Goal: Task Accomplishment & Management: Use online tool/utility

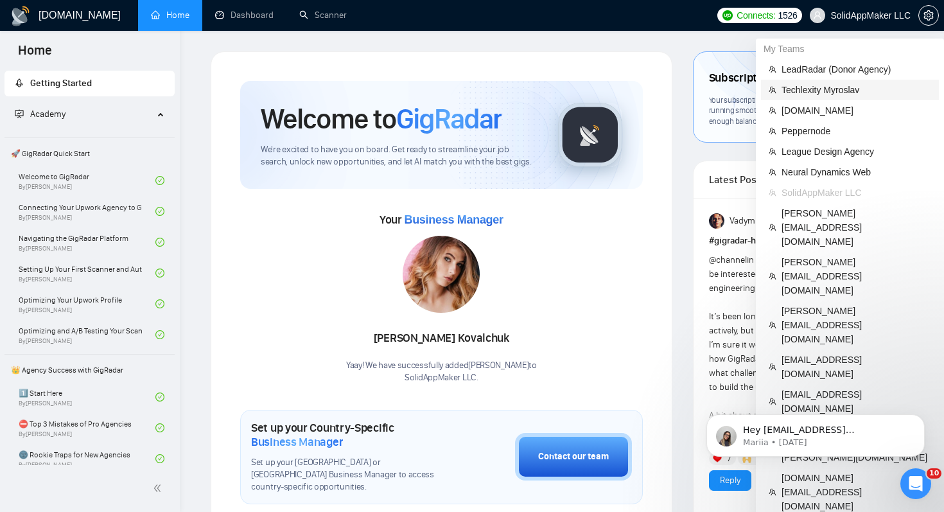
click at [825, 95] on span "Techlexity Myroslav" at bounding box center [857, 90] width 150 height 14
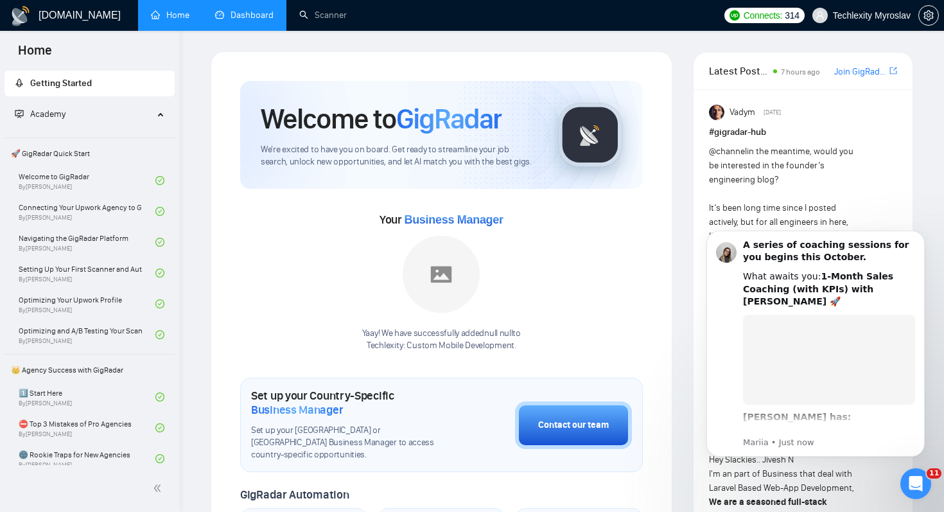
click at [261, 19] on link "Dashboard" at bounding box center [244, 15] width 58 height 11
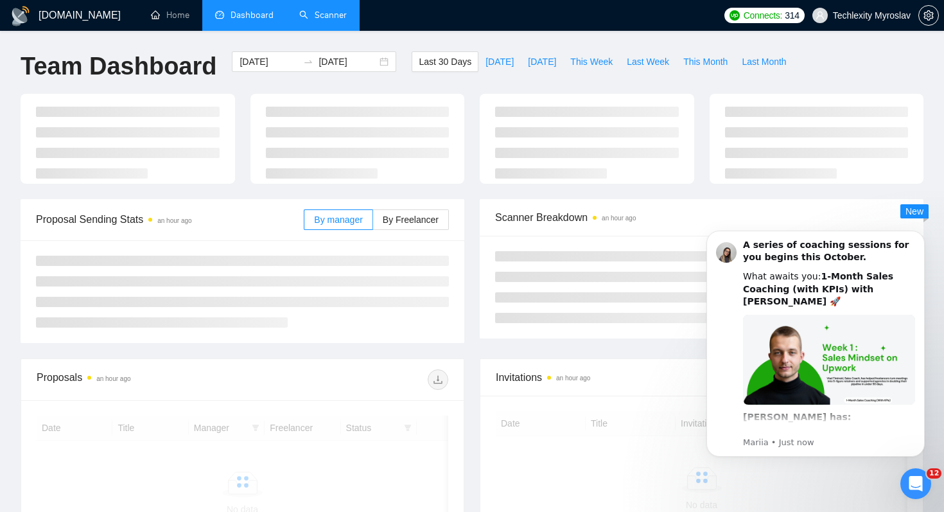
click at [310, 21] on link "Scanner" at bounding box center [323, 15] width 48 height 11
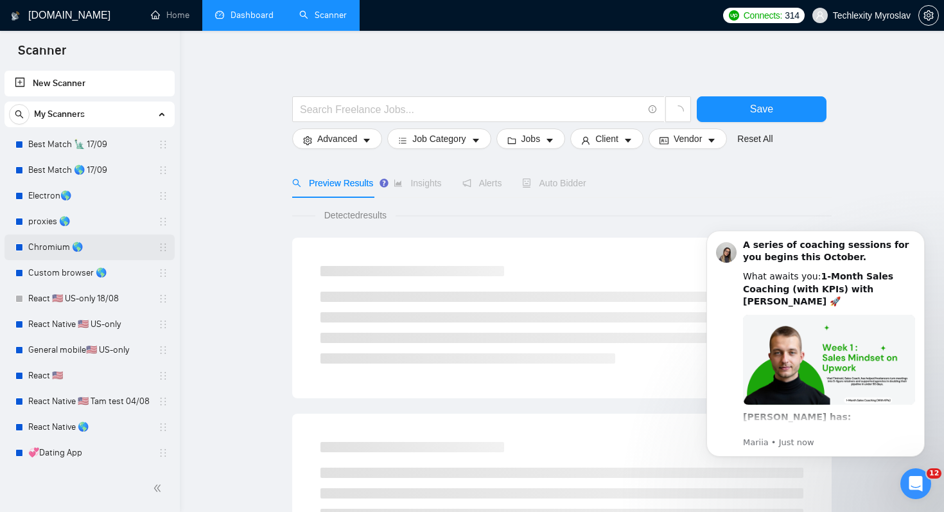
scroll to position [335, 0]
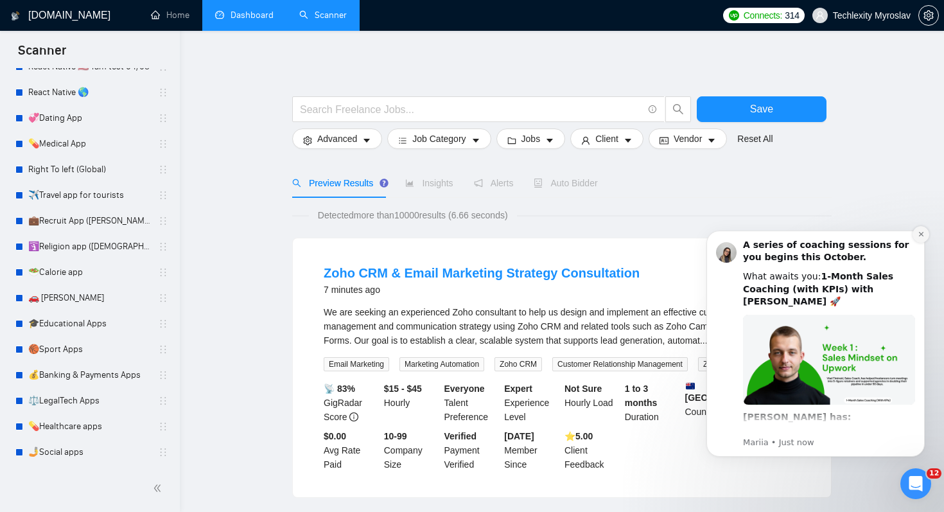
click at [920, 236] on icon "Dismiss notification" at bounding box center [921, 234] width 7 height 7
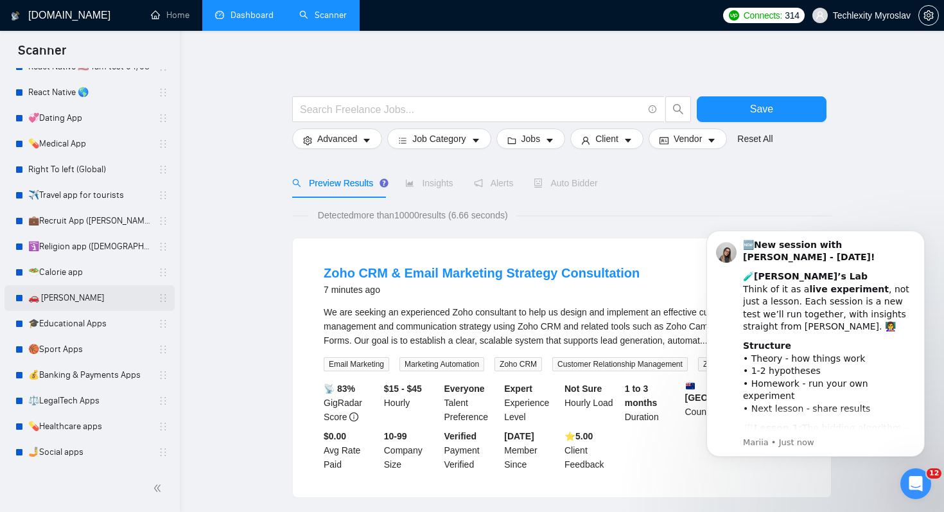
scroll to position [0, 0]
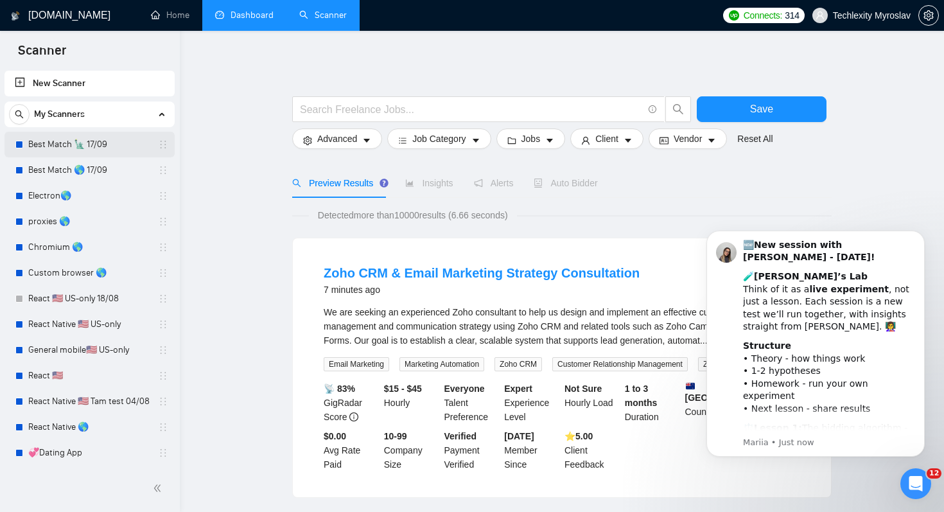
click at [91, 143] on link "Best Match 🗽 17/09" at bounding box center [89, 145] width 122 height 26
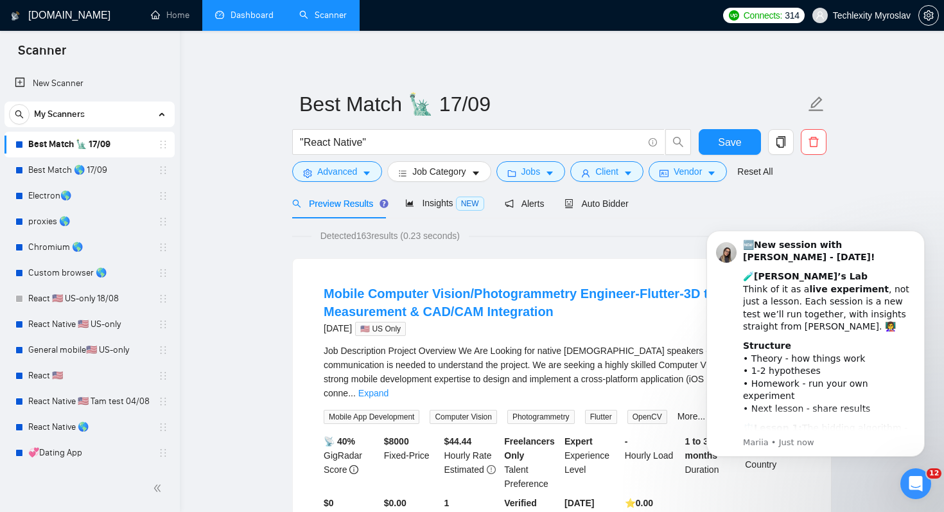
click at [294, 201] on icon "search" at bounding box center [296, 203] width 9 height 9
click at [615, 202] on span "Auto Bidder" at bounding box center [597, 203] width 64 height 10
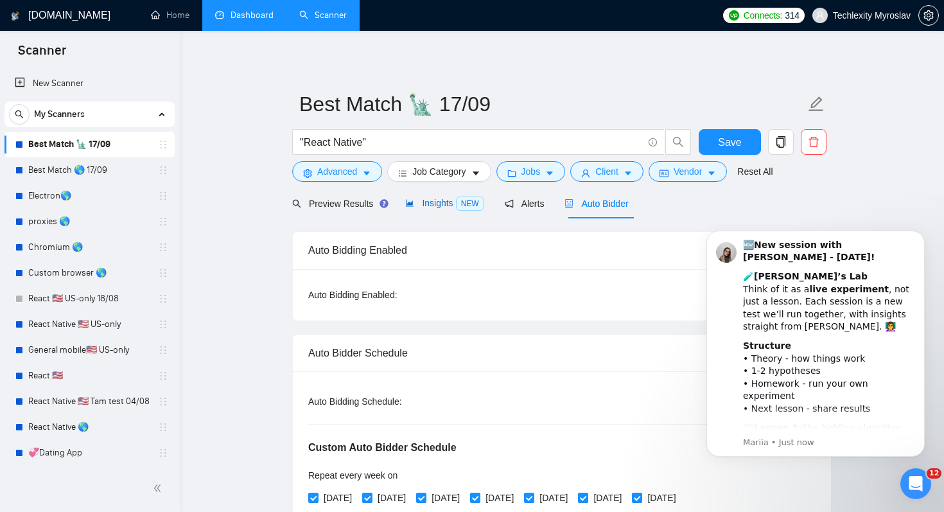
click at [443, 198] on span "Insights NEW" at bounding box center [444, 203] width 78 height 10
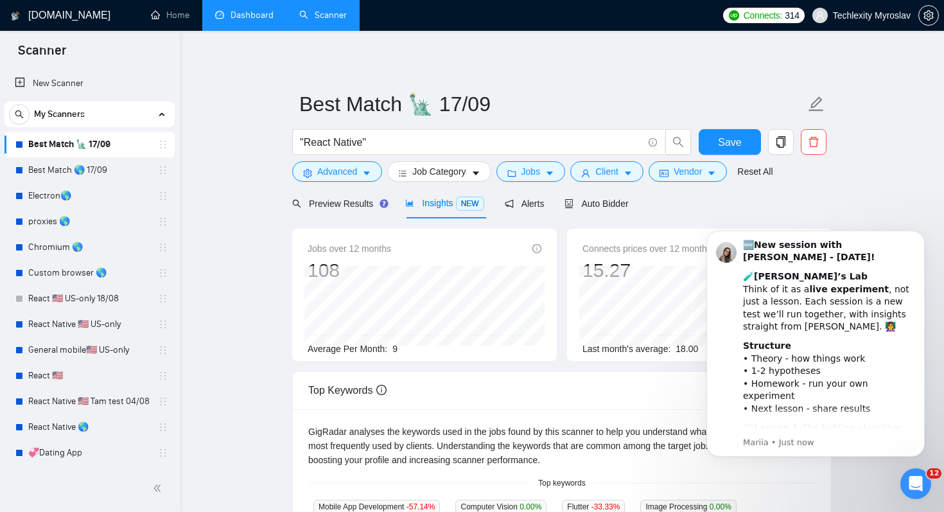
click at [398, 346] on span "9" at bounding box center [394, 349] width 5 height 10
click at [333, 212] on div "Preview Results" at bounding box center [338, 203] width 92 height 30
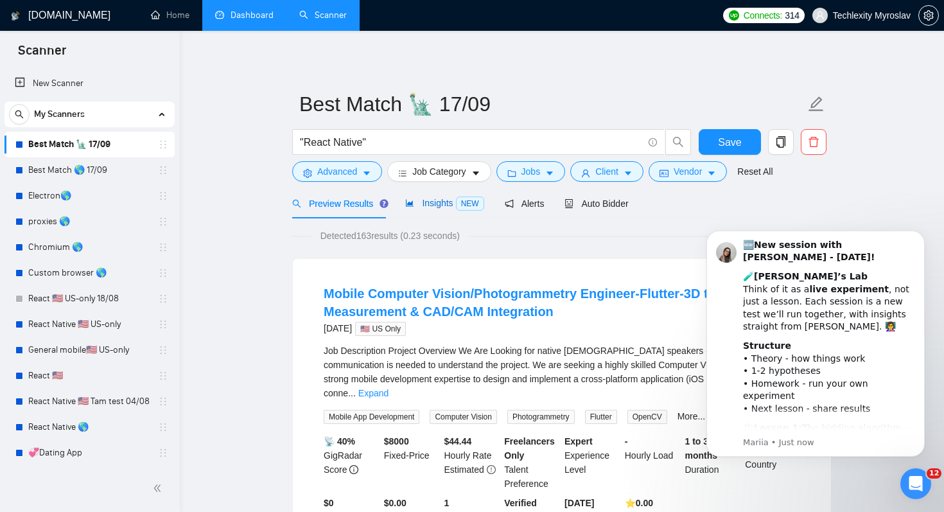
click at [422, 204] on span "Insights NEW" at bounding box center [444, 203] width 78 height 10
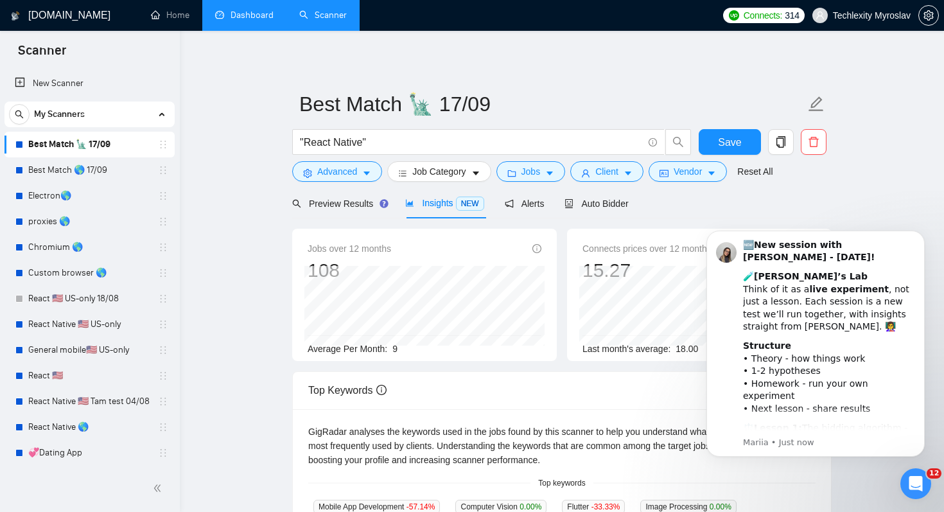
drag, startPoint x: 358, startPoint y: 353, endPoint x: 468, endPoint y: 353, distance: 109.8
click at [467, 353] on div "Average Per Month: 9" at bounding box center [425, 349] width 234 height 14
click at [360, 211] on div "Preview Results" at bounding box center [338, 203] width 92 height 30
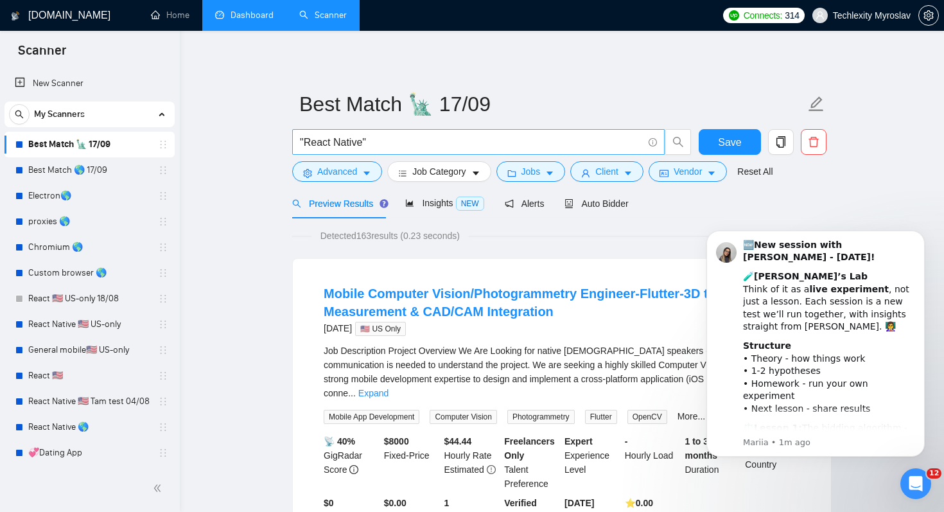
click at [377, 137] on input ""React Native"" at bounding box center [471, 142] width 343 height 16
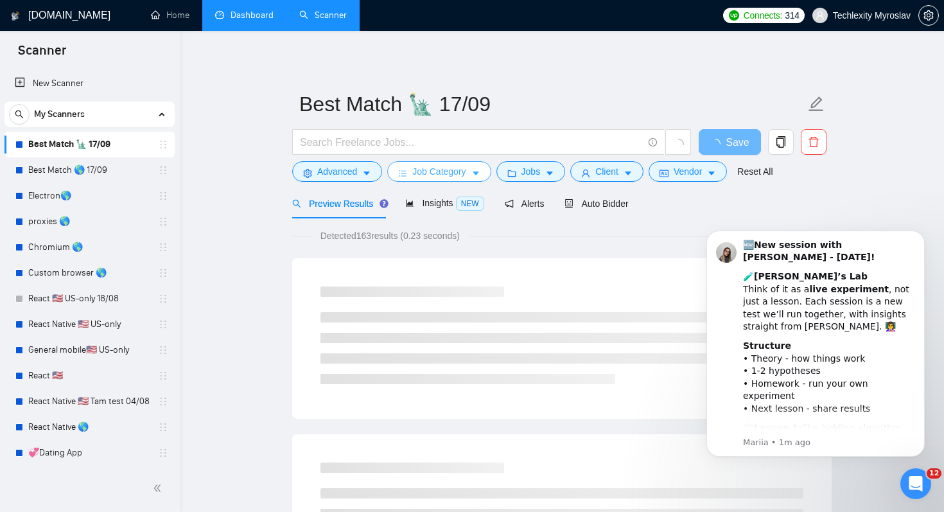
click at [461, 168] on span "Job Category" at bounding box center [438, 171] width 53 height 14
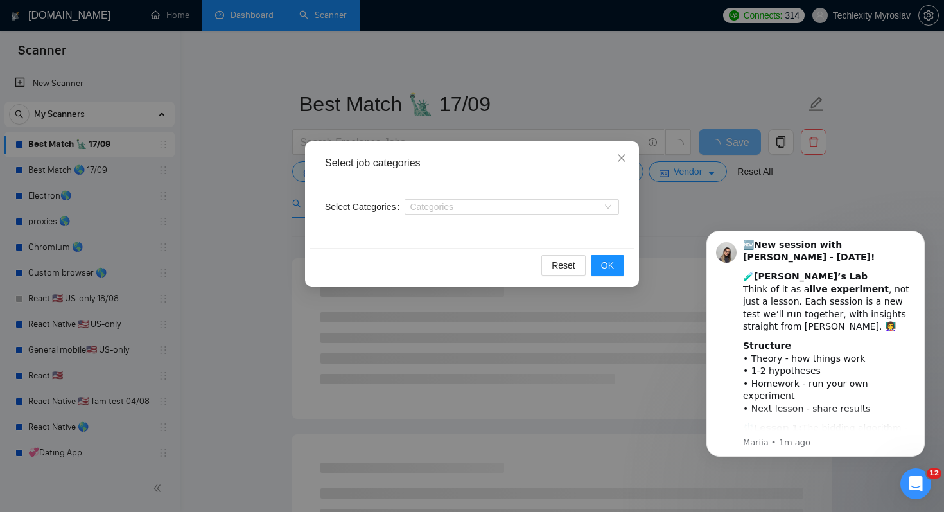
click at [184, 217] on div "Select job categories Select Categories Categories Reset OK" at bounding box center [472, 256] width 944 height 512
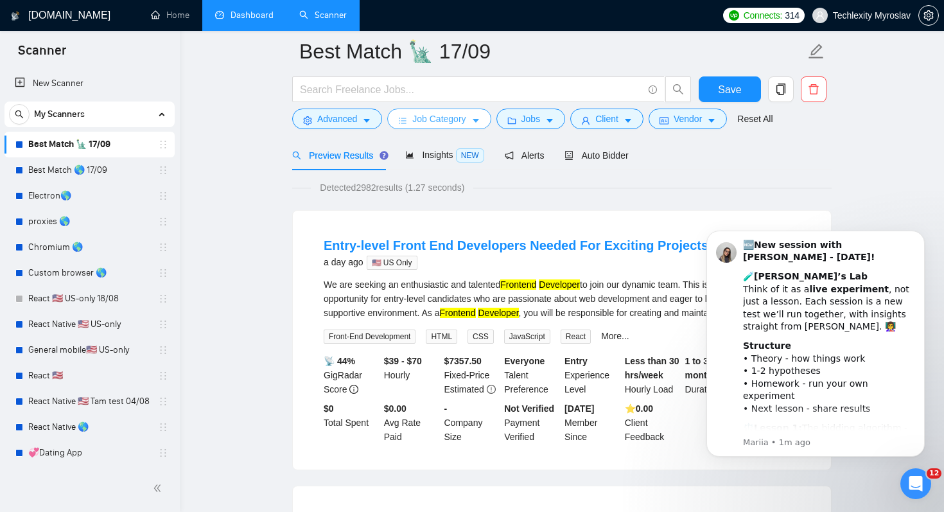
scroll to position [70, 0]
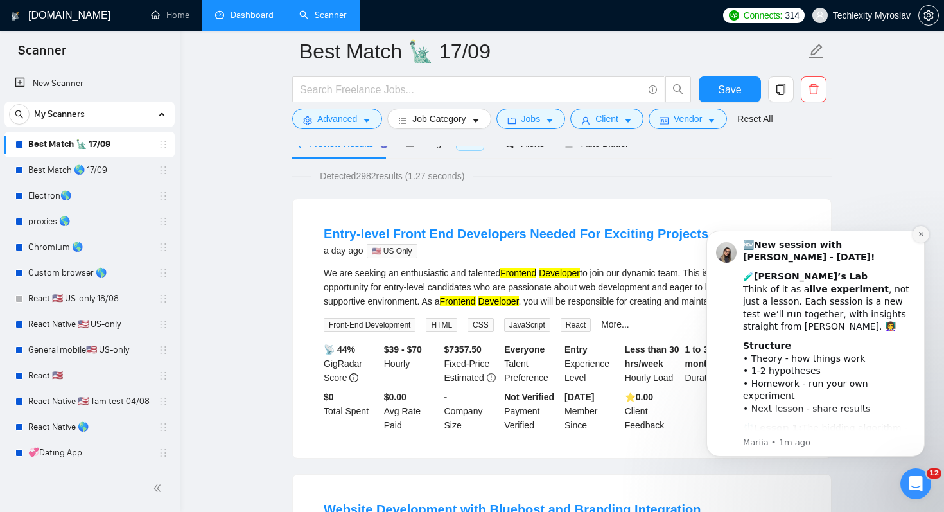
click at [924, 233] on icon "Dismiss notification" at bounding box center [921, 234] width 7 height 7
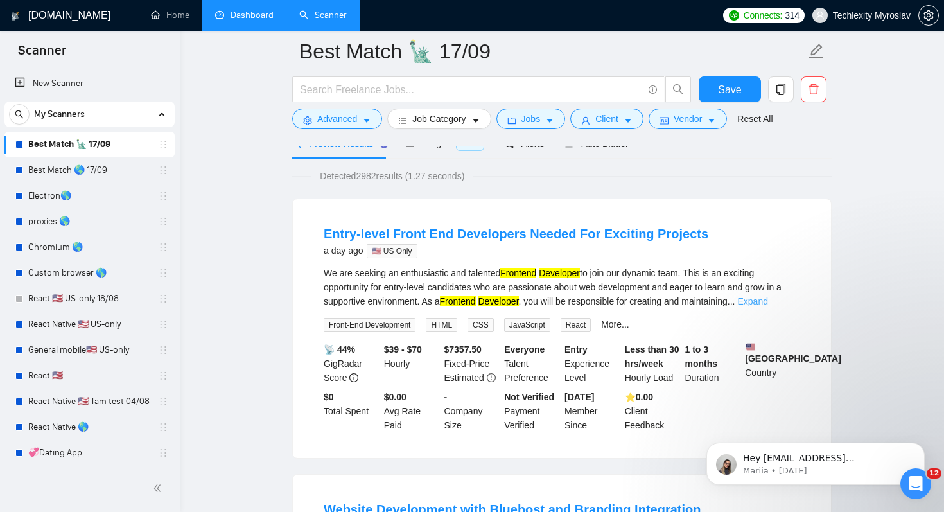
click at [768, 298] on link "Expand" at bounding box center [753, 301] width 30 height 10
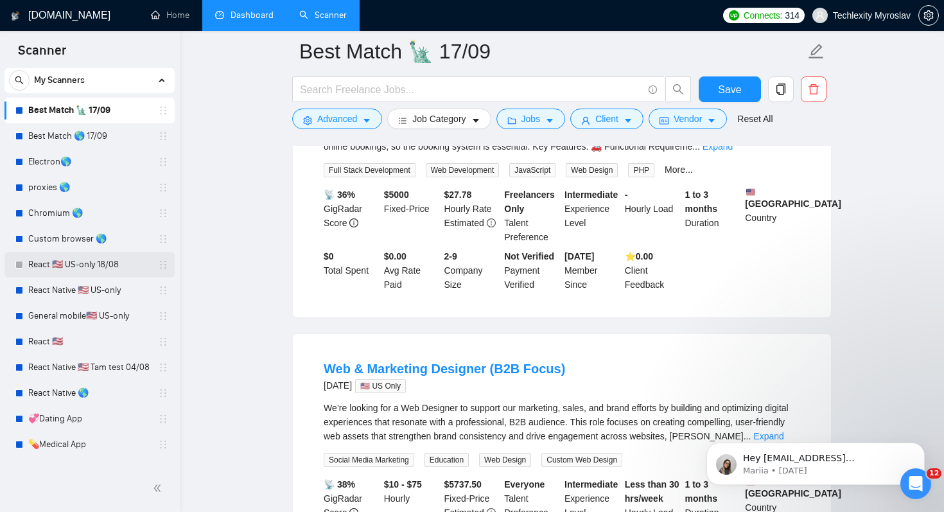
scroll to position [49, 0]
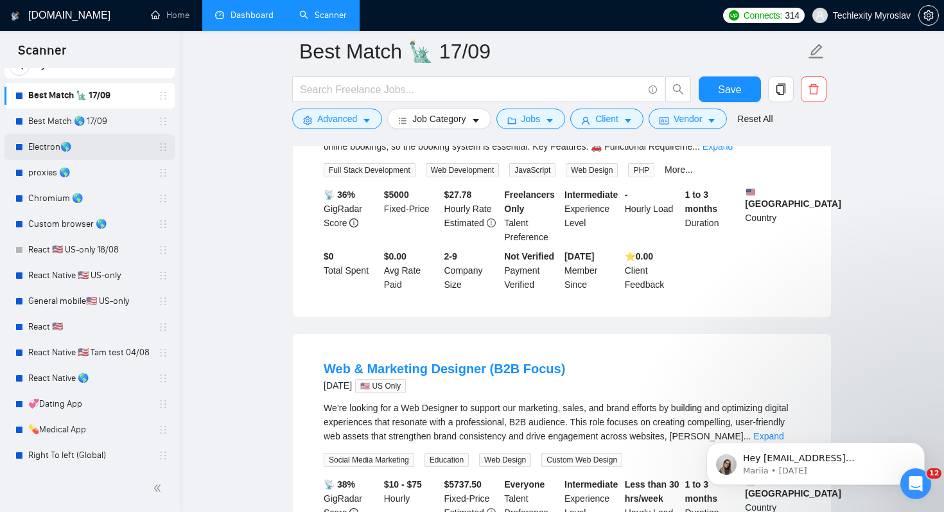
click at [101, 157] on link "Electron🌎" at bounding box center [89, 147] width 122 height 26
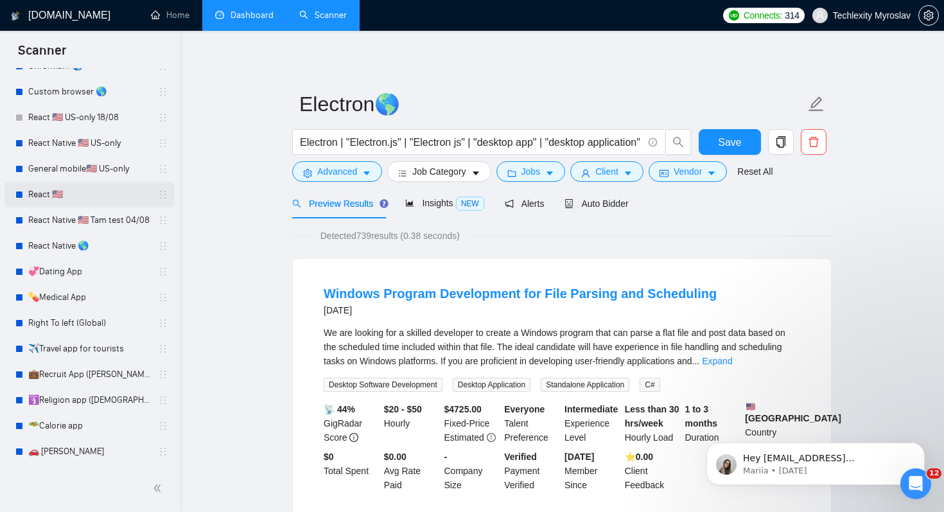
scroll to position [265, 0]
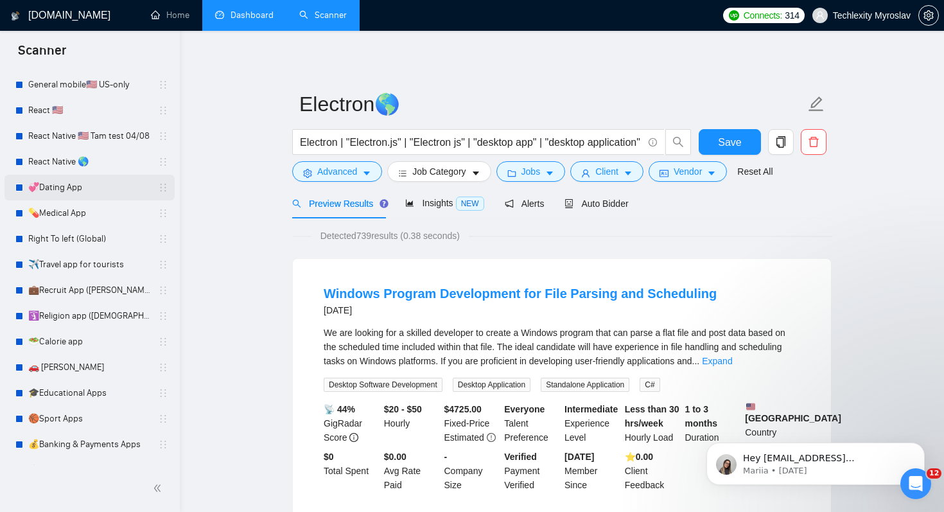
click at [103, 184] on link "💞Dating App" at bounding box center [89, 188] width 122 height 26
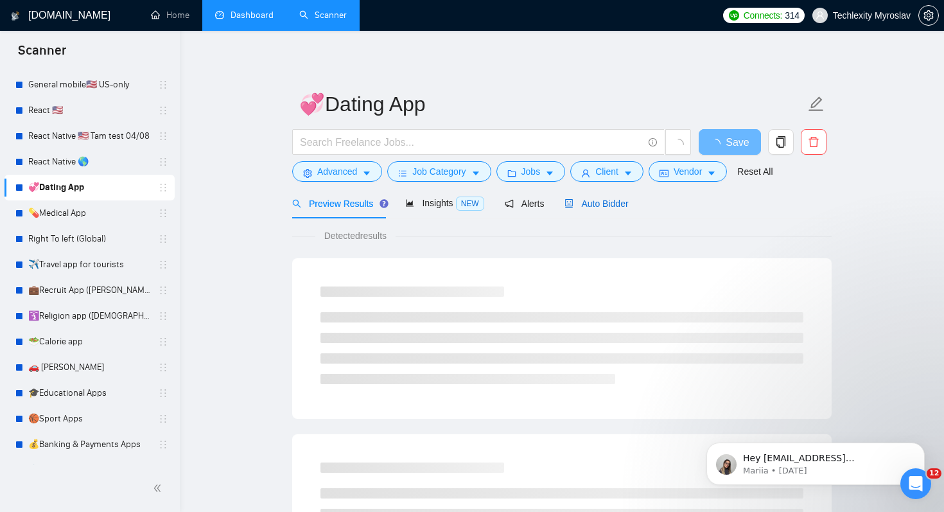
click at [608, 205] on span "Auto Bidder" at bounding box center [597, 203] width 64 height 10
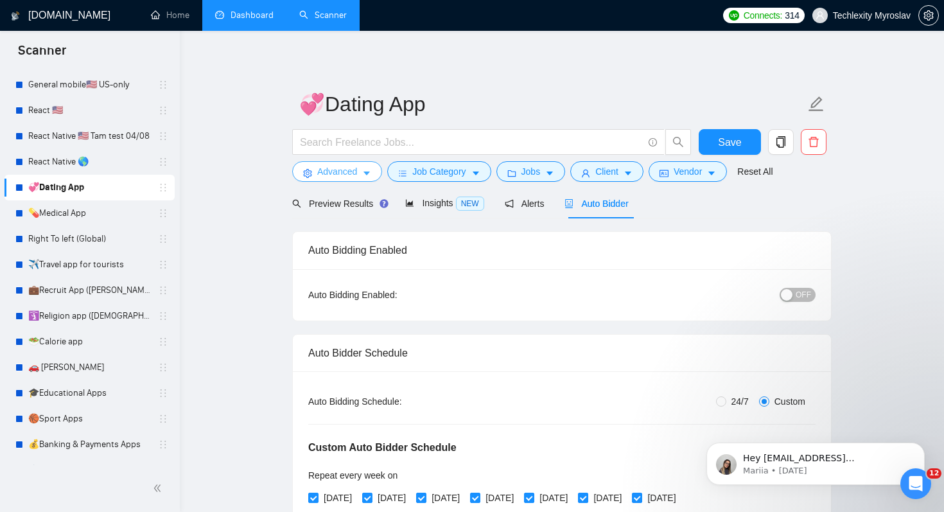
click at [349, 166] on span "Advanced" at bounding box center [337, 171] width 40 height 14
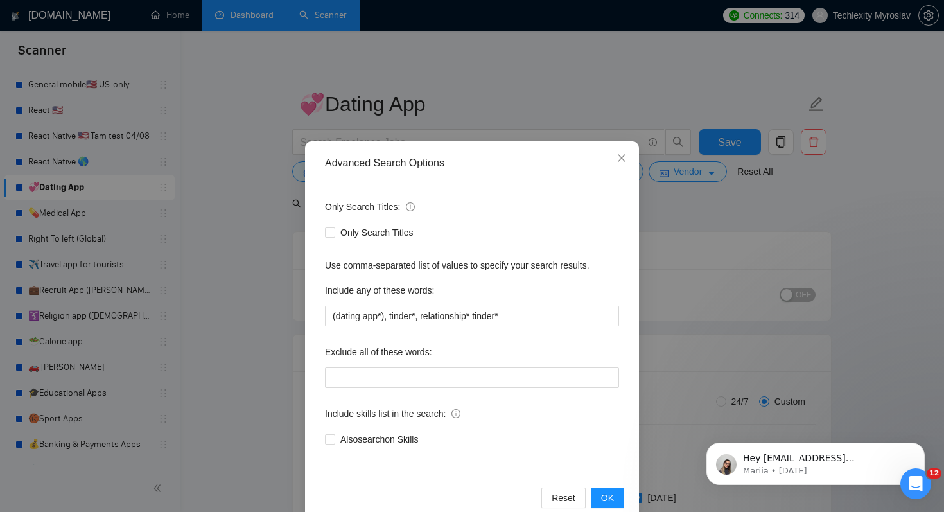
click at [223, 384] on div "Advanced Search Options Only Search Titles: Only Search Titles Use comma-separa…" at bounding box center [472, 256] width 944 height 512
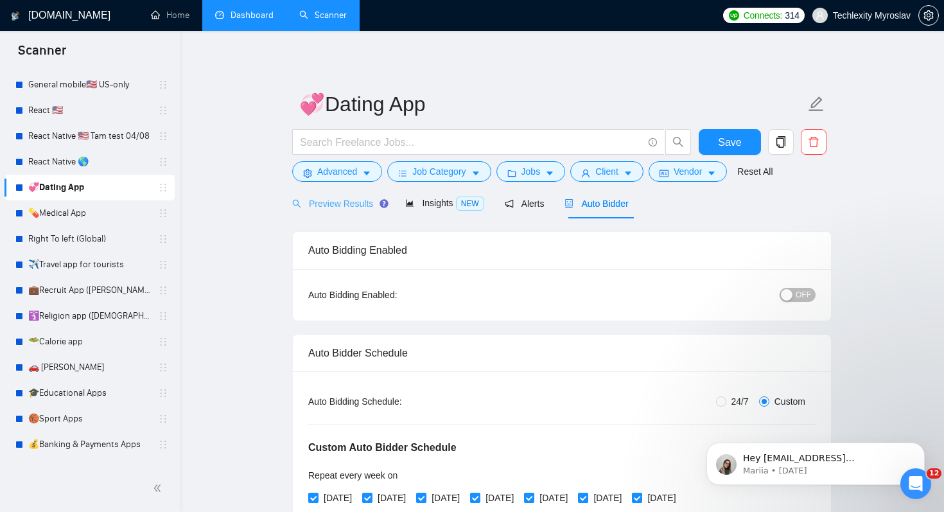
click at [368, 216] on div "Preview Results" at bounding box center [338, 203] width 92 height 30
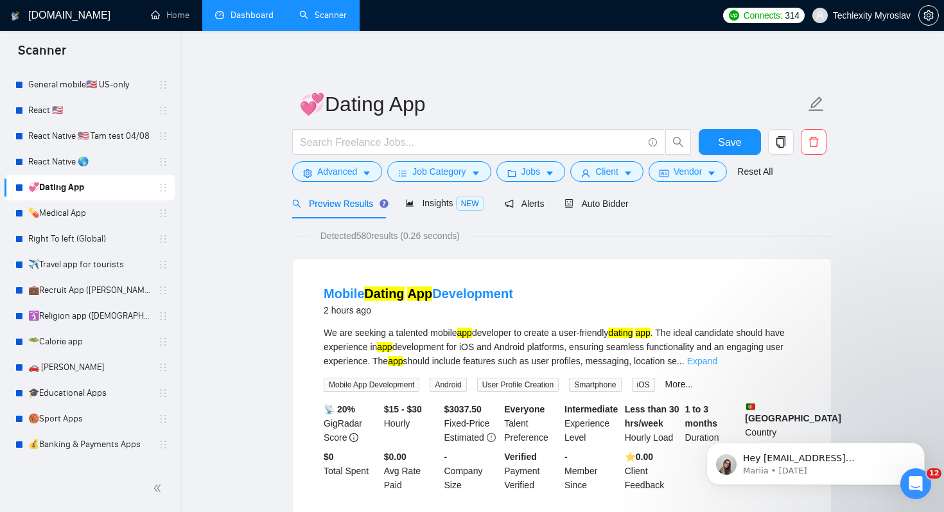
click at [717, 360] on link "Expand" at bounding box center [702, 361] width 30 height 10
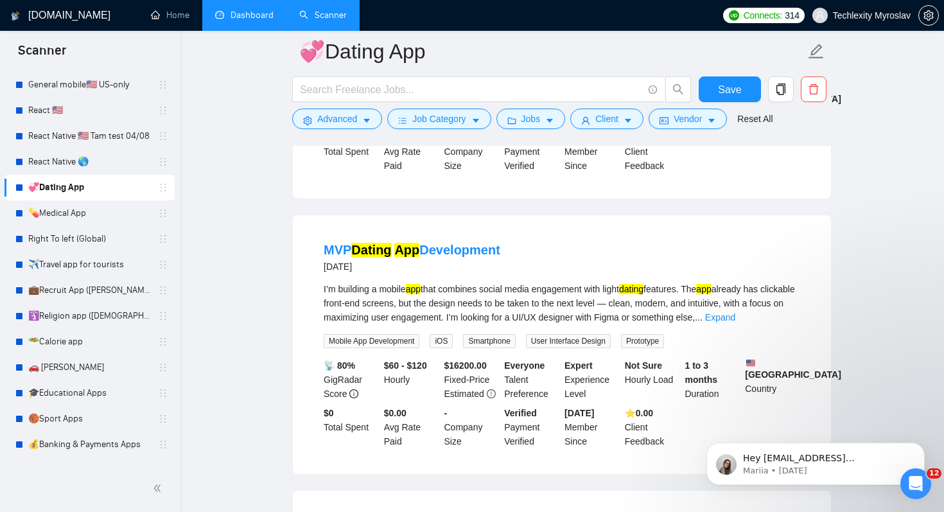
scroll to position [354, 0]
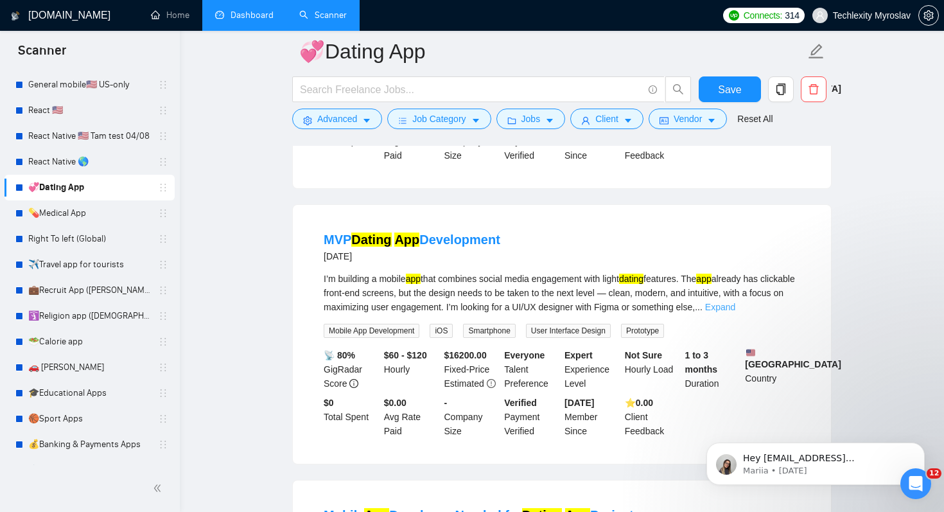
click at [735, 312] on link "Expand" at bounding box center [720, 307] width 30 height 10
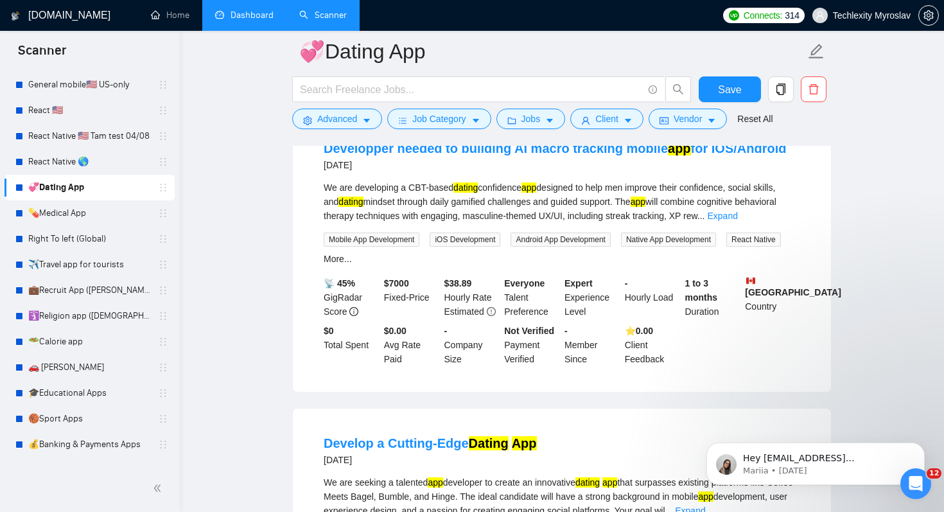
scroll to position [1072, 0]
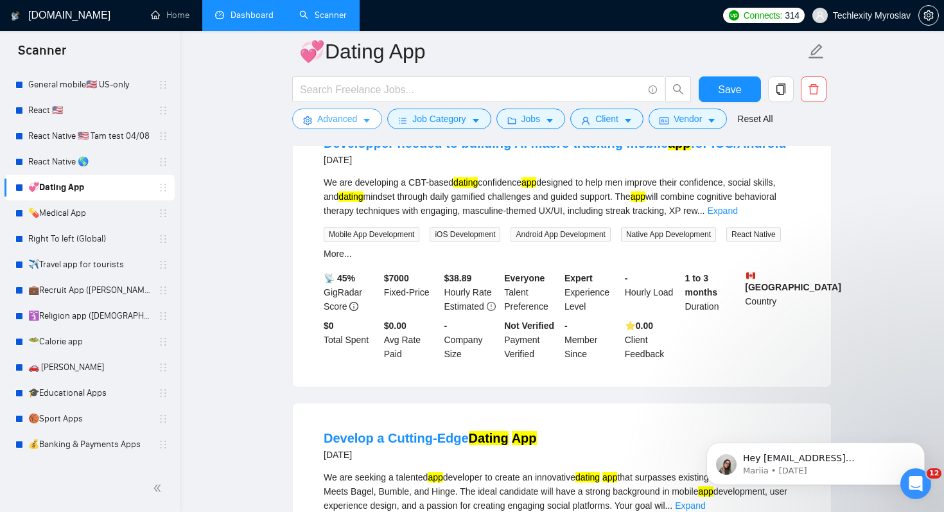
click at [362, 119] on button "Advanced" at bounding box center [337, 119] width 90 height 21
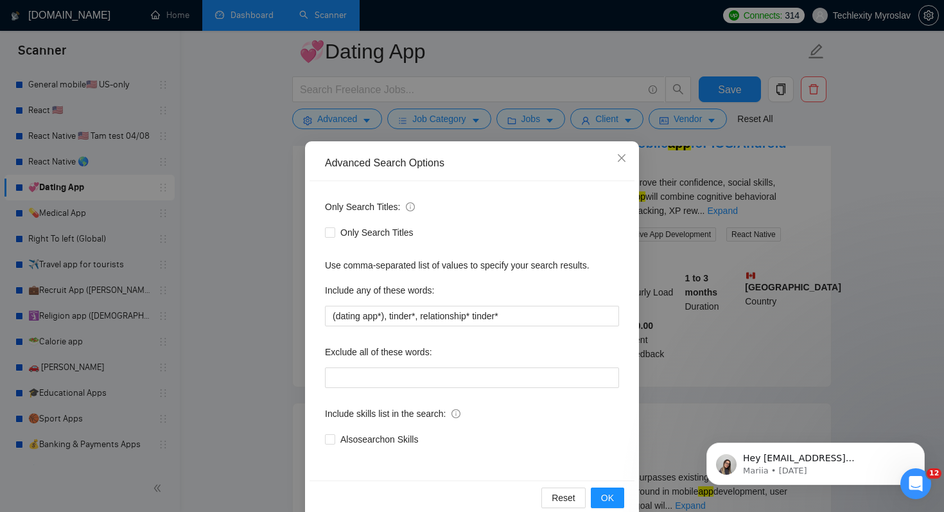
click at [250, 364] on div "Advanced Search Options Only Search Titles: Only Search Titles Use comma-separa…" at bounding box center [472, 256] width 944 height 512
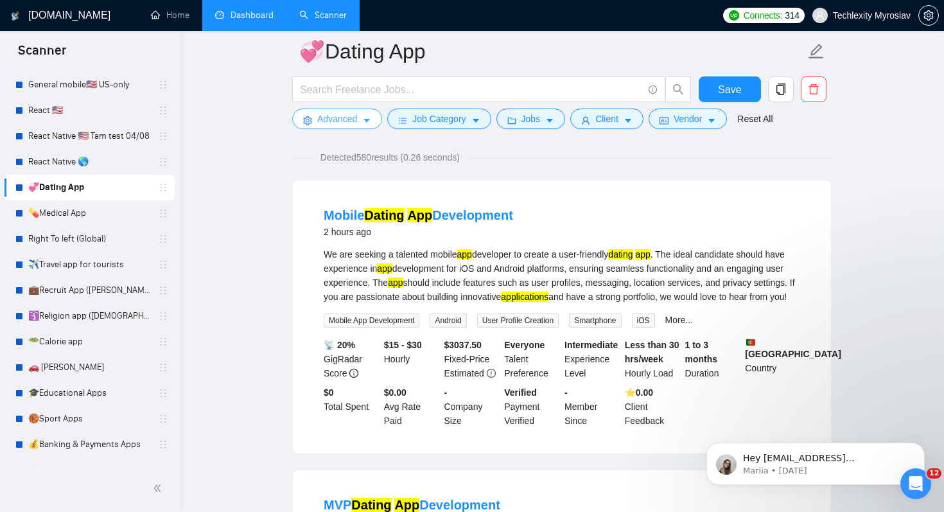
scroll to position [0, 0]
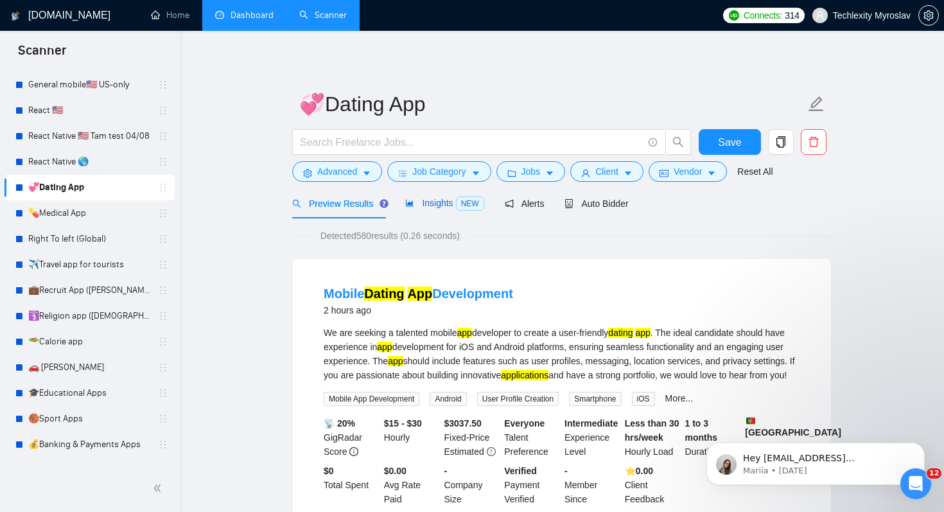
click at [422, 206] on span "Insights NEW" at bounding box center [444, 203] width 78 height 10
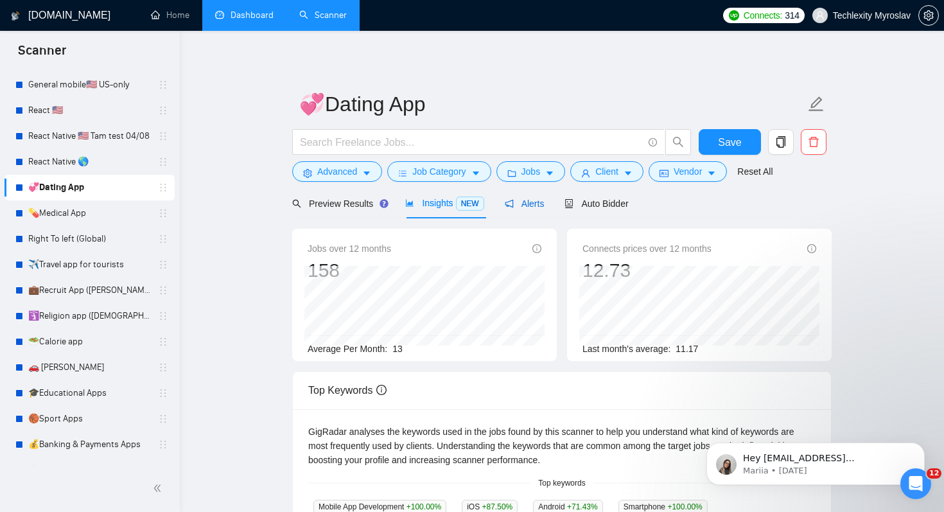
click at [544, 201] on span "Alerts" at bounding box center [525, 203] width 40 height 10
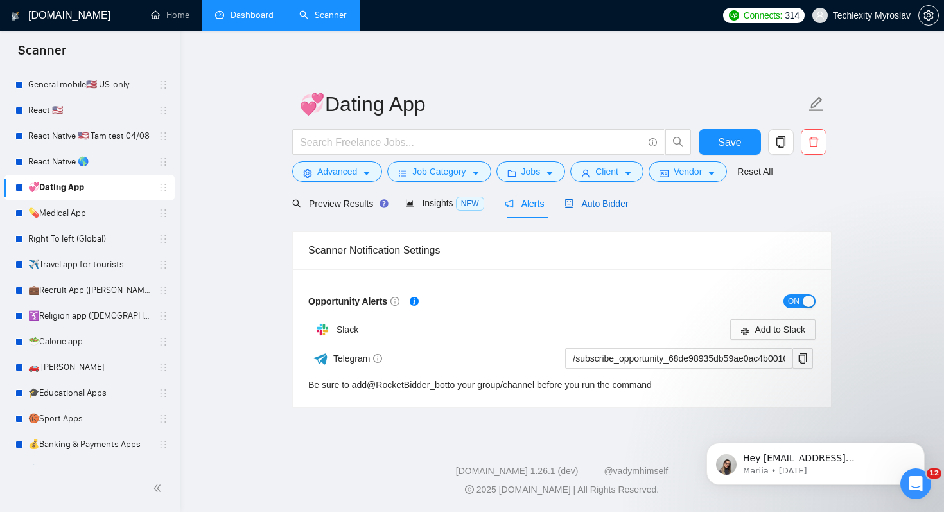
click at [623, 200] on span "Auto Bidder" at bounding box center [597, 203] width 64 height 10
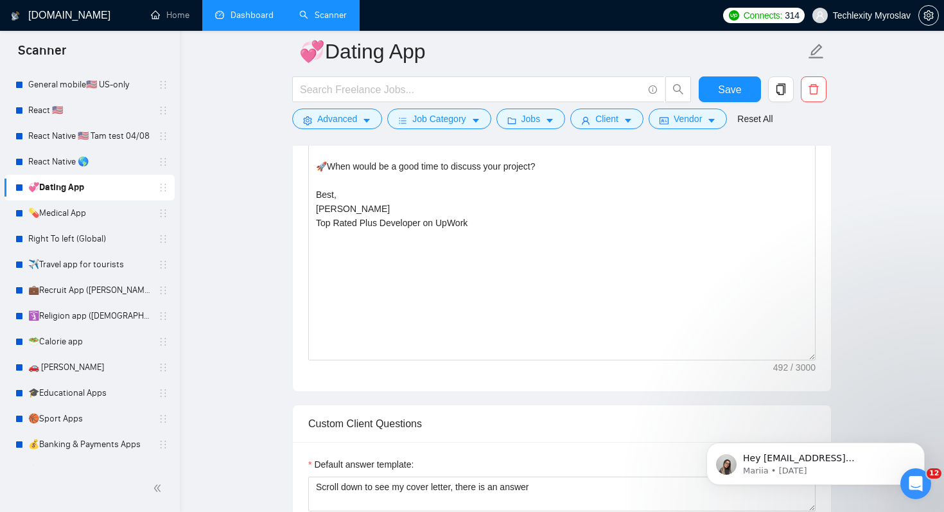
scroll to position [1043, 0]
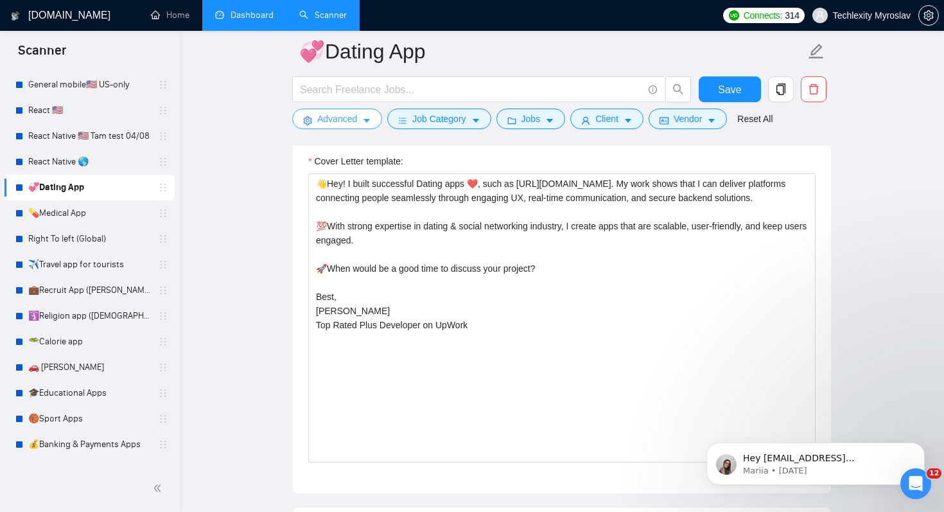
click at [344, 121] on span "Advanced" at bounding box center [337, 119] width 40 height 14
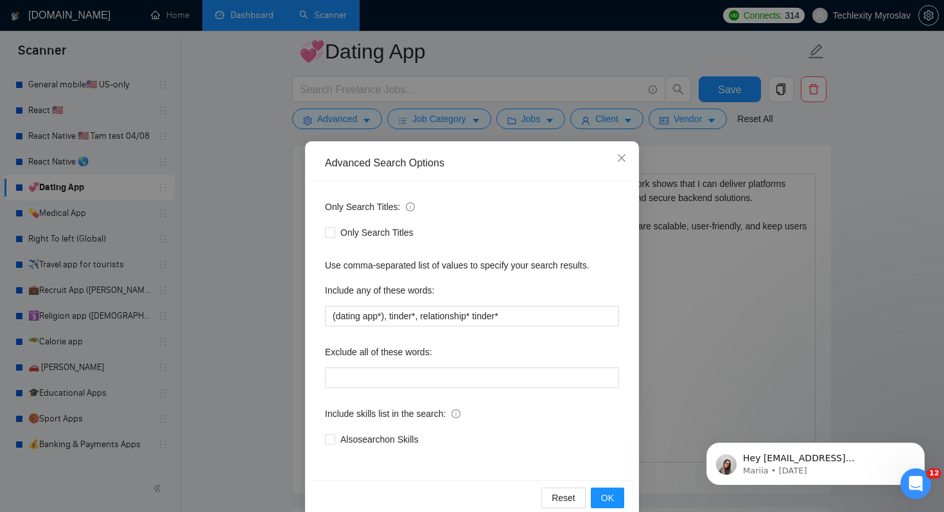
click at [275, 259] on div "Advanced Search Options Only Search Titles: Only Search Titles Use comma-separa…" at bounding box center [472, 256] width 944 height 512
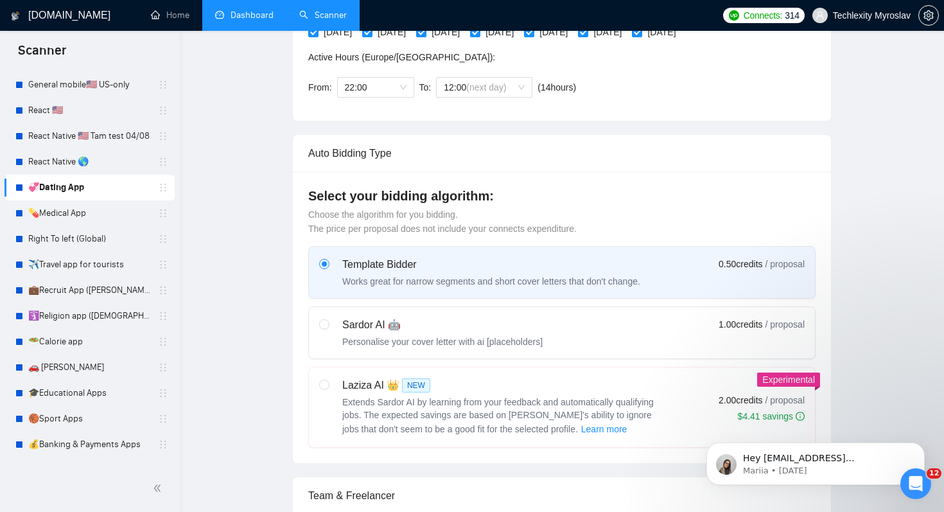
scroll to position [0, 0]
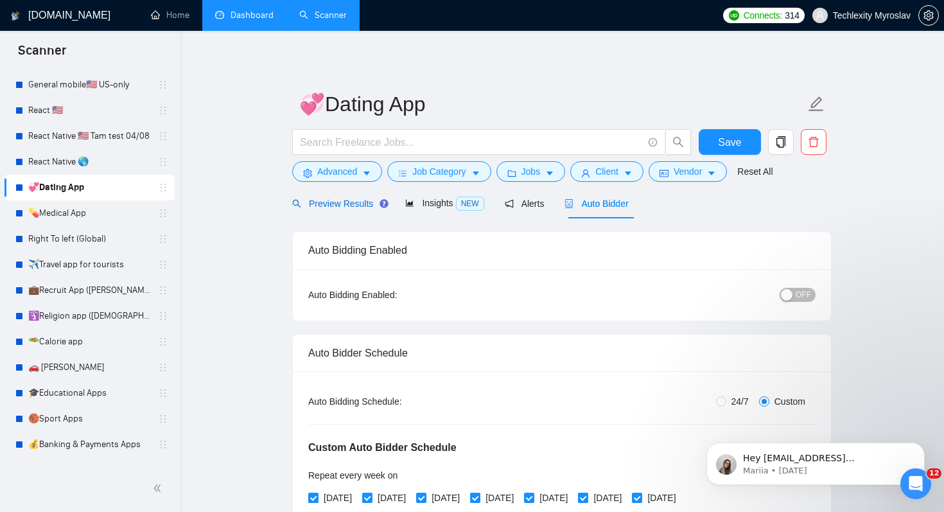
click at [335, 199] on span "Preview Results" at bounding box center [338, 203] width 92 height 10
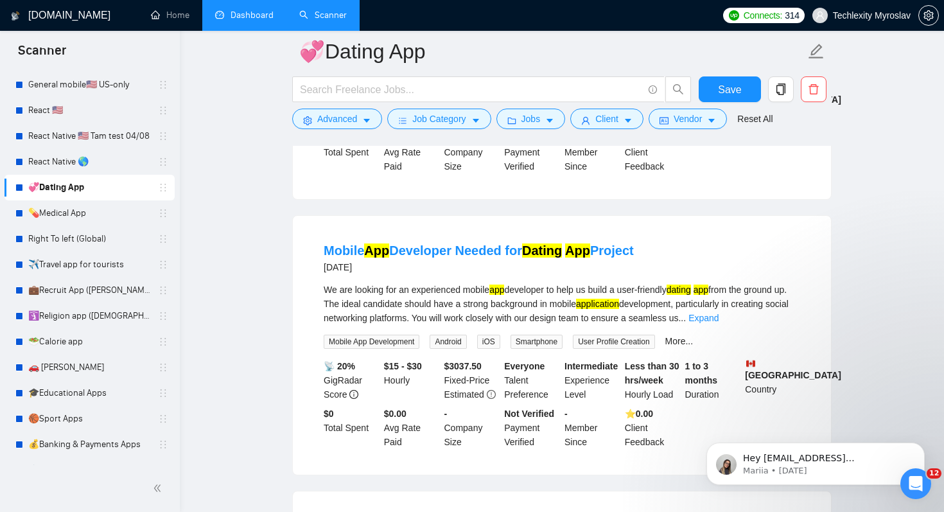
scroll to position [622, 0]
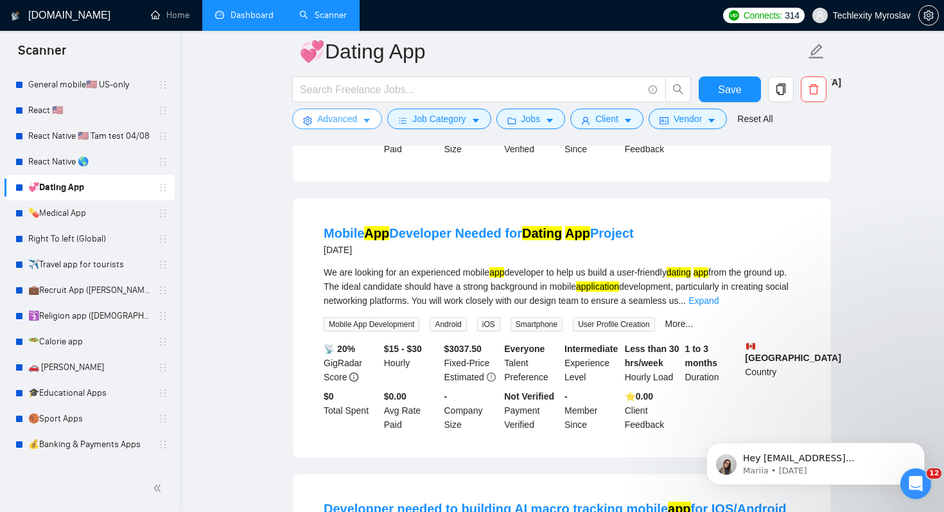
click at [360, 118] on button "Advanced" at bounding box center [337, 119] width 90 height 21
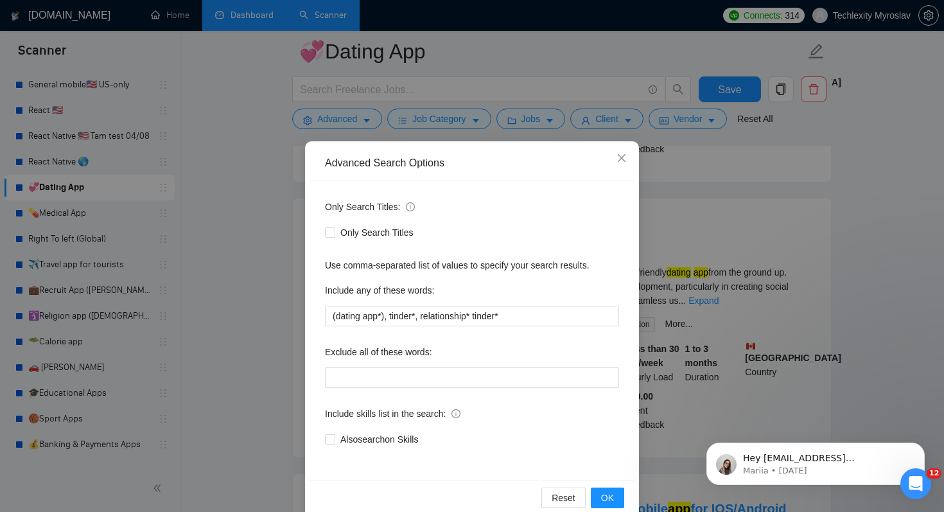
click at [252, 260] on div "Advanced Search Options Only Search Titles: Only Search Titles Use comma-separa…" at bounding box center [472, 256] width 944 height 512
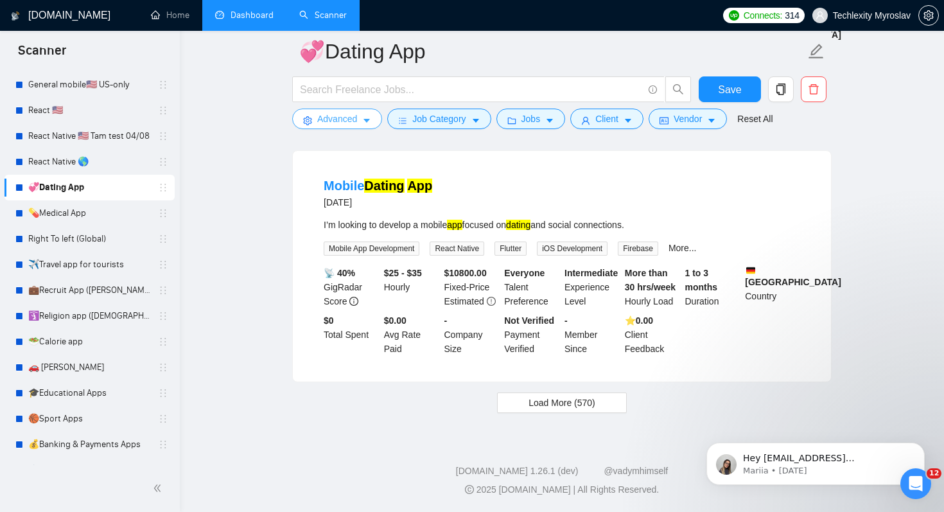
scroll to position [2627, 0]
click at [543, 405] on span "Load More (570)" at bounding box center [562, 403] width 67 height 14
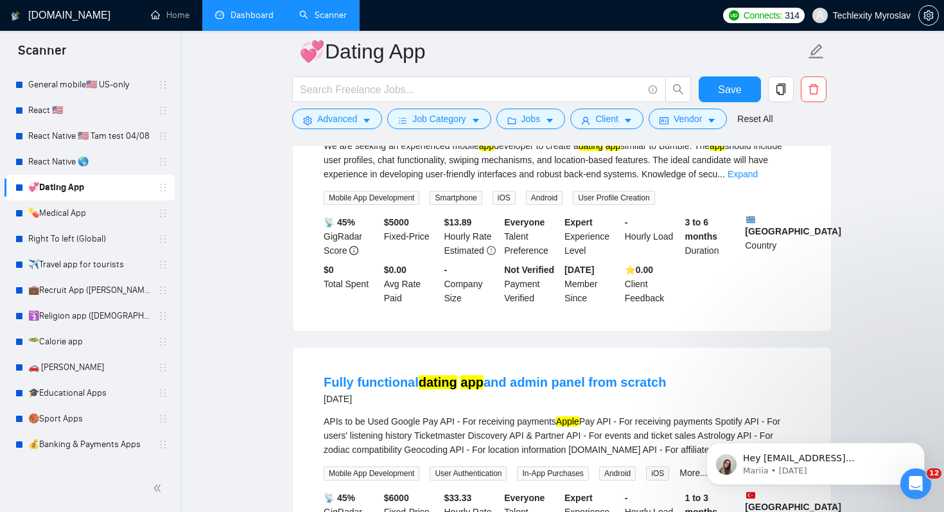
scroll to position [3276, 0]
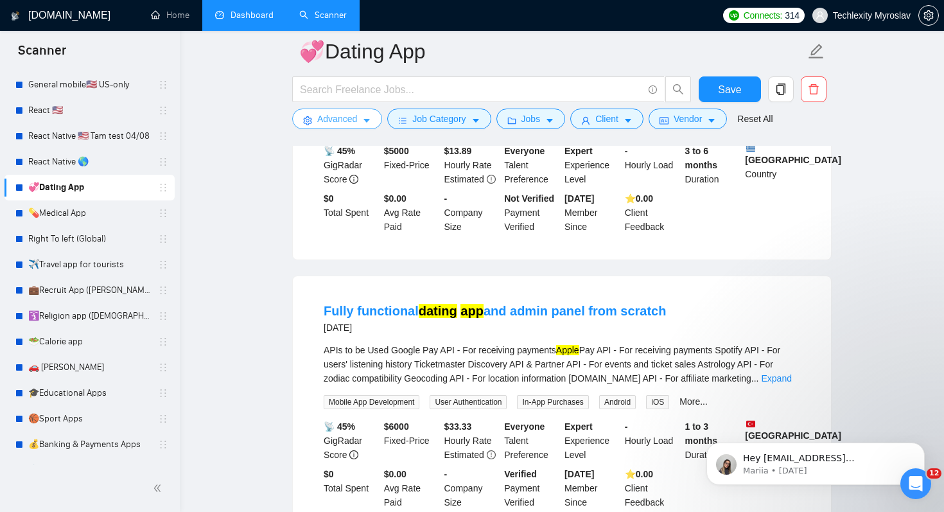
click at [330, 116] on span "Advanced" at bounding box center [337, 119] width 40 height 14
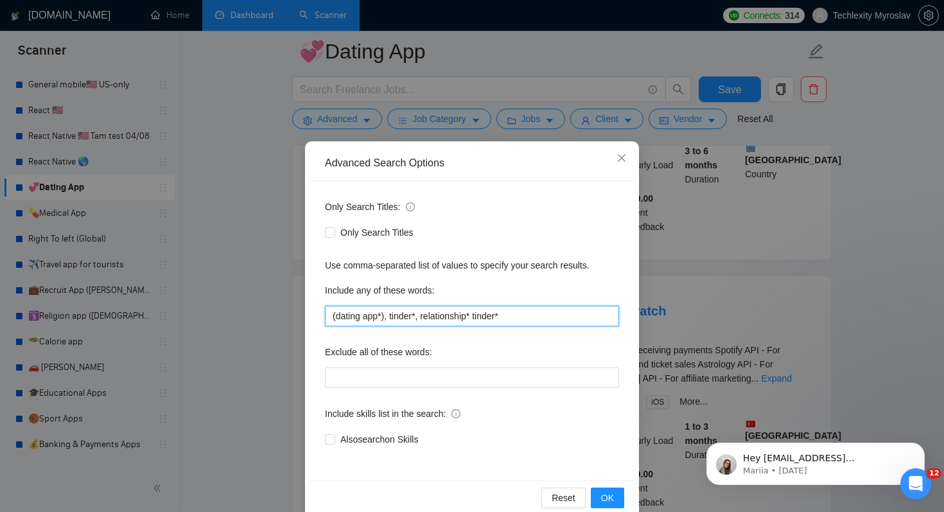
drag, startPoint x: 475, startPoint y: 315, endPoint x: 427, endPoint y: 313, distance: 48.2
click at [427, 313] on input "(dating app*), tinder*, relationship* tinder*" at bounding box center [472, 316] width 294 height 21
click at [549, 324] on input "(dating app*), tinder*, relationship* tinder*" at bounding box center [472, 316] width 294 height 21
drag, startPoint x: 533, startPoint y: 314, endPoint x: 421, endPoint y: 314, distance: 112.4
click at [421, 314] on input "(dating app*), tinder*, relationship* tinder*" at bounding box center [472, 316] width 294 height 21
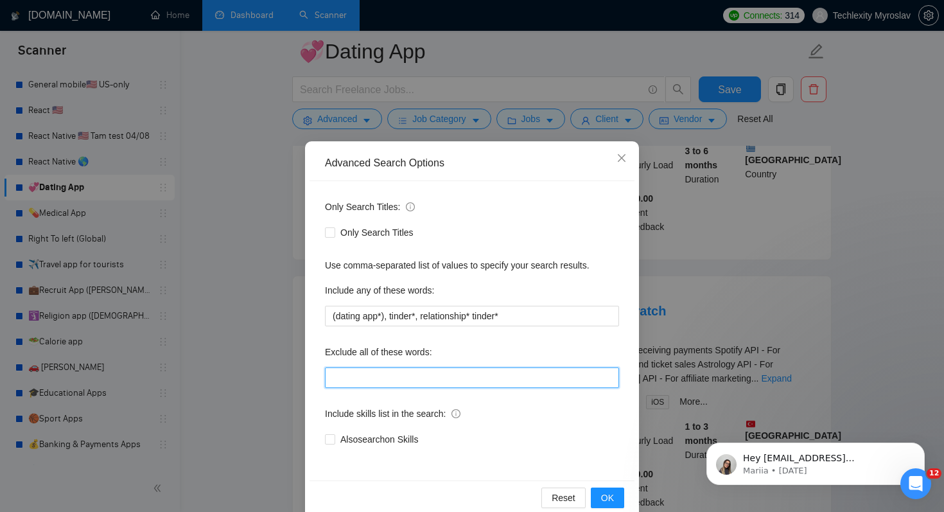
click at [334, 372] on input "text" at bounding box center [472, 377] width 294 height 21
type input "consult*, tutor*, teach*, simple, small, urgent, asap, tweaks, fix, "ai expert"…"
click at [423, 378] on input "consult*, tutor*, teach*, simple, small, urgent, asap, tweaks, fix, "ai expert"…" at bounding box center [472, 377] width 294 height 21
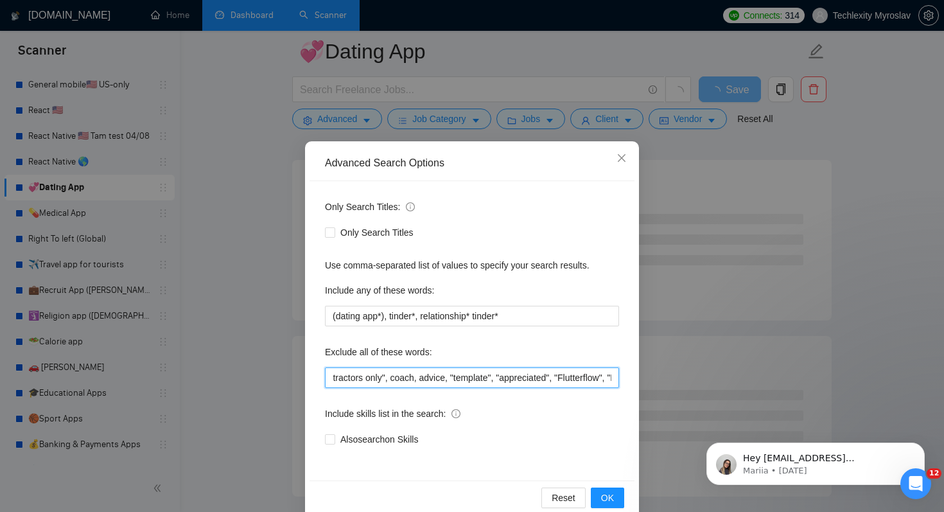
scroll to position [0, 1808]
click at [588, 374] on input "consult*, tutor*, teach*, simple, small, urgent, asap, tweaks, fix, "ai expert"…" at bounding box center [472, 377] width 294 height 21
drag, startPoint x: 502, startPoint y: 373, endPoint x: 543, endPoint y: 375, distance: 40.5
click at [543, 375] on input "consult*, tutor*, teach*, simple, small, urgent, asap, tweaks, fix, "ai expert"…" at bounding box center [472, 377] width 294 height 21
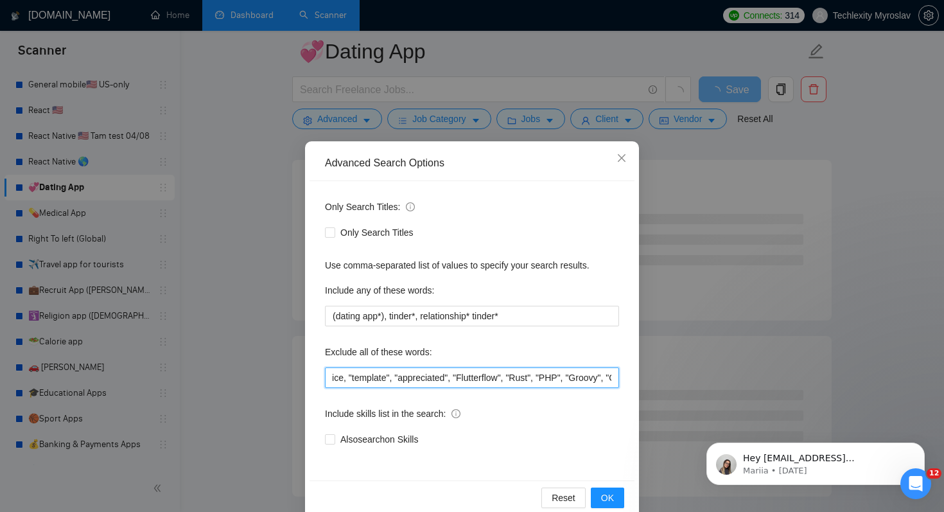
scroll to position [0, 1904]
click at [514, 380] on input "consult*, tutor*, teach*, simple, small, urgent, asap, tweaks, fix, "ai expert"…" at bounding box center [472, 377] width 294 height 21
drag, startPoint x: 486, startPoint y: 373, endPoint x: 525, endPoint y: 373, distance: 39.2
click at [525, 373] on input "consult*, tutor*, teach*, simple, small, urgent, asap, tweaks, fix, "ai expert"…" at bounding box center [472, 377] width 294 height 21
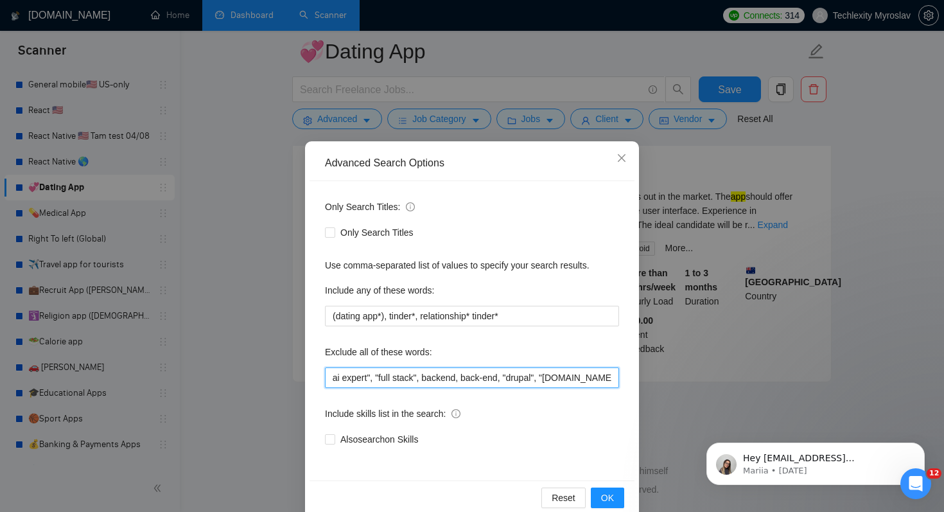
scroll to position [0, 276]
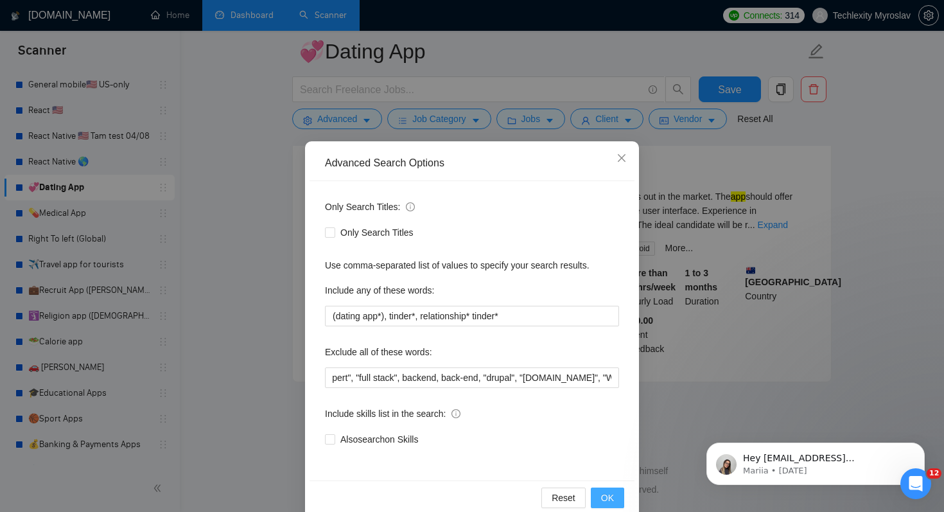
click at [602, 494] on span "OK" at bounding box center [607, 498] width 13 height 14
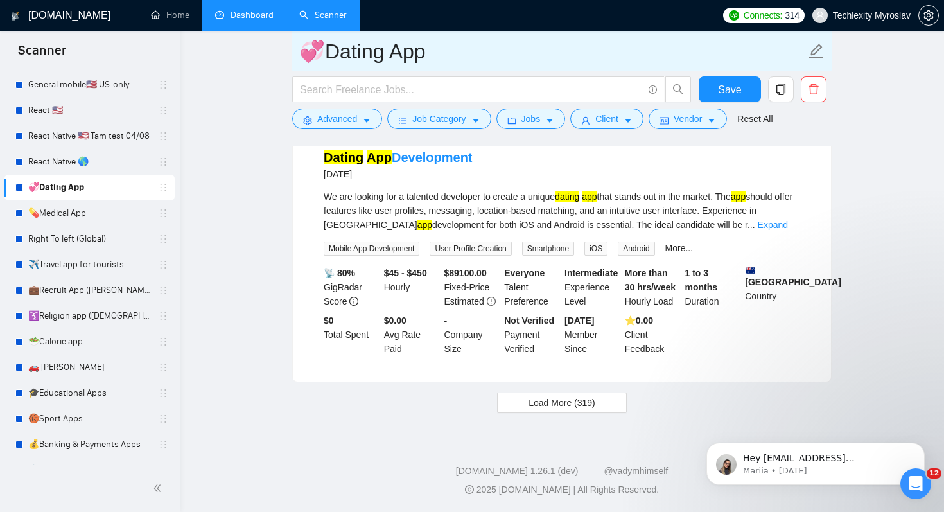
click at [581, 58] on input "💞Dating App" at bounding box center [552, 51] width 506 height 32
drag, startPoint x: 425, startPoint y: 48, endPoint x: 638, endPoint y: 48, distance: 213.9
click at [638, 48] on input "💞Dating App fynbrk.xs gj" at bounding box center [552, 51] width 506 height 32
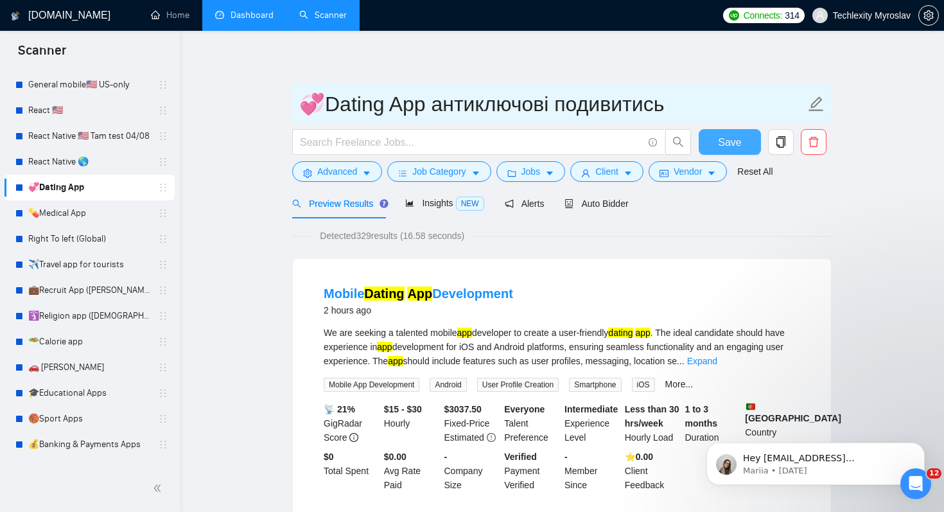
type input "💞Dating App антиключові подивитись"
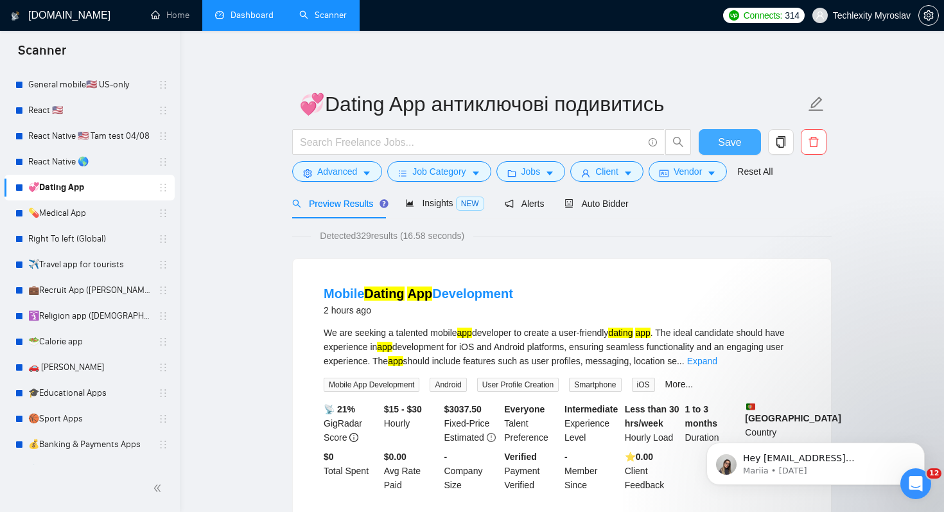
click at [722, 141] on span "Save" at bounding box center [729, 142] width 23 height 16
click at [347, 170] on span "Advanced" at bounding box center [337, 171] width 40 height 14
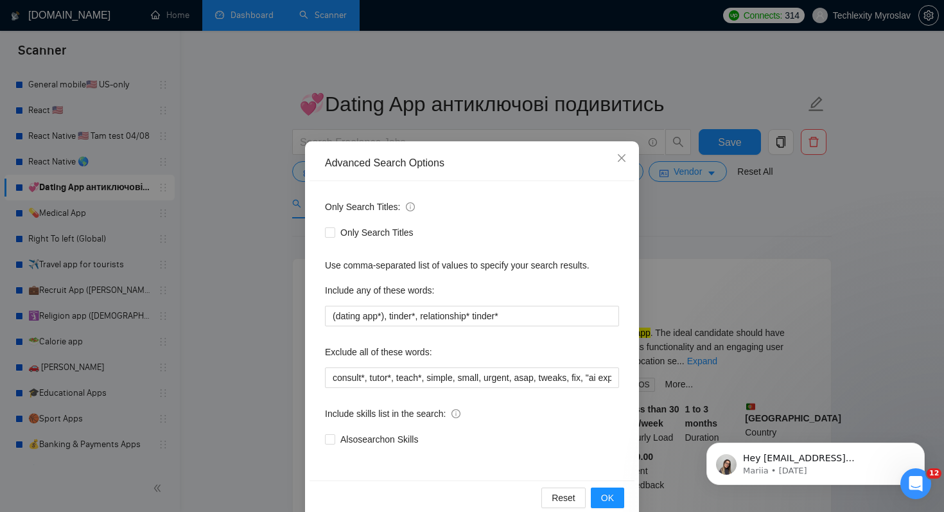
click at [257, 293] on div "Advanced Search Options Only Search Titles: Only Search Titles Use comma-separa…" at bounding box center [472, 256] width 944 height 512
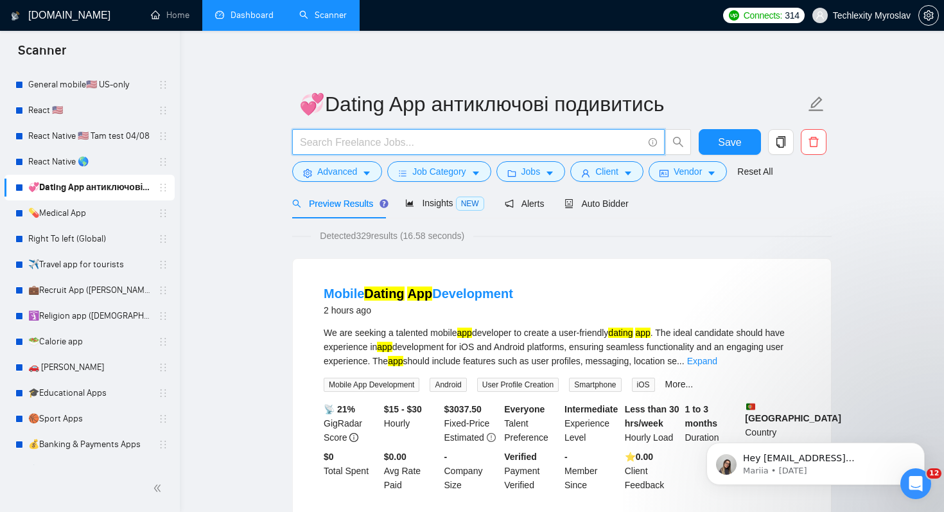
click at [346, 143] on input "text" at bounding box center [471, 142] width 343 height 16
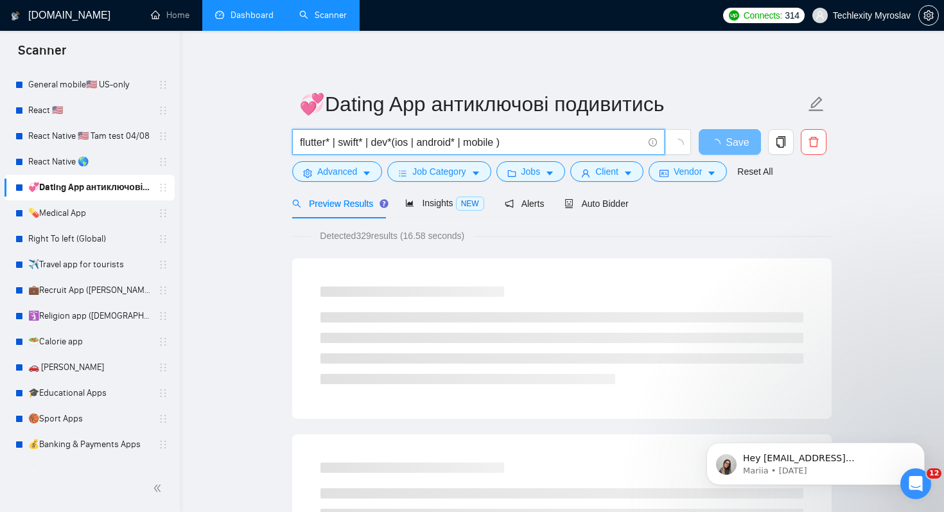
click at [364, 140] on input "flutter* | swift* | dev*(ios | android* | mobile )" at bounding box center [471, 142] width 343 height 16
click at [531, 146] on input "flutter* | swift* | dev*(ios | android* | mobile )" at bounding box center [471, 142] width 343 height 16
drag, startPoint x: 366, startPoint y: 143, endPoint x: 341, endPoint y: 140, distance: 25.2
click at [341, 140] on input "flutter* | swift* | dev*(ios | android* | mobile )" at bounding box center [471, 142] width 343 height 16
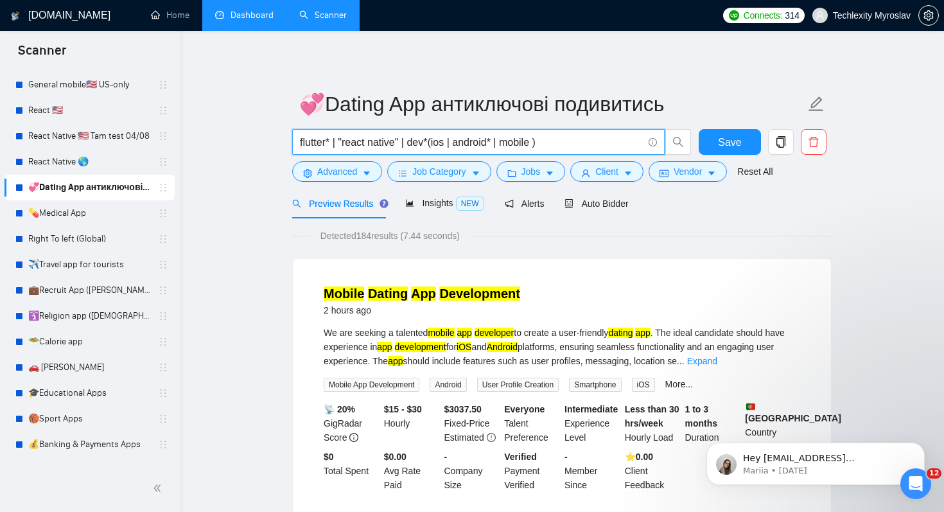
type input "flutter* | "react native" | dev*(ios | android* | mobile )"
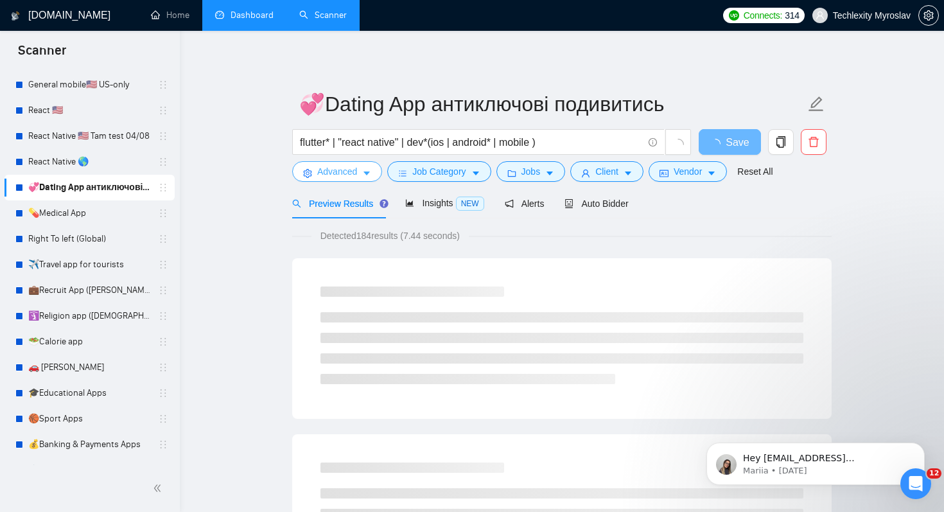
click at [334, 175] on span "Advanced" at bounding box center [337, 171] width 40 height 14
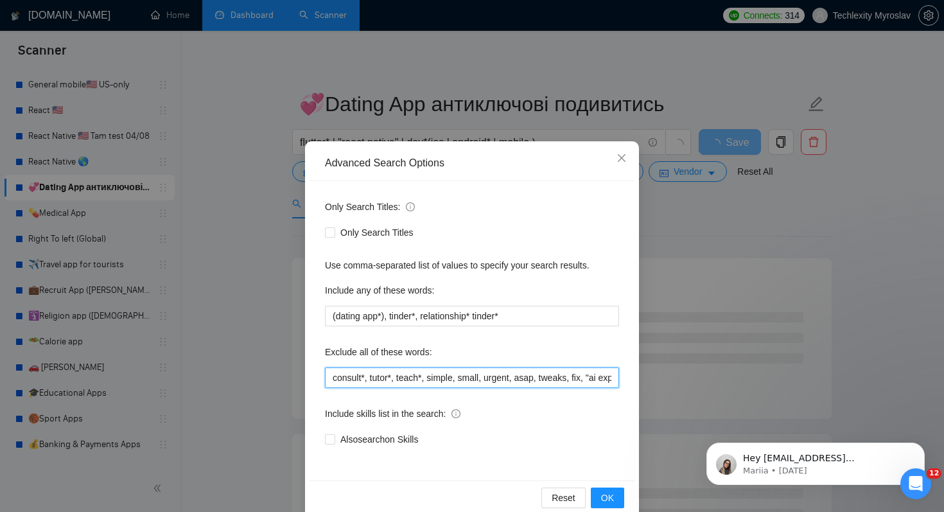
click at [333, 378] on input "consult*, tutor*, teach*, simple, small, urgent, asap, tweaks, fix, "ai expert"…" at bounding box center [472, 377] width 294 height 21
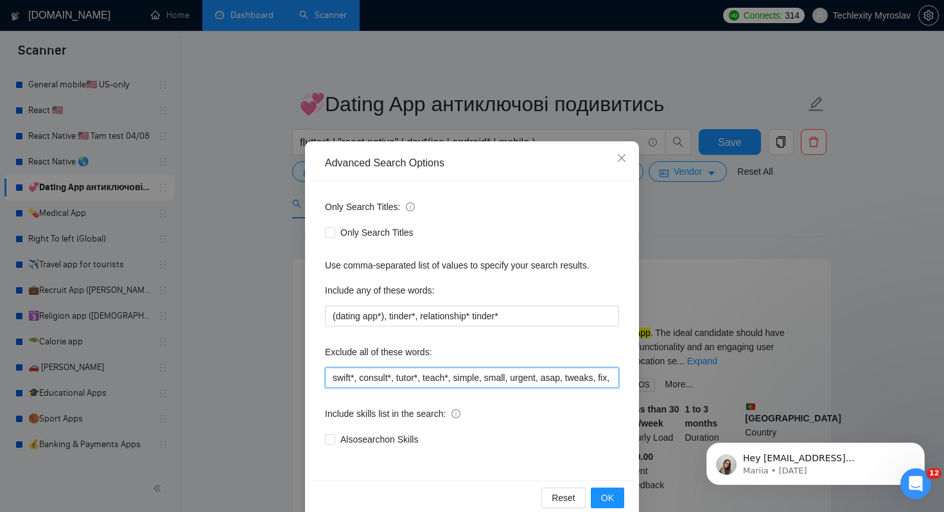
click at [558, 383] on input "swift*, consult*, tutor*, teach*, simple, small, urgent, asap, tweaks, fix, "ai…" at bounding box center [472, 377] width 294 height 21
drag, startPoint x: 1200, startPoint y: 793, endPoint x: 793, endPoint y: 419, distance: 552.8
drag, startPoint x: 532, startPoint y: 376, endPoint x: 401, endPoint y: 377, distance: 131.7
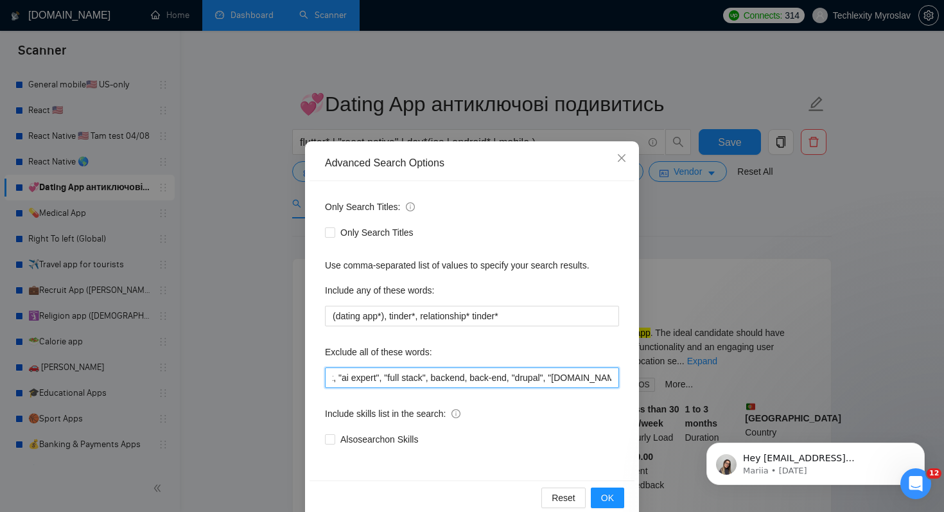
click at [401, 377] on input "swift*, consult*, tutor*, teach*, simple, small, urgent, asap, tweaks, fix, "ai…" at bounding box center [472, 377] width 294 height 21
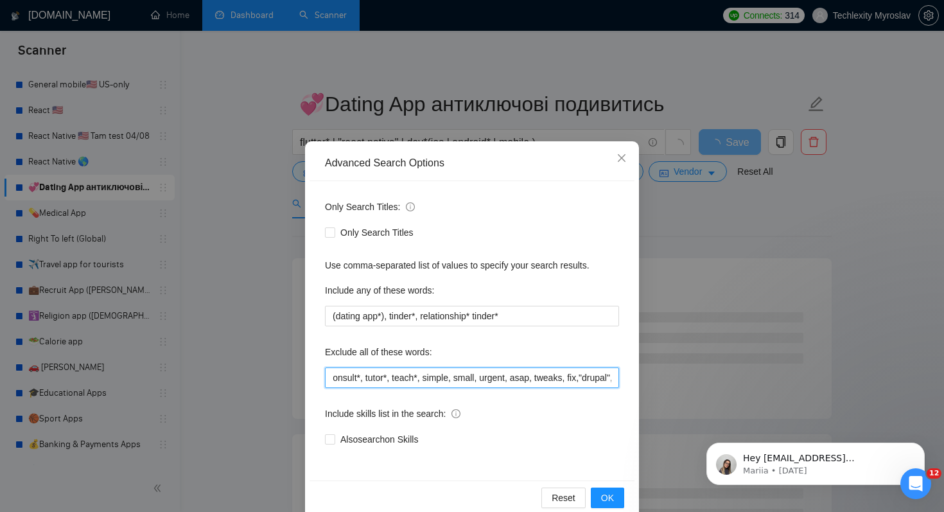
scroll to position [0, 0]
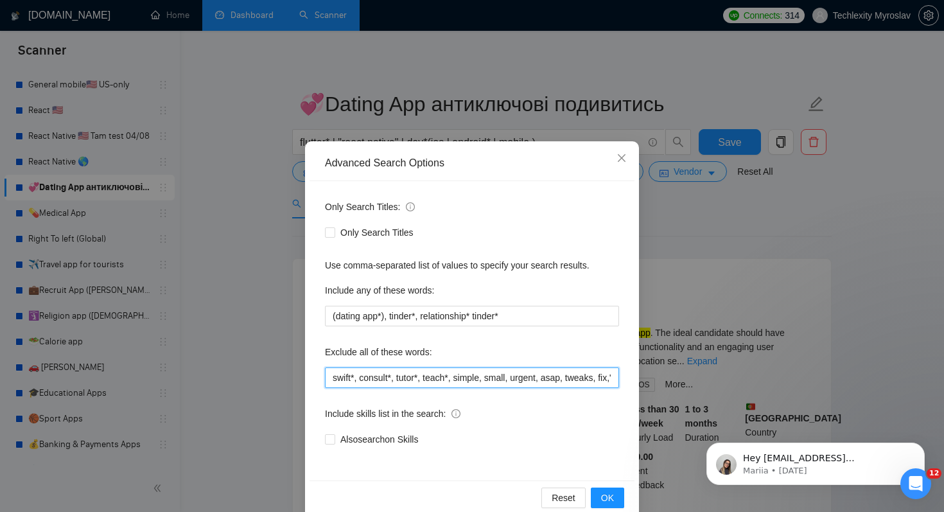
click at [362, 378] on input "swift*, consult*, tutor*, teach*, simple, small, urgent, asap, tweaks, fix,"dru…" at bounding box center [472, 377] width 294 height 21
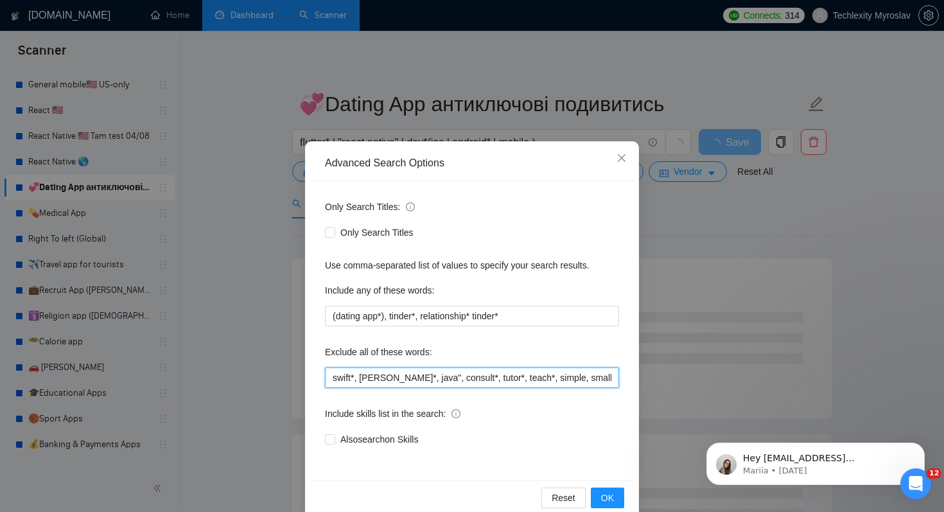
click at [389, 380] on input "swift*, [PERSON_NAME]*, java", consult*, tutor*, teach*, simple, small, urgent,…" at bounding box center [472, 377] width 294 height 21
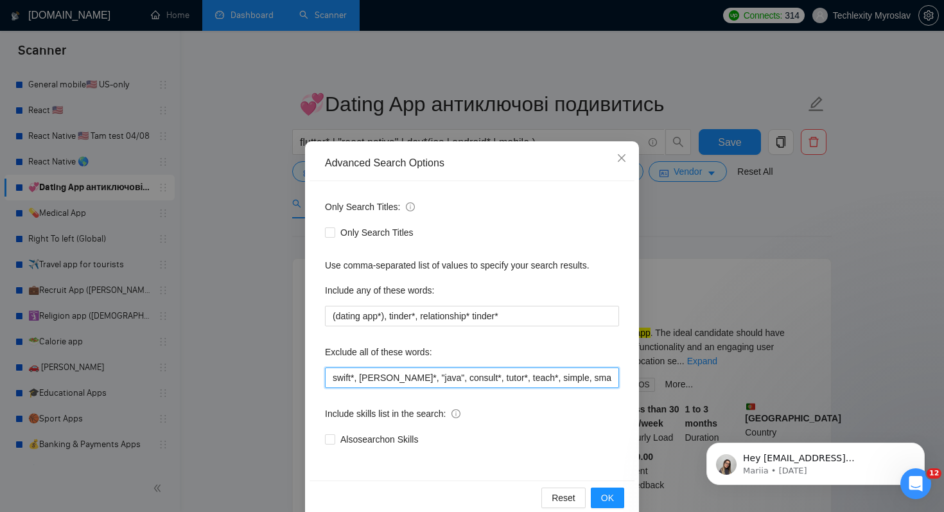
type input "swift*, [PERSON_NAME]*, "java", consult*, tutor*, teach*, simple, small, urgent…"
click at [505, 425] on div "Include skills list in the search:" at bounding box center [472, 416] width 294 height 26
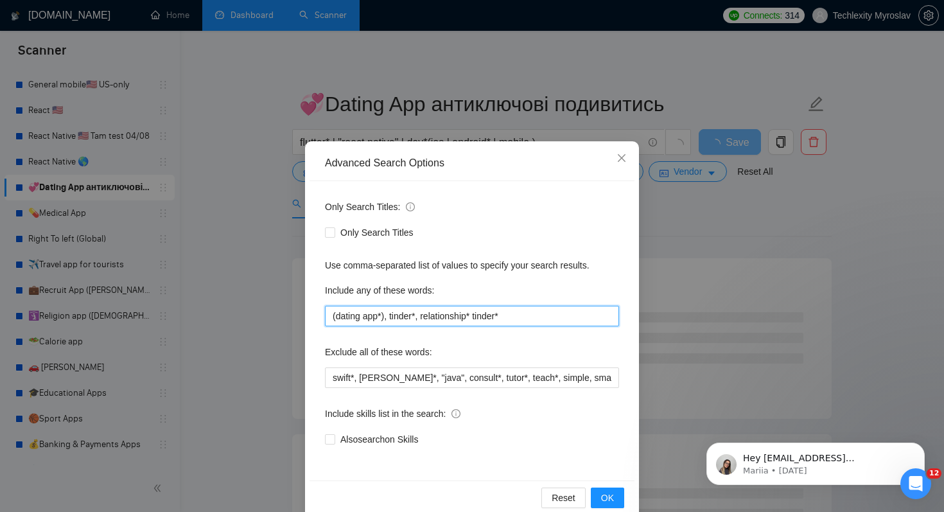
drag, startPoint x: 333, startPoint y: 317, endPoint x: 735, endPoint y: 326, distance: 402.2
click at [735, 326] on div "Advanced Search Options Only Search Titles: Only Search Titles Use comma-separa…" at bounding box center [472, 256] width 944 height 512
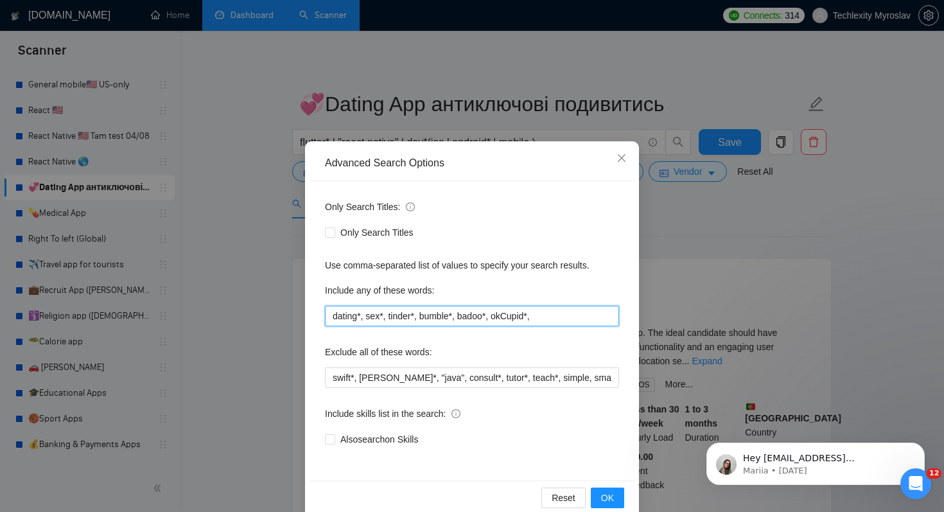
type input "dating*, sex*, tinder*, bumble*, badoo*, okCupid*,"
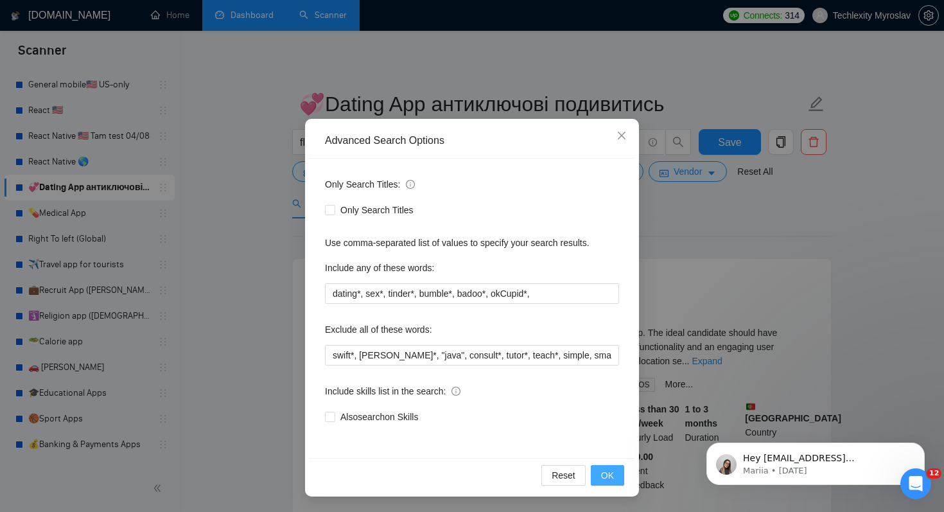
click at [610, 473] on span "OK" at bounding box center [607, 475] width 13 height 14
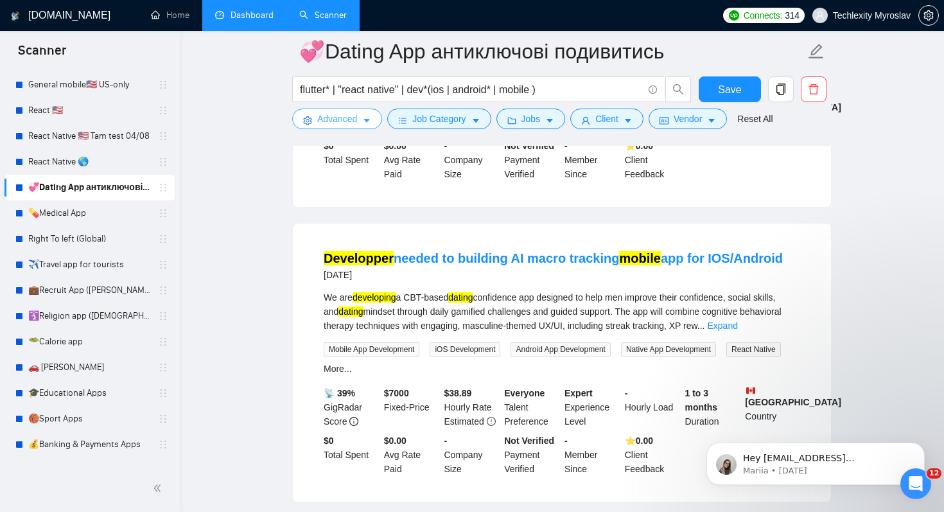
scroll to position [884, 0]
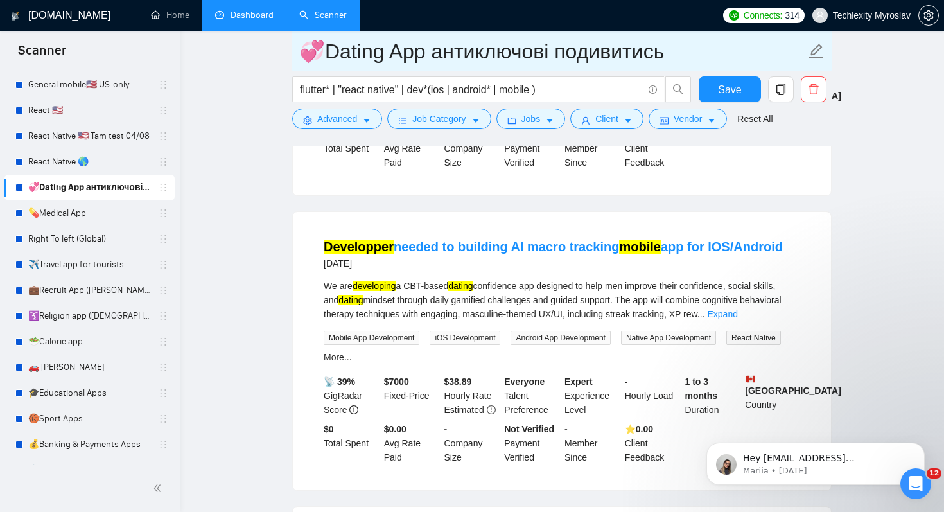
drag, startPoint x: 431, startPoint y: 51, endPoint x: 741, endPoint y: 72, distance: 310.3
click at [741, 72] on form "💞Dating App антиключові подивитись flutter* | "react native" | dev*(ios | andro…" at bounding box center [562, 83] width 540 height 105
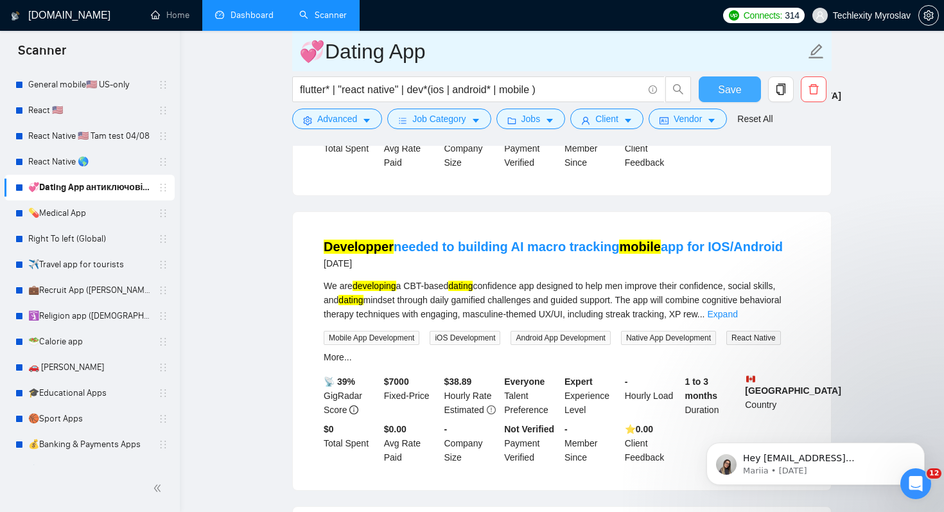
type input "💞Dating App"
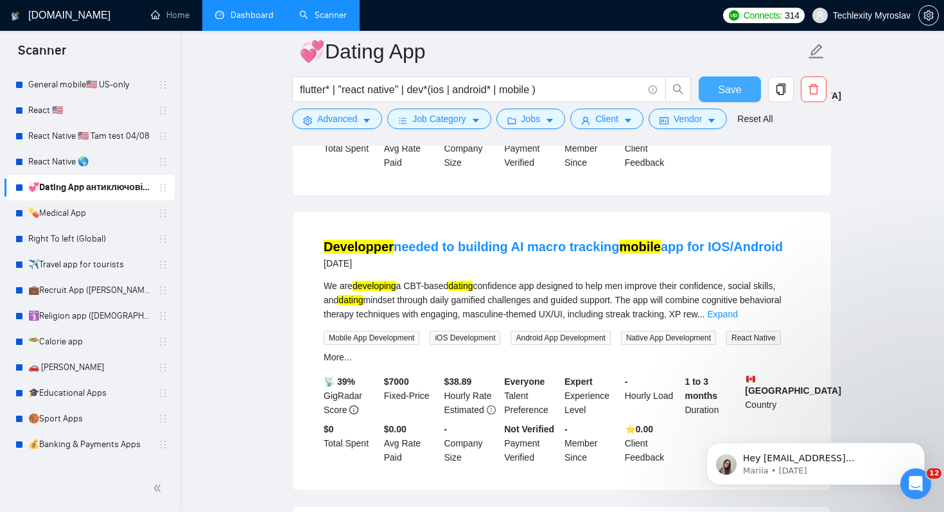
click at [724, 88] on span "Save" at bounding box center [729, 90] width 23 height 16
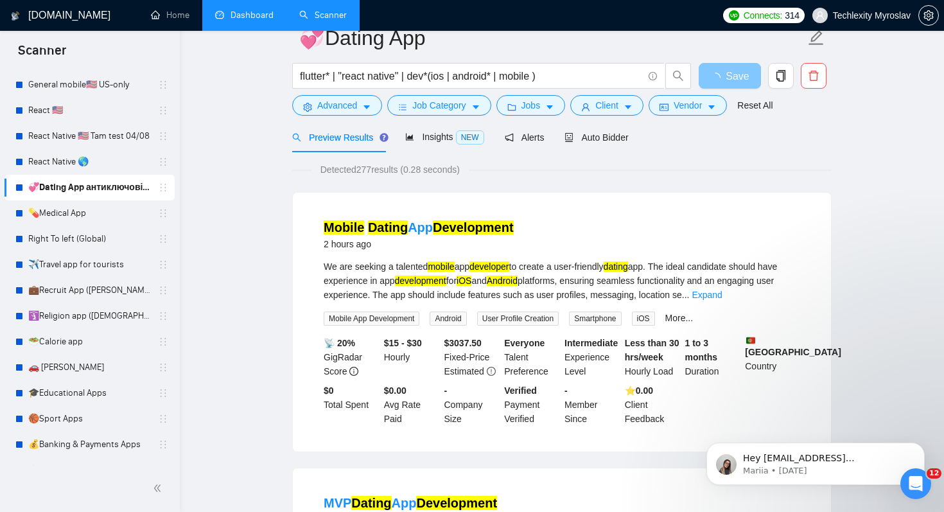
scroll to position [0, 0]
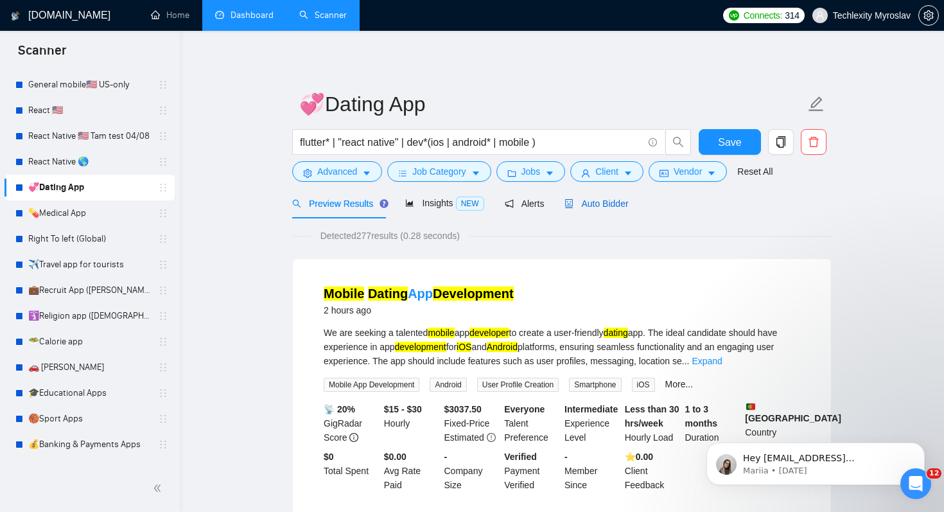
click at [613, 207] on span "Auto Bidder" at bounding box center [597, 203] width 64 height 10
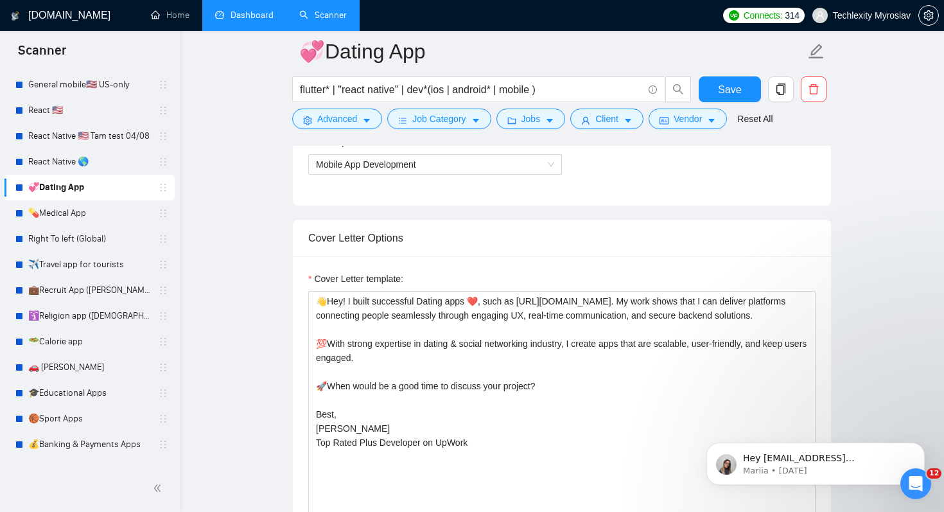
scroll to position [927, 0]
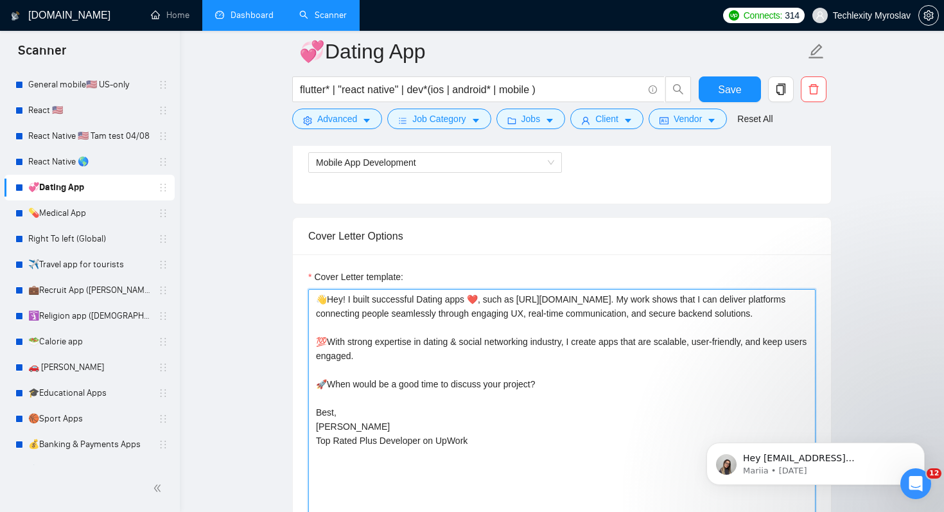
drag, startPoint x: 414, startPoint y: 304, endPoint x: 454, endPoint y: 300, distance: 40.6
click at [454, 300] on textarea "👋Hey! I built successful Dating apps ❤️, such as [URL][DOMAIN_NAME]. My work sh…" at bounding box center [561, 433] width 507 height 289
click at [427, 305] on textarea "👋Hey! I built successful Dating apps ❤️, such as [URL][DOMAIN_NAME]. My work sh…" at bounding box center [561, 433] width 507 height 289
drag, startPoint x: 477, startPoint y: 299, endPoint x: 419, endPoint y: 297, distance: 58.5
click at [419, 298] on textarea "👋Hey! I built successful Dating apps ❤️, such as [URL][DOMAIN_NAME]. My work sh…" at bounding box center [561, 433] width 507 height 289
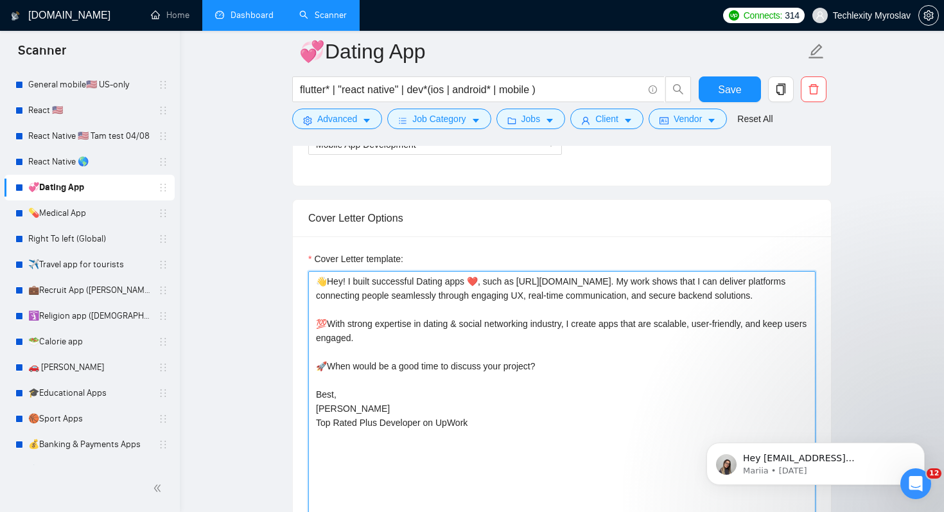
scroll to position [952, 0]
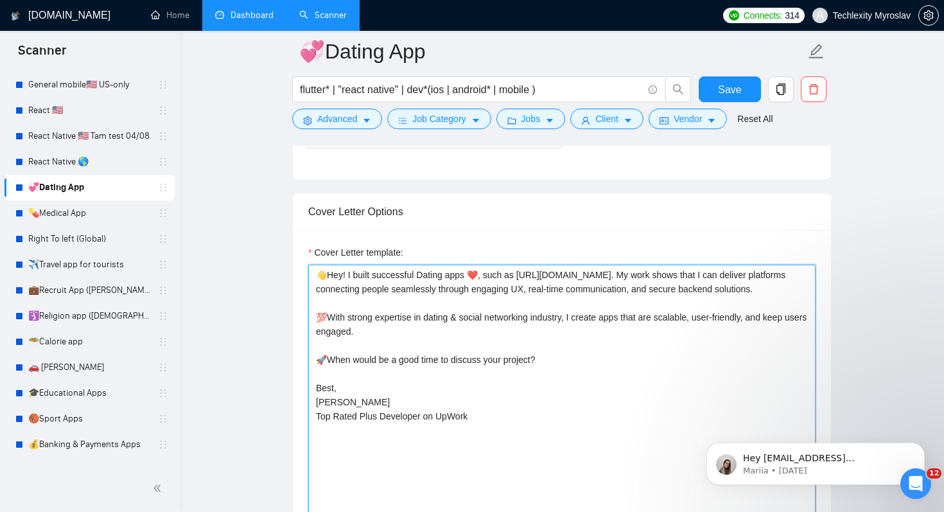
click at [545, 348] on textarea "👋Hey! I built successful Dating apps ❤️, such as [URL][DOMAIN_NAME]. My work sh…" at bounding box center [561, 409] width 507 height 289
click at [465, 281] on textarea "👋Hey! I built successful Dating apps ❤️, such as [URL][DOMAIN_NAME]. My work sh…" at bounding box center [561, 409] width 507 height 289
drag, startPoint x: 1441, startPoint y: 689, endPoint x: 732, endPoint y: 421, distance: 758.6
click at [664, 271] on textarea "👋Hey! I built successful Dating apps ❤️, such as [URL][DOMAIN_NAME]. My work sh…" at bounding box center [561, 409] width 507 height 289
click at [345, 273] on textarea "👋Hey! I built successful Dating apps ❤️, such as [URL][DOMAIN_NAME]. My work sh…" at bounding box center [561, 409] width 507 height 289
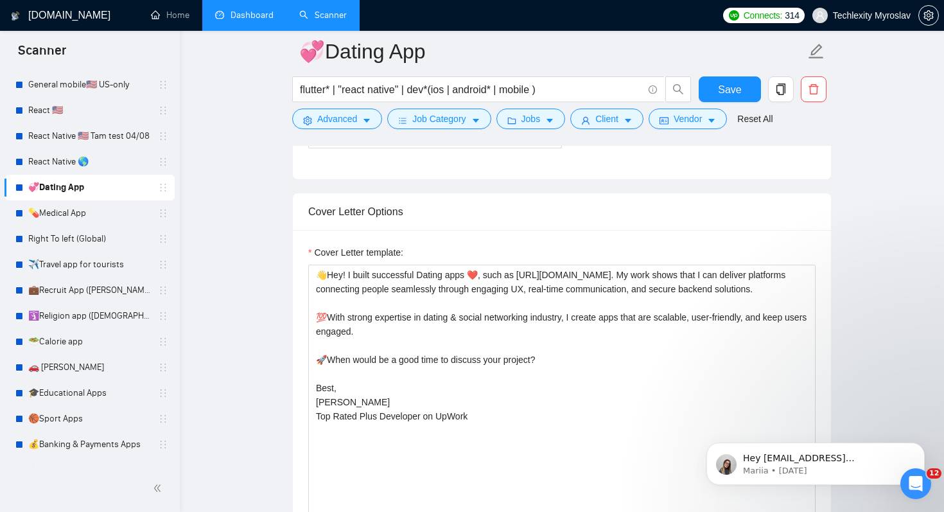
click at [314, 250] on label "Cover Letter template:" at bounding box center [355, 252] width 95 height 14
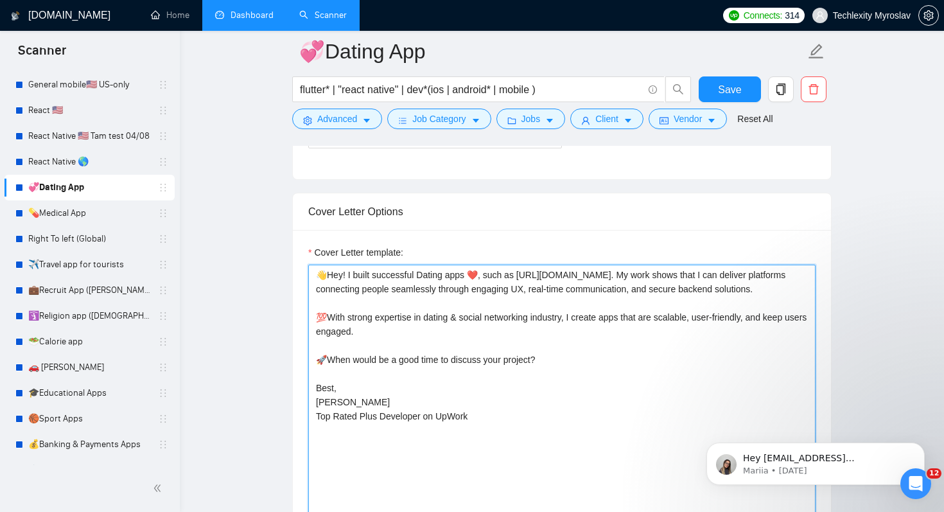
click at [314, 265] on textarea "👋Hey! I built successful Dating apps ❤️, such as [URL][DOMAIN_NAME]. My work sh…" at bounding box center [561, 409] width 507 height 289
drag, startPoint x: 322, startPoint y: 272, endPoint x: 314, endPoint y: 272, distance: 8.3
click at [314, 272] on textarea "👋Hey! I built successful Dating apps ❤️, such as [URL][DOMAIN_NAME]. My work sh…" at bounding box center [561, 409] width 507 height 289
click at [479, 403] on textarea "👋Hey! I built successful Dating apps ❤️, such as [URL][DOMAIN_NAME]. My work sh…" at bounding box center [561, 409] width 507 height 289
click at [315, 271] on textarea "👋Hey! I built successful Dating apps ❤️, such as [URL][DOMAIN_NAME]. My work sh…" at bounding box center [561, 409] width 507 height 289
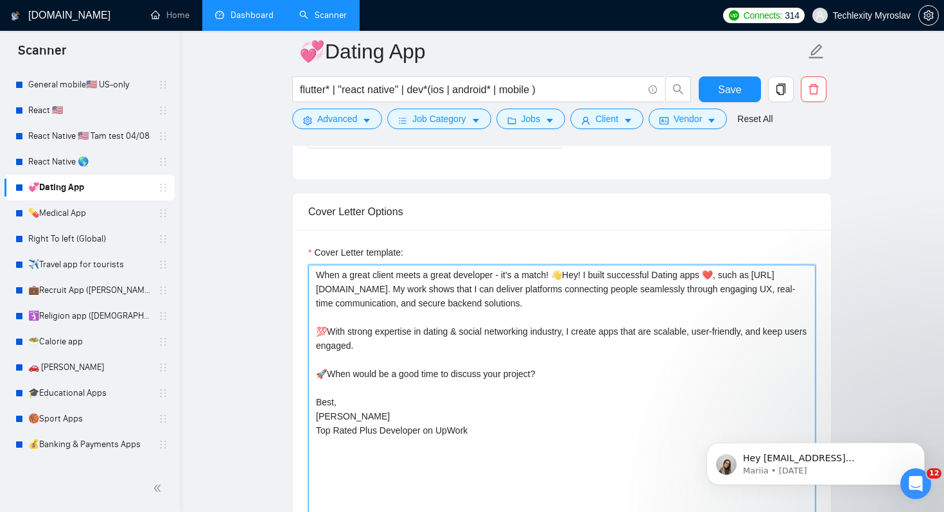
click at [315, 277] on textarea "When a great client meets a great developer - it's a match! 👋Hey! I built succe…" at bounding box center [561, 409] width 507 height 289
paste textarea "🧩"
click at [729, 269] on textarea "🧩When a great client meets a great developer - it's a match! 👋Hey! I built succ…" at bounding box center [561, 409] width 507 height 289
click at [732, 272] on textarea "🧩When a great client meets a great developer - it's a match! 👋Hey! I built succ…" at bounding box center [561, 409] width 507 height 289
click at [567, 277] on textarea "🧩When a great client meets a great developer - it's a match! 👋Hey! I built succ…" at bounding box center [561, 409] width 507 height 289
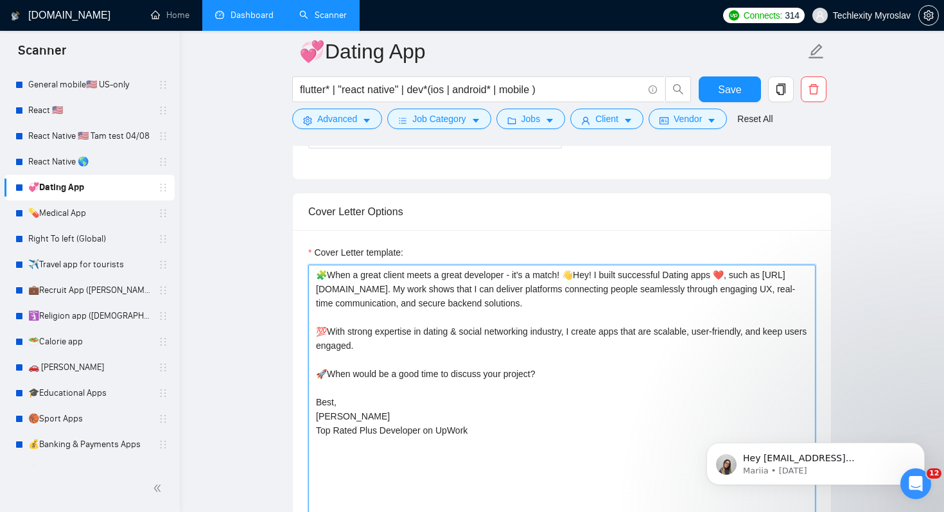
paste textarea "❤️"
click at [579, 275] on textarea "🧩When a great client meets a great developer - it's a match!❤️ I don't mind bui…" at bounding box center [561, 409] width 507 height 289
drag, startPoint x: 584, startPoint y: 277, endPoint x: 383, endPoint y: 290, distance: 200.8
click at [383, 290] on textarea "🧩When a great client meets a great developer - it's a match!❤️ I don't mind bui…" at bounding box center [561, 409] width 507 height 289
drag, startPoint x: 583, startPoint y: 276, endPoint x: 747, endPoint y: 274, distance: 163.8
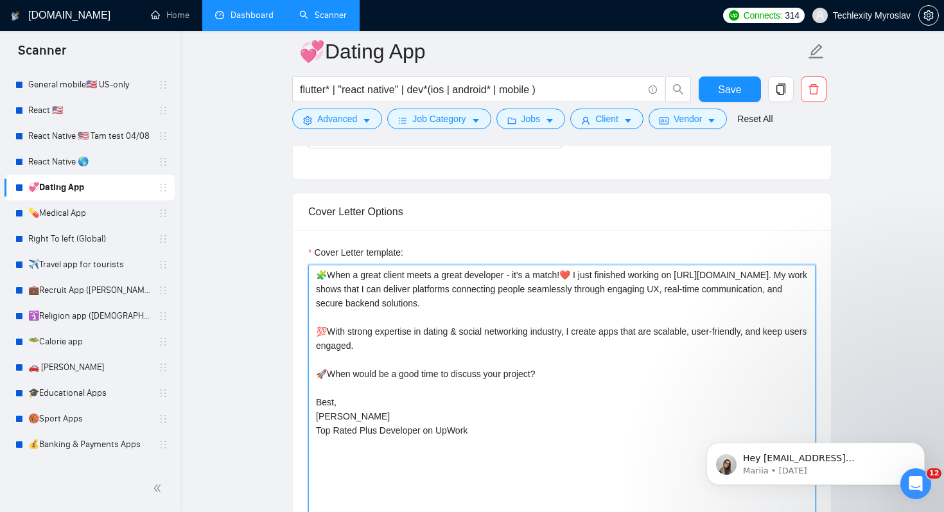
click at [747, 275] on textarea "🧩When a great client meets a great developer - it's a match!❤️ I just finished …" at bounding box center [561, 409] width 507 height 289
click at [704, 277] on textarea "🧩When a great client meets a great developer - it's a match!❤️ I know how users…" at bounding box center [561, 409] width 507 height 289
click at [470, 276] on textarea "🧩When a great client meets a great developer - it's a match!❤️ I know how users…" at bounding box center [561, 409] width 507 height 289
click at [638, 268] on textarea "🧩When a great client meets a great developer - it's a match!❤️ I know how users…" at bounding box center [561, 409] width 507 height 289
click at [599, 276] on textarea "🧩When a great client meets a great developer - it's a match!❤️ I know how users…" at bounding box center [561, 409] width 507 height 289
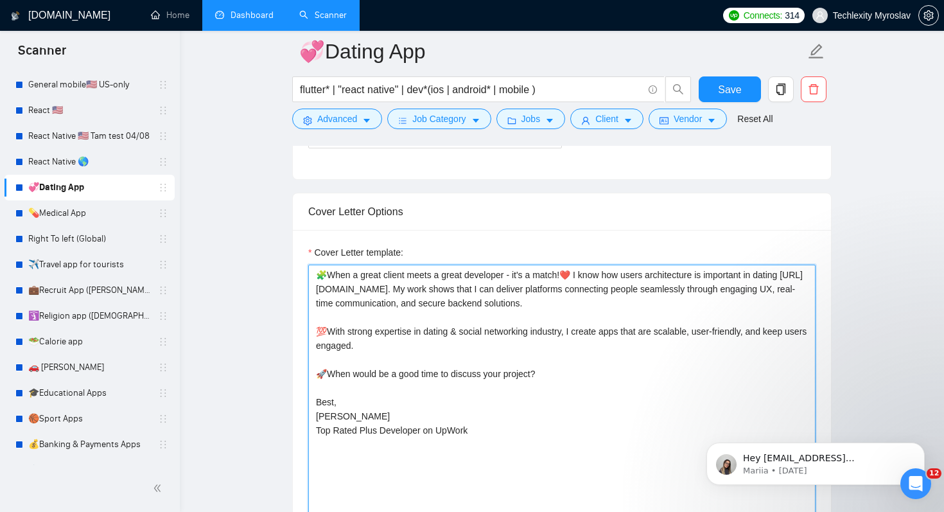
click at [663, 275] on textarea "🧩When a great client meets a great developer - it's a match!❤️ I know how users…" at bounding box center [561, 409] width 507 height 289
click at [800, 276] on textarea "🧩When a great client meets a great developer - it's a match!❤️ I know how users…" at bounding box center [561, 409] width 507 height 289
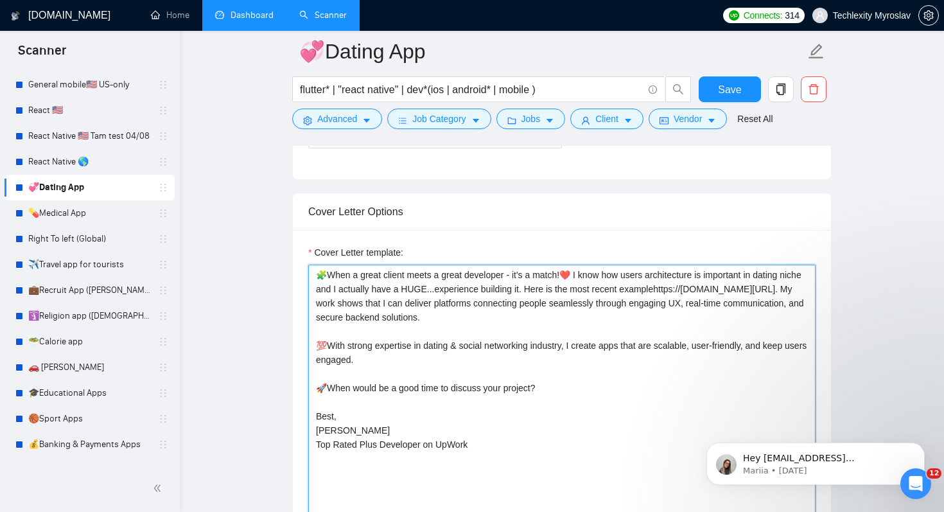
click at [456, 285] on textarea "🧩When a great client meets a great developer - it's a match!❤️ I know how users…" at bounding box center [561, 409] width 507 height 289
drag, startPoint x: 460, startPoint y: 290, endPoint x: 452, endPoint y: 290, distance: 8.4
click at [452, 290] on textarea "🧩When a great client meets a great developer - it's a match!❤️ I know how users…" at bounding box center [561, 409] width 507 height 289
click at [459, 322] on textarea "🧩When a great client meets a great developer - it's a match!❤️ I know how users…" at bounding box center [561, 409] width 507 height 289
click at [356, 310] on textarea "🧩When a great client meets a great developer - it's a match!❤️ I know how users…" at bounding box center [561, 409] width 507 height 289
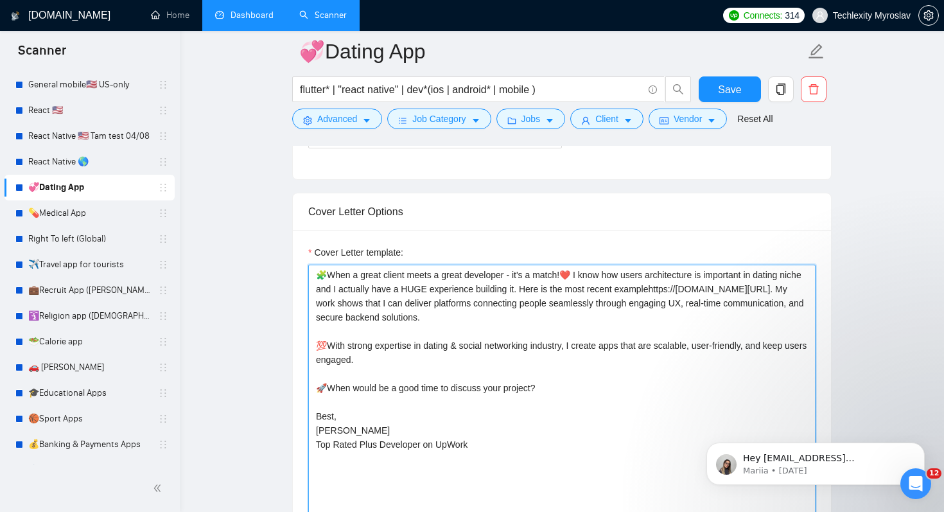
click at [354, 301] on textarea "🧩When a great client meets a great developer - it's a match!❤️ I know how users…" at bounding box center [561, 409] width 507 height 289
click at [351, 300] on textarea "🧩When a great client meets a great developer - it's a match!❤️ I know how users…" at bounding box center [561, 409] width 507 height 289
click at [672, 334] on textarea "🧩When a great client meets a great developer - it's a match!❤️ I know how users…" at bounding box center [561, 409] width 507 height 289
click at [554, 297] on textarea "🧩When a great client meets a great developer - it's a match!❤️ I know how users…" at bounding box center [561, 409] width 507 height 289
drag, startPoint x: 552, startPoint y: 299, endPoint x: 685, endPoint y: 383, distance: 157.3
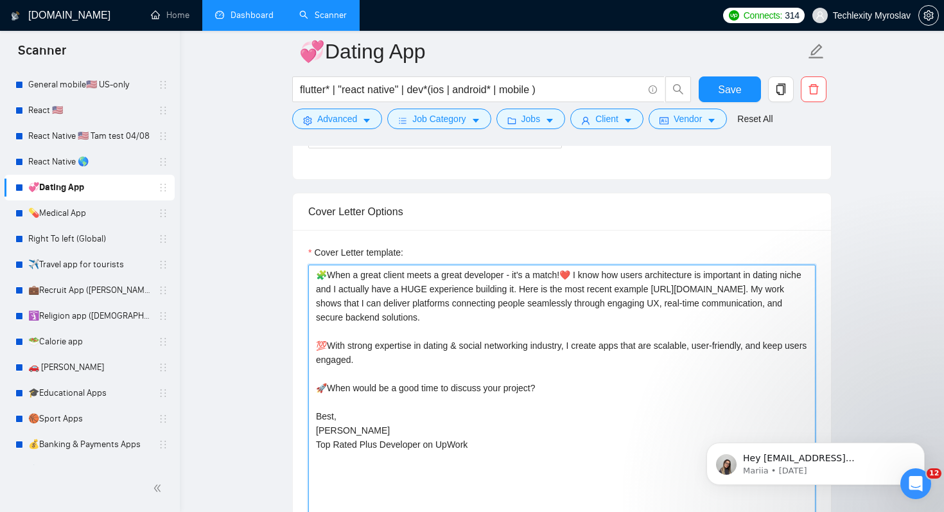
click at [685, 383] on textarea "🧩When a great client meets a great developer - it's a match!❤️ I know how users…" at bounding box center [561, 409] width 507 height 289
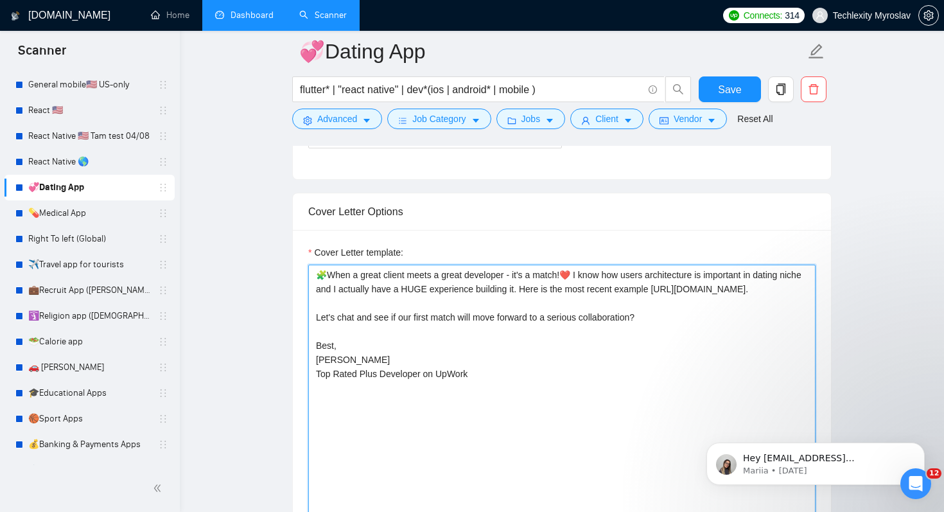
click at [560, 370] on textarea "🧩When a great client meets a great developer - it's a match!❤️ I know how users…" at bounding box center [561, 409] width 507 height 289
drag, startPoint x: 516, startPoint y: 384, endPoint x: 487, endPoint y: 383, distance: 28.9
click at [487, 383] on textarea "🧩When a great client meets a great developer - it's a match!❤️ I know how users…" at bounding box center [561, 409] width 507 height 289
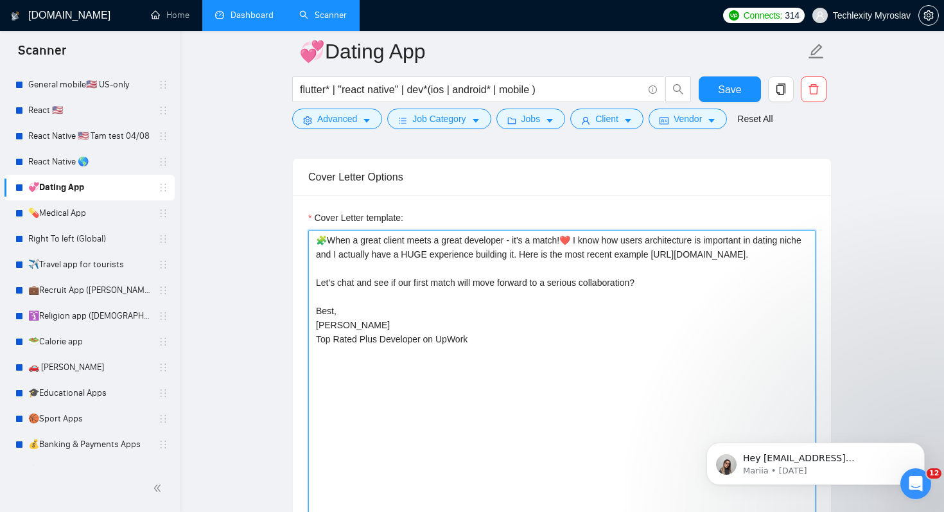
scroll to position [1001, 0]
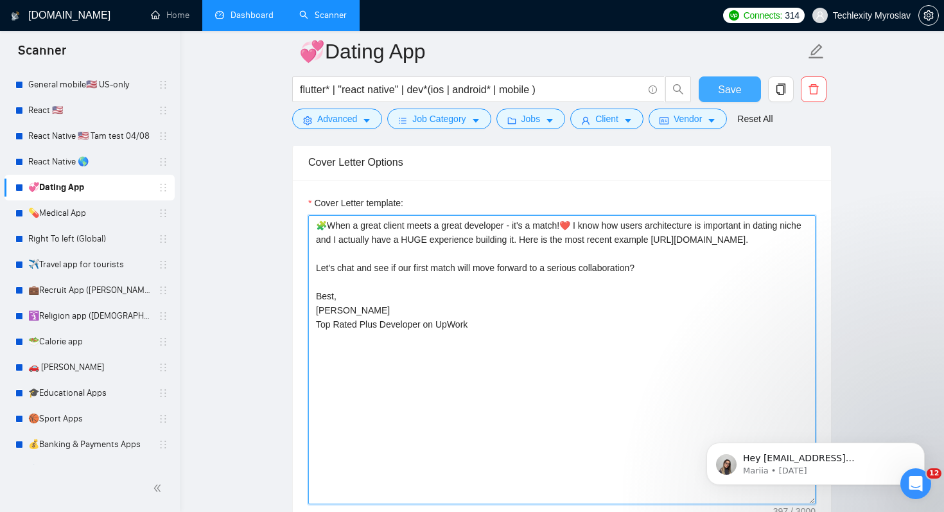
type textarea "🧩When a great client meets a great developer - it's a match!❤️ I know how users…"
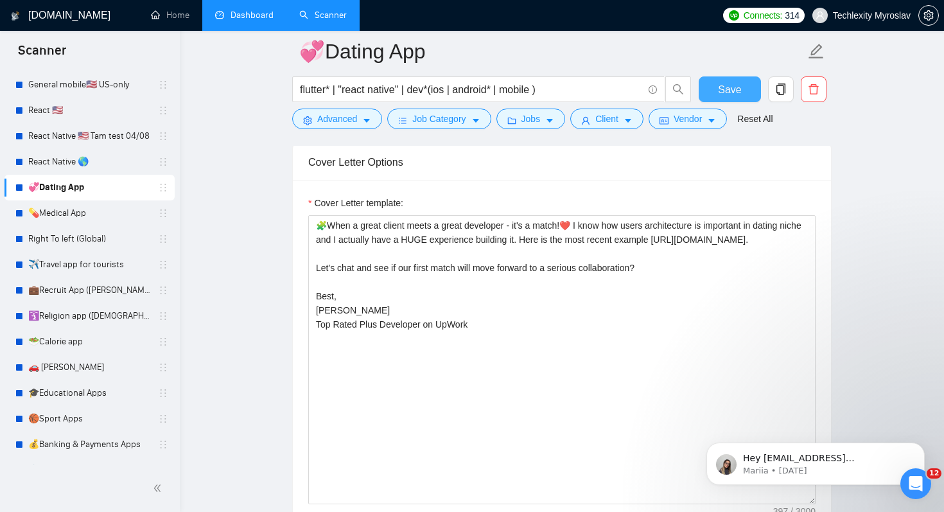
click at [739, 85] on span "Save" at bounding box center [729, 90] width 23 height 16
click at [739, 81] on button "Save" at bounding box center [730, 89] width 62 height 26
click at [69, 209] on link "💊Medical App" at bounding box center [89, 213] width 122 height 26
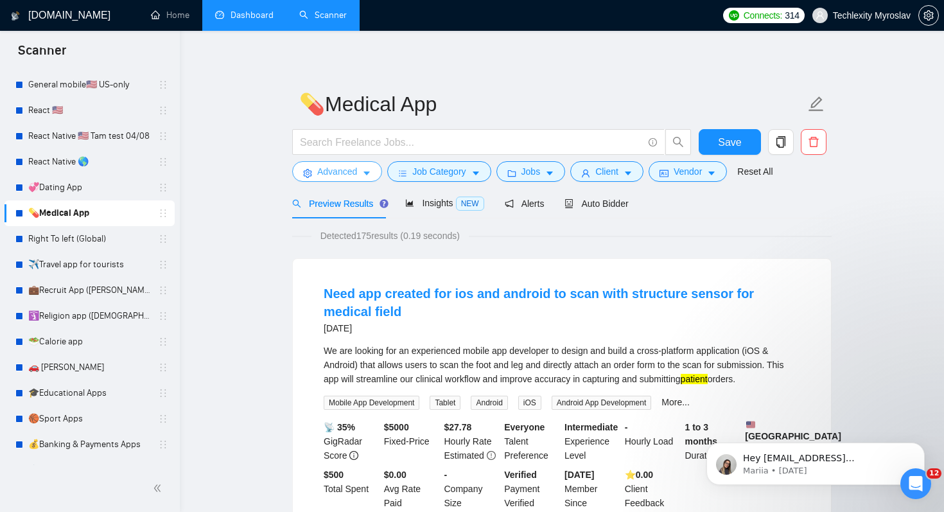
click at [360, 175] on button "Advanced" at bounding box center [337, 171] width 90 height 21
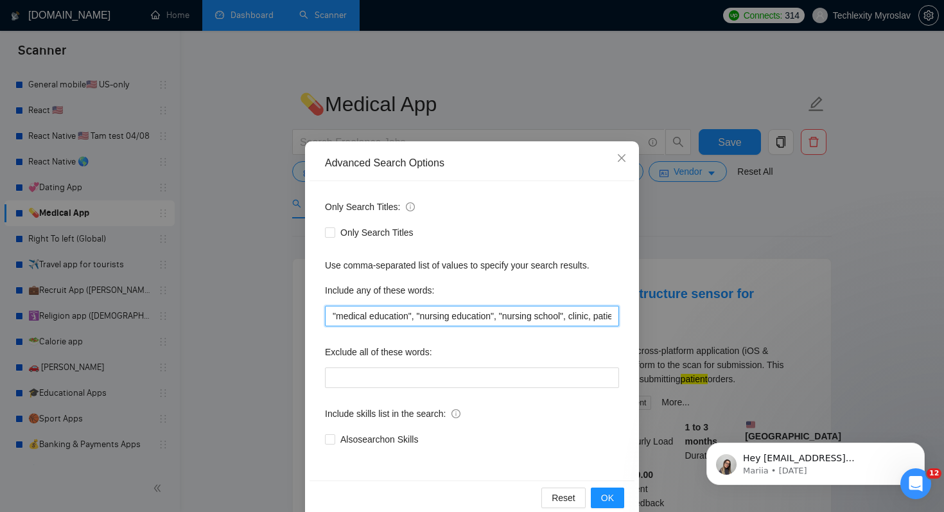
click at [534, 313] on input ""medical education", "nursing education", "nursing school", clinic, patient" at bounding box center [472, 316] width 294 height 21
click at [475, 315] on input ""medical education", "nursing education", "nursing school", clinic, patient" at bounding box center [472, 316] width 294 height 21
click at [335, 316] on input ""medical education", "nursing education", "nursing school", clinic, patient" at bounding box center [472, 316] width 294 height 21
click at [518, 313] on input ""medical education", "nursing education", "nursing school", clinic, patient" at bounding box center [472, 316] width 294 height 21
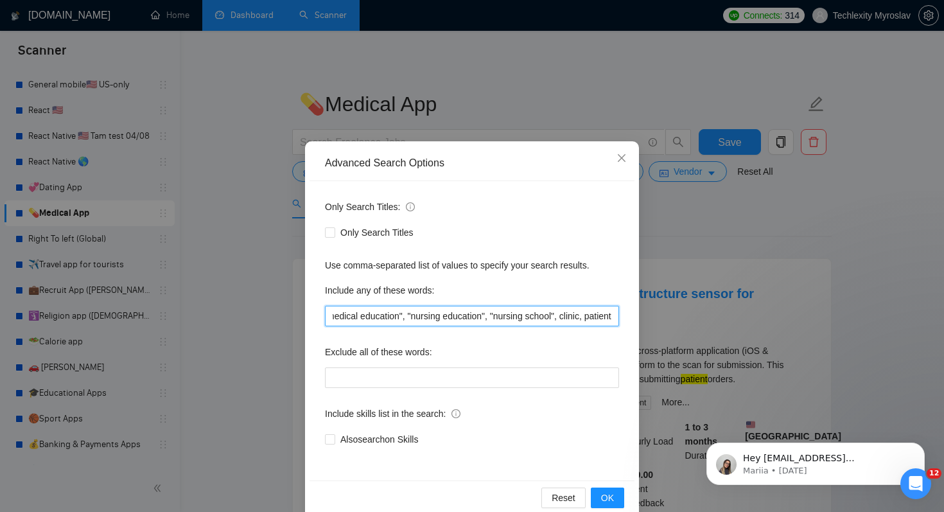
click at [577, 316] on input ""medical education", "nursing education", "nursing school", clinic, patient" at bounding box center [472, 316] width 294 height 21
drag, startPoint x: 558, startPoint y: 315, endPoint x: 619, endPoint y: 315, distance: 60.4
click at [619, 315] on input ""medical education", "nursing education", "nursing school", clinic, patient" at bounding box center [472, 316] width 294 height 21
click at [608, 313] on input ""medical education", "nursing education", "nursing school", clinic, patient" at bounding box center [472, 316] width 294 height 21
click at [612, 314] on input ""medical education", "nursing education", "nursing school", clinic, patient" at bounding box center [472, 316] width 294 height 21
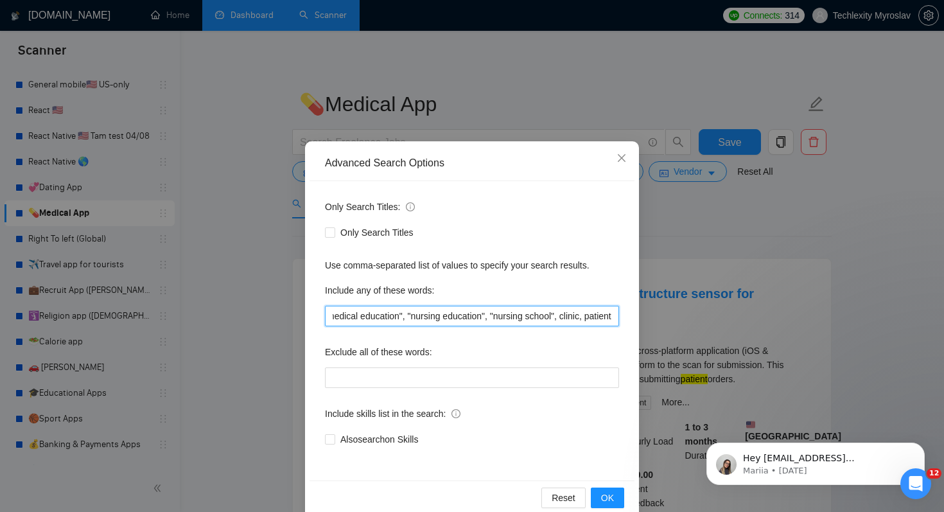
click at [535, 317] on input ""medical education", "nursing education", "nursing school", clinic, patient" at bounding box center [472, 316] width 294 height 21
drag, startPoint x: 511, startPoint y: 316, endPoint x: 573, endPoint y: 317, distance: 62.3
click at [573, 317] on input ""medical education", "nursing education", "nursing school", clinic, patient" at bounding box center [472, 316] width 294 height 21
click at [576, 318] on input ""medical education", "nursing education", "nursing school", clinic, patient" at bounding box center [472, 316] width 294 height 21
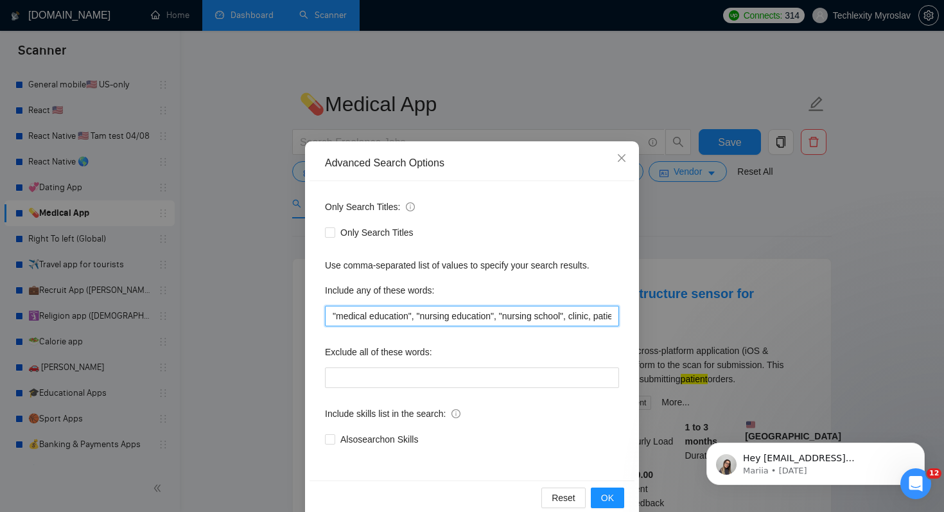
scroll to position [0, 28]
click at [614, 317] on input ""medical education", "nursing education", "nursing school", clinic, patient" at bounding box center [472, 316] width 294 height 21
click at [678, 338] on div "Advanced Search Options Only Search Titles: Only Search Titles Use comma-separa…" at bounding box center [472, 256] width 944 height 512
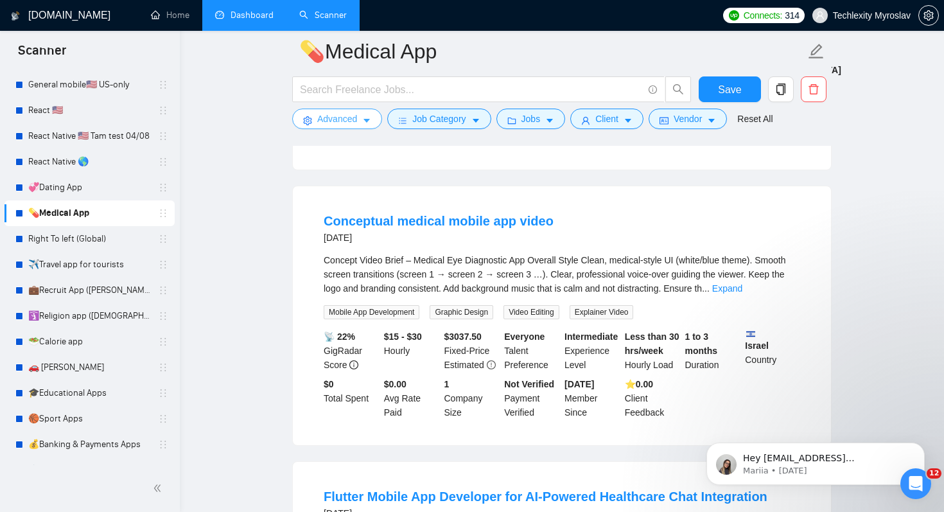
scroll to position [403, 0]
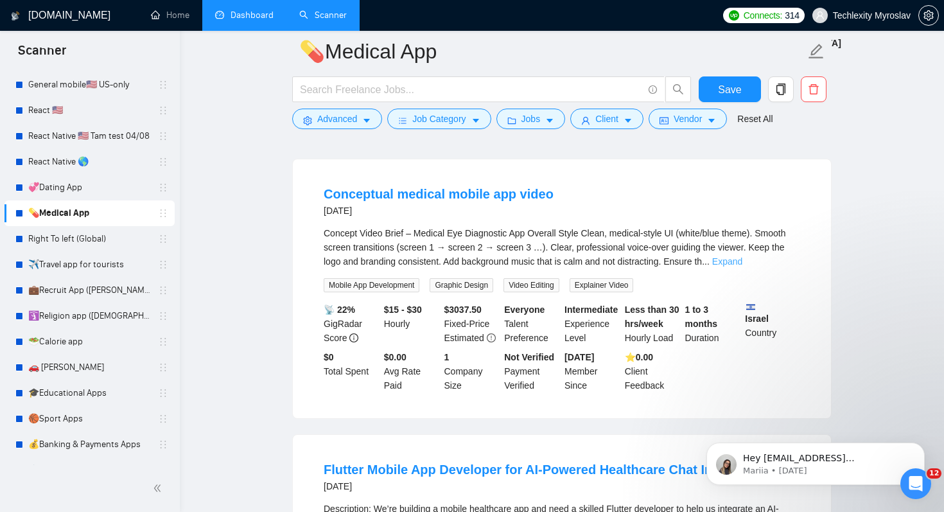
click at [742, 261] on link "Expand" at bounding box center [727, 261] width 30 height 10
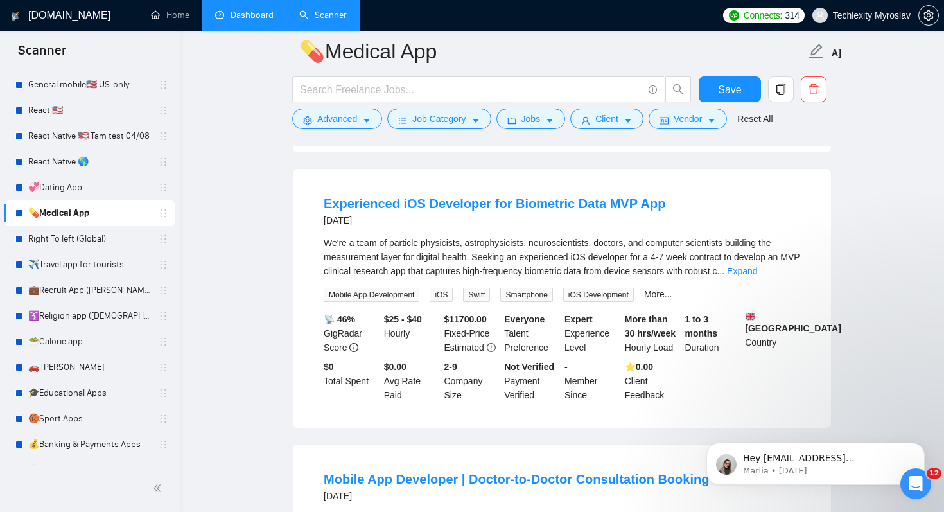
scroll to position [1177, 0]
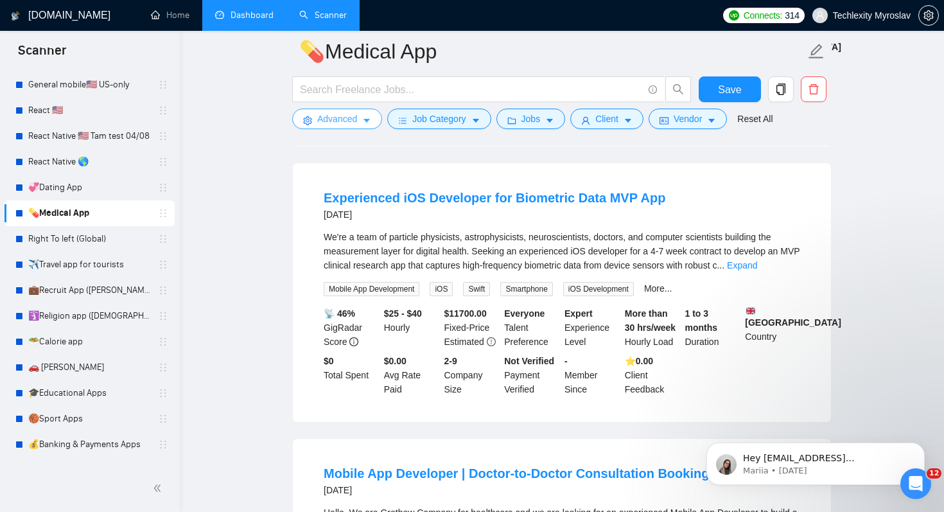
click at [350, 118] on span "Advanced" at bounding box center [337, 119] width 40 height 14
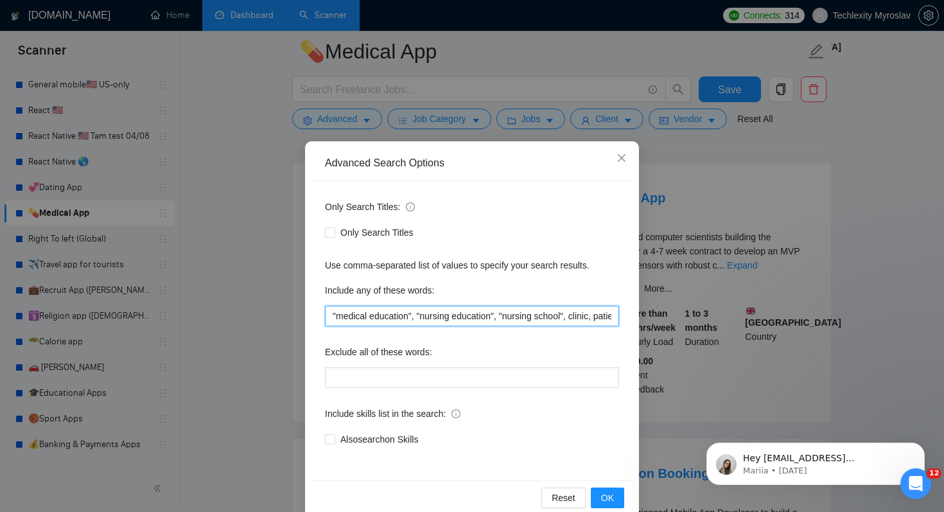
click at [540, 317] on input ""medical education", "nursing education", "nursing school", clinic, patient" at bounding box center [472, 316] width 294 height 21
click at [575, 317] on input ""medical education", "nursing education", "nursing school", clinic, patient" at bounding box center [472, 316] width 294 height 21
click at [611, 316] on input ""medical education", "nursing education", "nursing school", clinic*, patient" at bounding box center [472, 316] width 294 height 21
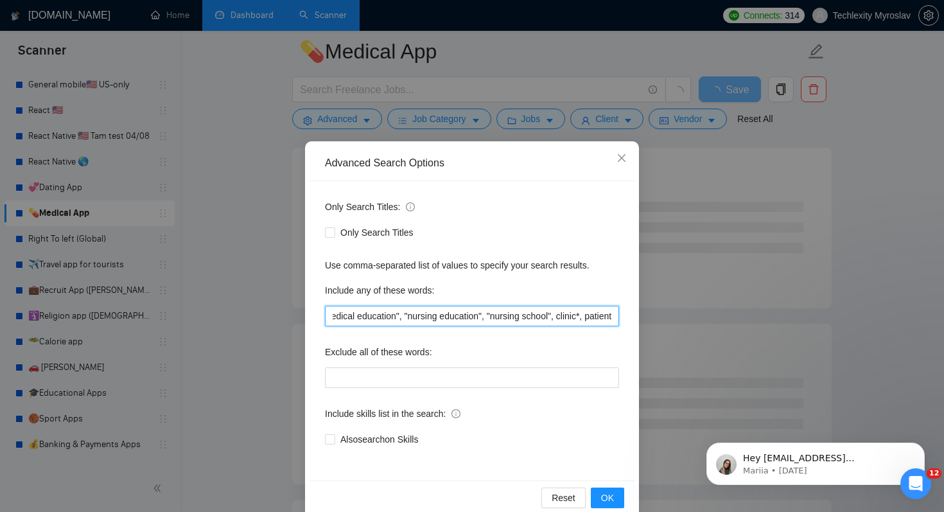
click at [615, 322] on input ""medical education", "nursing education", "nursing school", clinic*, patient" at bounding box center [472, 316] width 294 height 21
click at [613, 317] on input ""medical education", "nursing education", "nursing school", clinic*, patient" at bounding box center [472, 316] width 294 height 21
click at [491, 319] on input ""medical education", "nursing education", "nursing school", clinic*, patient" at bounding box center [472, 316] width 294 height 21
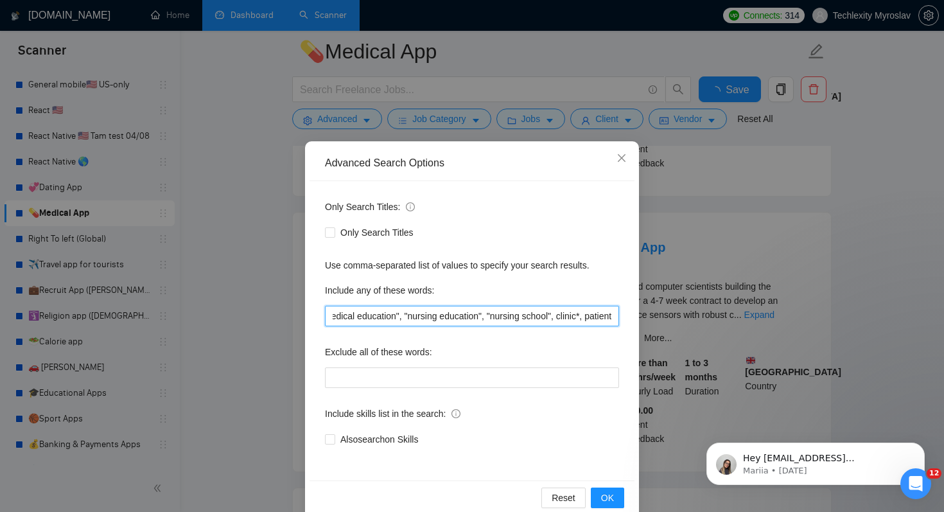
click at [491, 319] on input ""medical education", "nursing education", "nursing school", clinic*, patient" at bounding box center [472, 316] width 294 height 21
click at [518, 351] on div "Exclude all of these words:" at bounding box center [472, 355] width 294 height 26
click at [513, 317] on input ""medical education", "nursing education", "nursing school", clinic*, patient" at bounding box center [472, 316] width 294 height 21
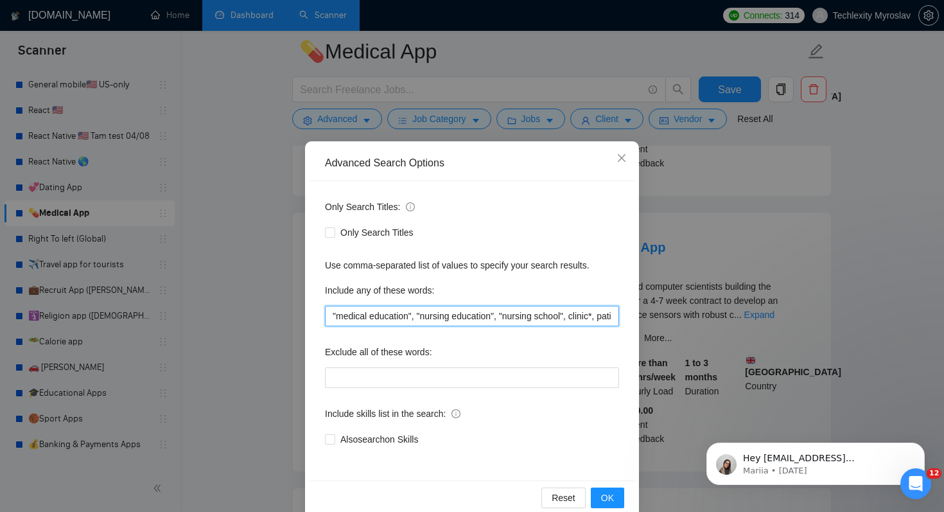
click at [491, 312] on input ""medical education", "nursing education", "nursing school", clinic*, patient" at bounding box center [472, 316] width 294 height 21
click at [545, 313] on input "medicin*, Health*, "health care", telehealth*, welness*, medtech, "med tech", p…" at bounding box center [472, 316] width 294 height 21
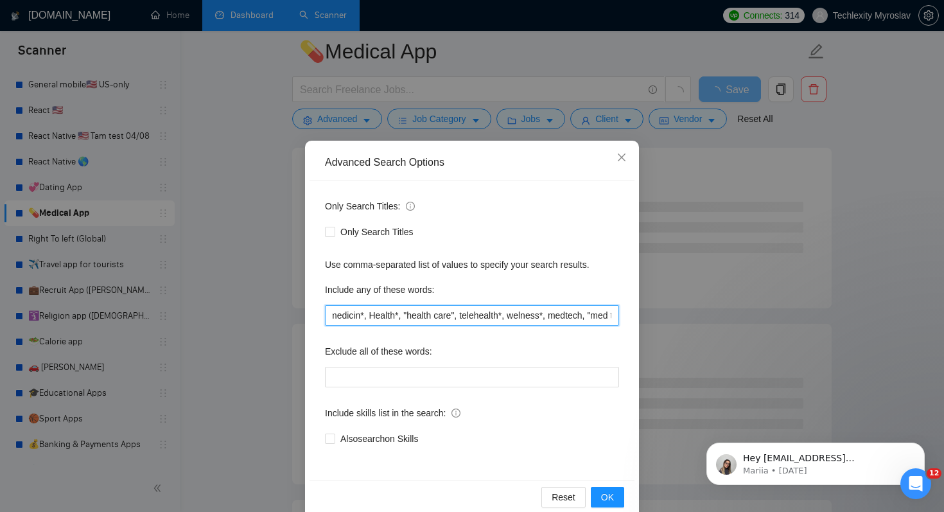
scroll to position [1, 0]
click at [371, 317] on input "medicin*, Health*, "health care", telehealth*, welness*, medtech, "med tech", p…" at bounding box center [472, 314] width 294 height 21
type input "medicin*, nurse*m nursing*, doctor*, Health*, "health care", telehealth*, welne…"
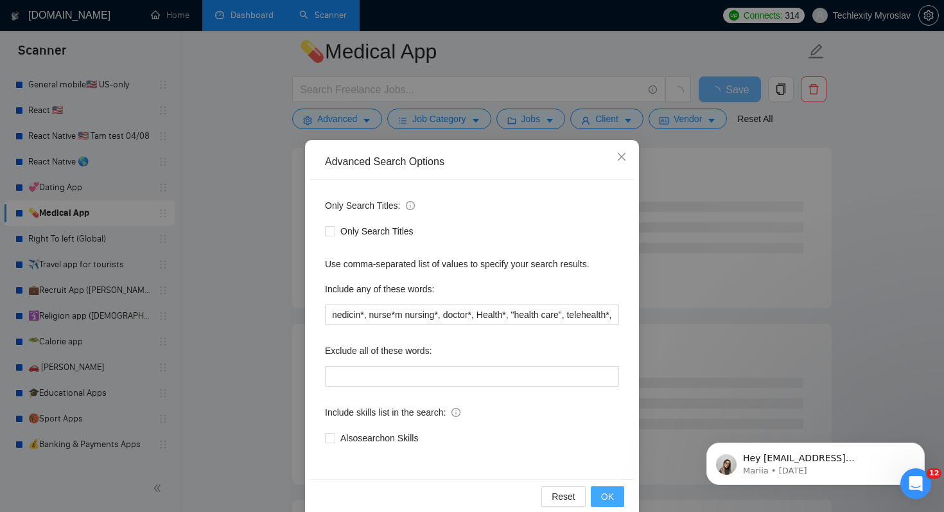
scroll to position [0, 0]
click at [610, 494] on span "OK" at bounding box center [607, 496] width 13 height 14
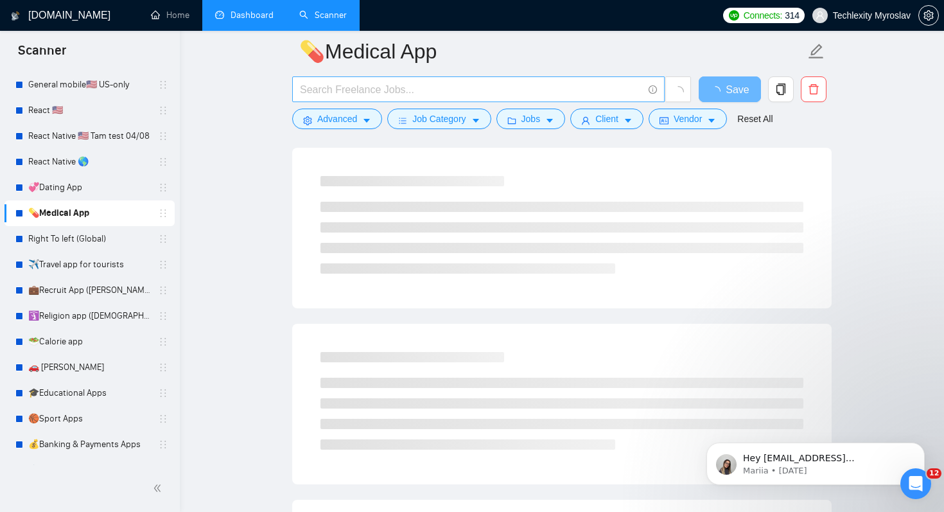
click at [501, 93] on input "text" at bounding box center [471, 90] width 343 height 16
click at [411, 88] on input "educat* | learn* | univercit* |" at bounding box center [471, 90] width 343 height 16
click at [468, 93] on input "educat* | learn* | universit* |" at bounding box center [471, 90] width 343 height 16
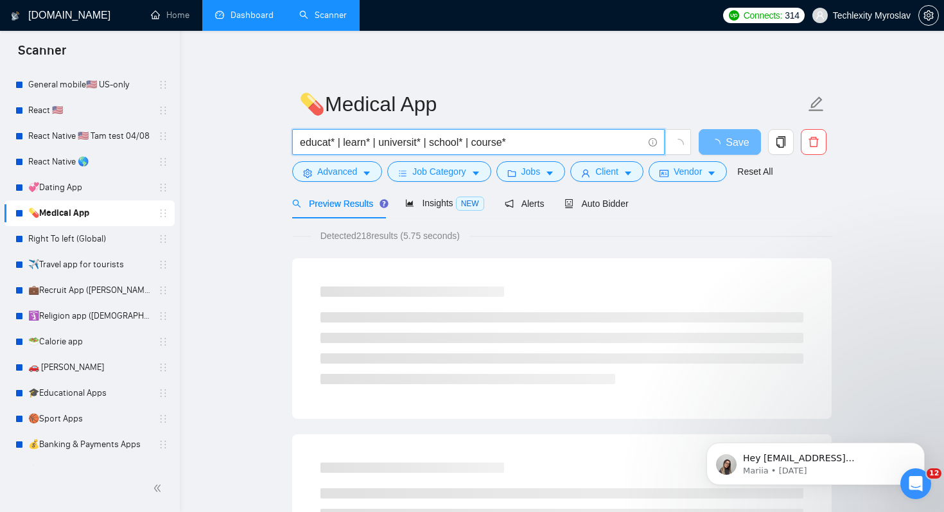
click at [421, 143] on input "educat* | learn* | universit* | school* | course*" at bounding box center [471, 142] width 343 height 16
type input "educat* | learn* | universit* | school* | course*"
click at [347, 178] on span "Advanced" at bounding box center [337, 171] width 40 height 14
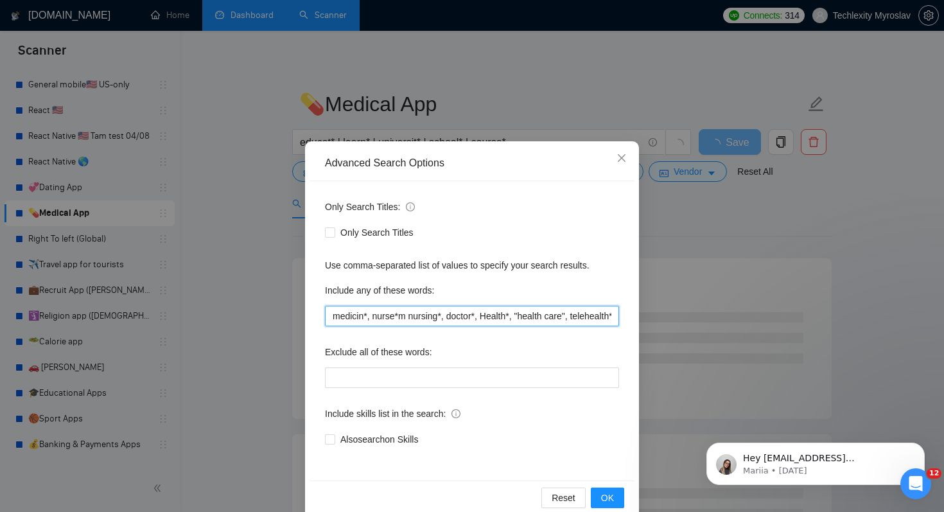
click at [401, 317] on input "medicin*, nurse*m nursing*, doctor*, Health*, "health care", telehealth*, welne…" at bounding box center [472, 316] width 294 height 21
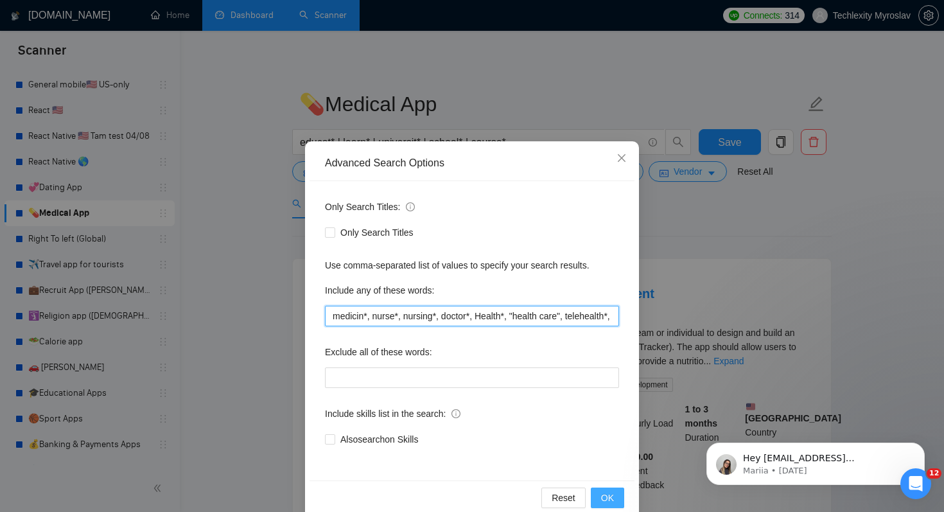
type input "medicin*, nurse*, nursing*, doctor*, Health*, "health care", telehealth*, welne…"
click at [607, 496] on span "OK" at bounding box center [607, 498] width 13 height 14
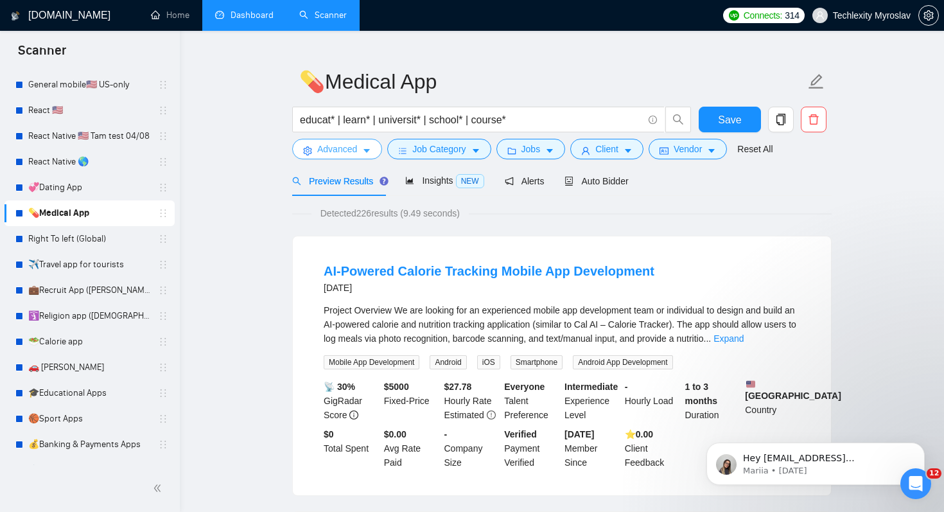
scroll to position [24, 0]
click at [744, 335] on link "Expand" at bounding box center [729, 337] width 30 height 10
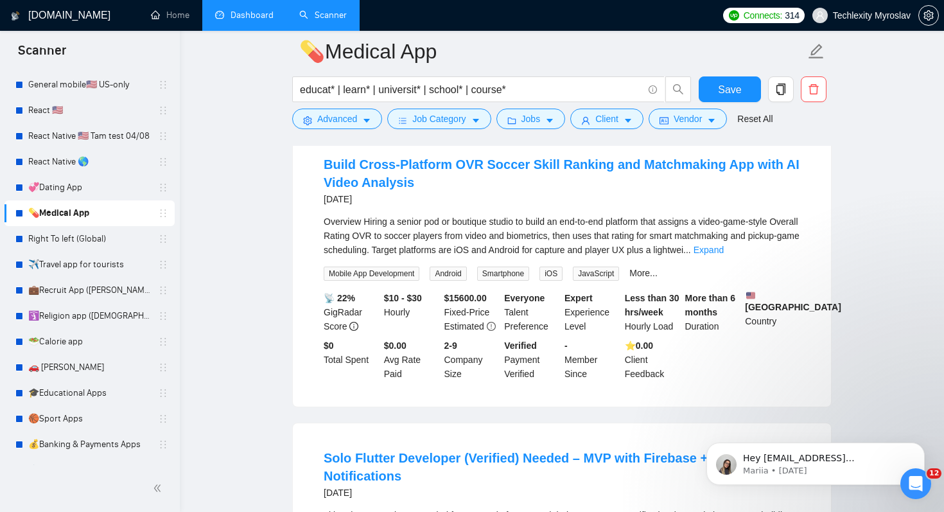
scroll to position [783, 0]
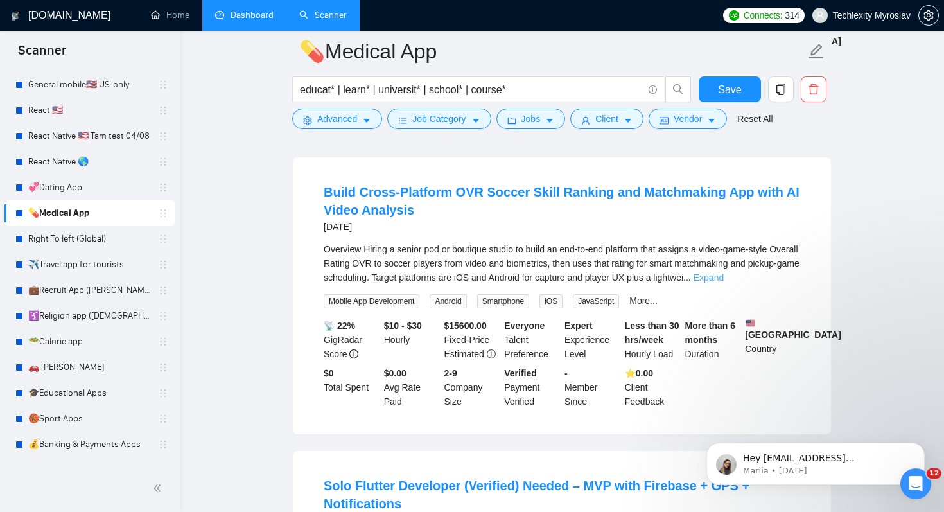
click at [724, 283] on link "Expand" at bounding box center [709, 277] width 30 height 10
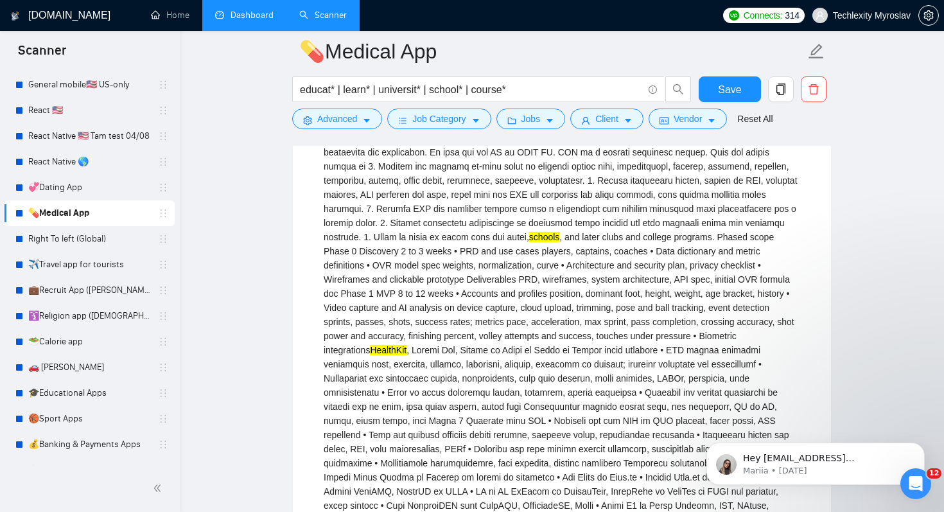
scroll to position [923, 0]
drag, startPoint x: 581, startPoint y: 261, endPoint x: 639, endPoint y: 265, distance: 58.6
click at [639, 265] on div "schools , and later clubs and college programs. Phased scope Phase 0 Discovery …" at bounding box center [562, 413] width 477 height 622
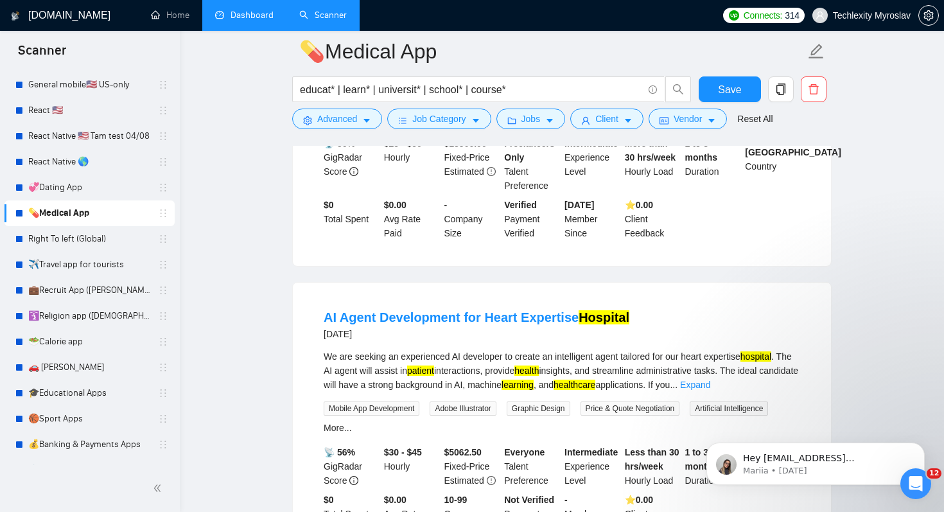
scroll to position [1840, 0]
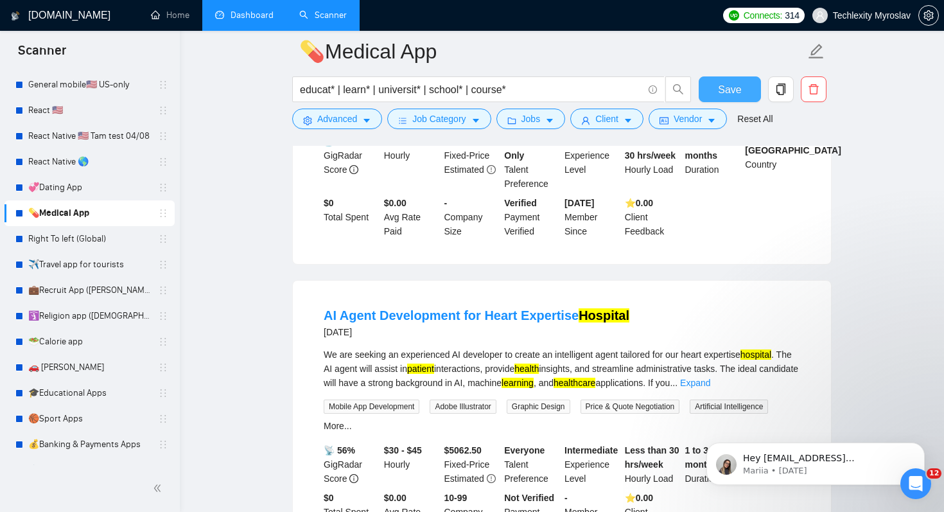
click at [726, 86] on span "Save" at bounding box center [729, 90] width 23 height 16
click at [73, 242] on link "Right To left (Global)" at bounding box center [89, 239] width 122 height 26
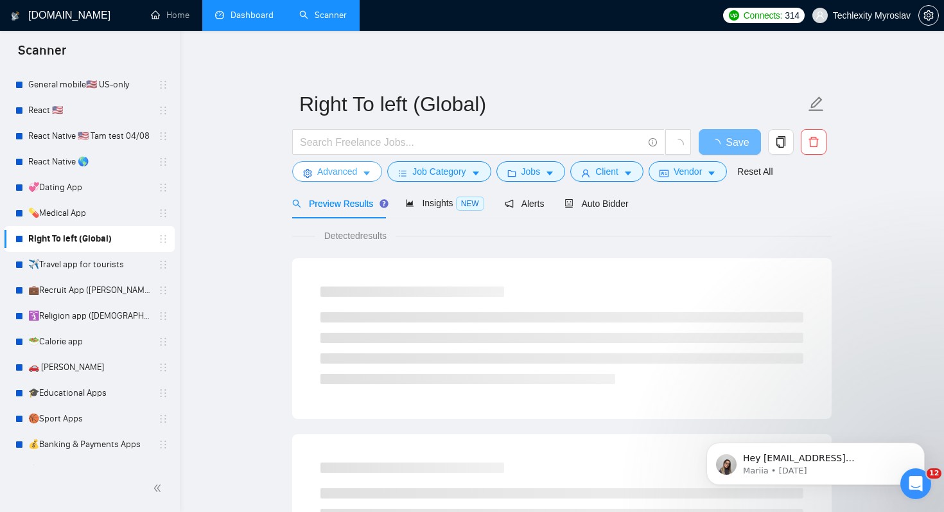
click at [344, 175] on span "Advanced" at bounding box center [337, 171] width 40 height 14
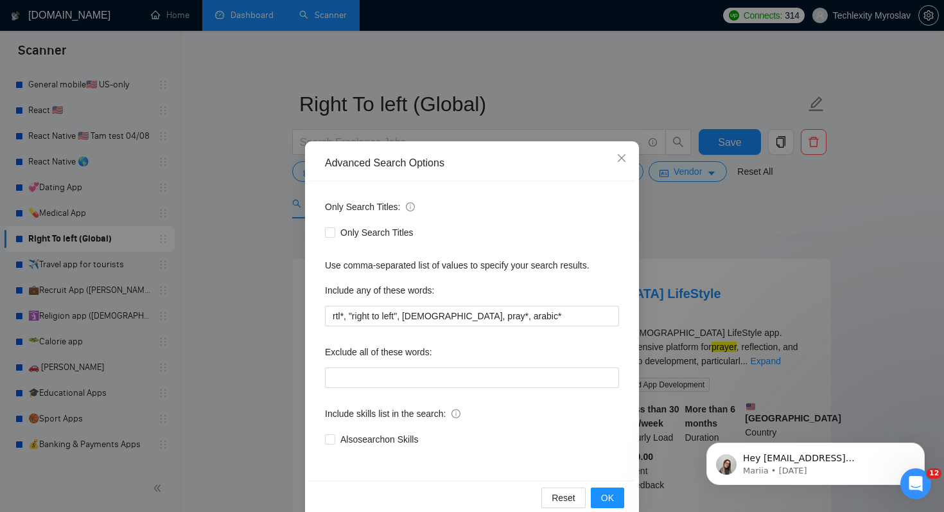
click at [678, 237] on div "Advanced Search Options Only Search Titles: Only Search Titles Use comma-separa…" at bounding box center [472, 256] width 944 height 512
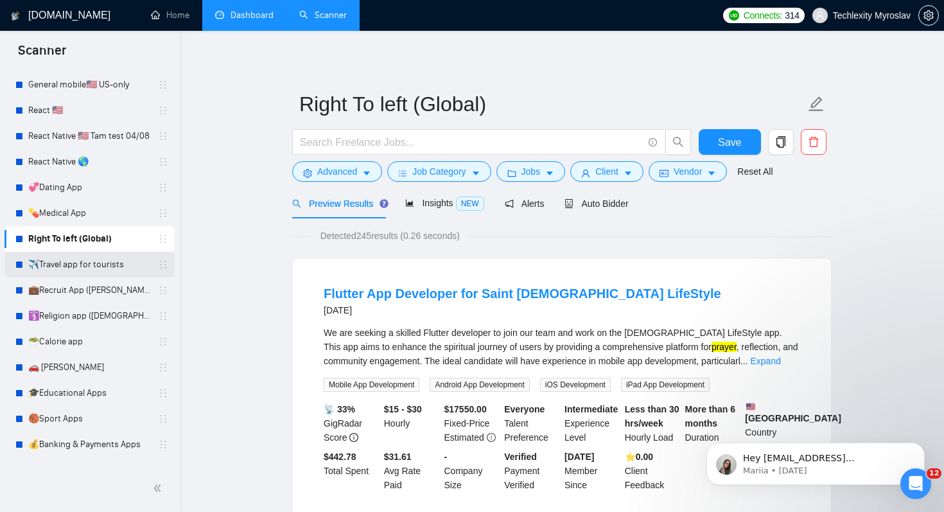
click at [51, 269] on link "✈️Travel app for tourists" at bounding box center [89, 265] width 122 height 26
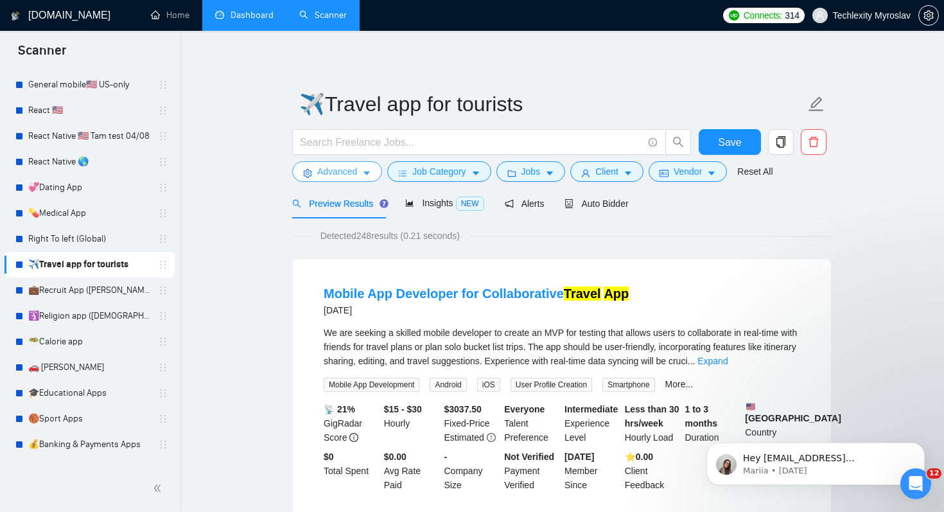
click at [346, 173] on span "Advanced" at bounding box center [337, 171] width 40 height 14
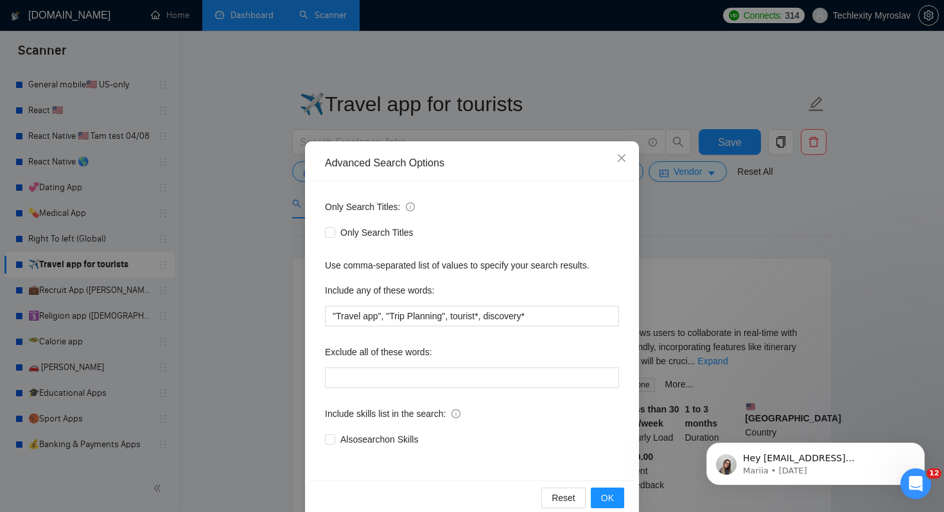
scroll to position [22, 0]
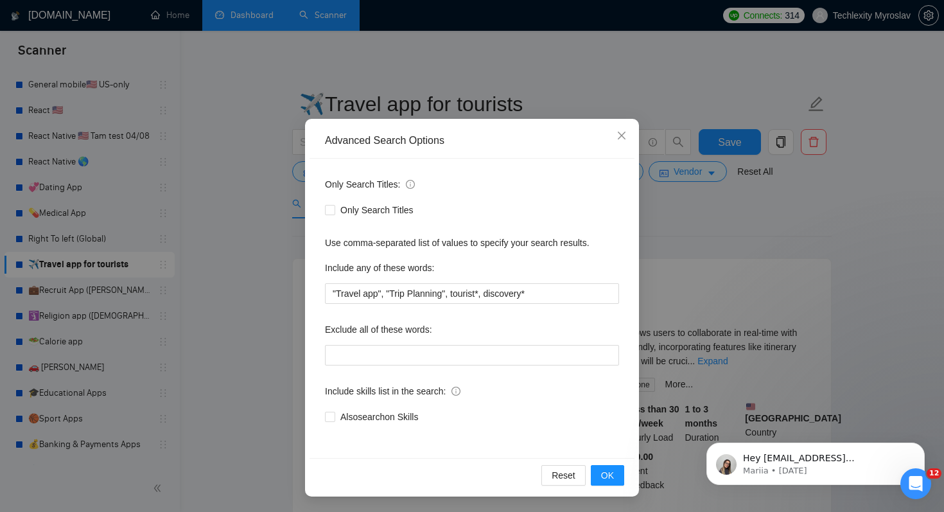
click at [687, 230] on div "Advanced Search Options Only Search Titles: Only Search Titles Use comma-separa…" at bounding box center [472, 256] width 944 height 512
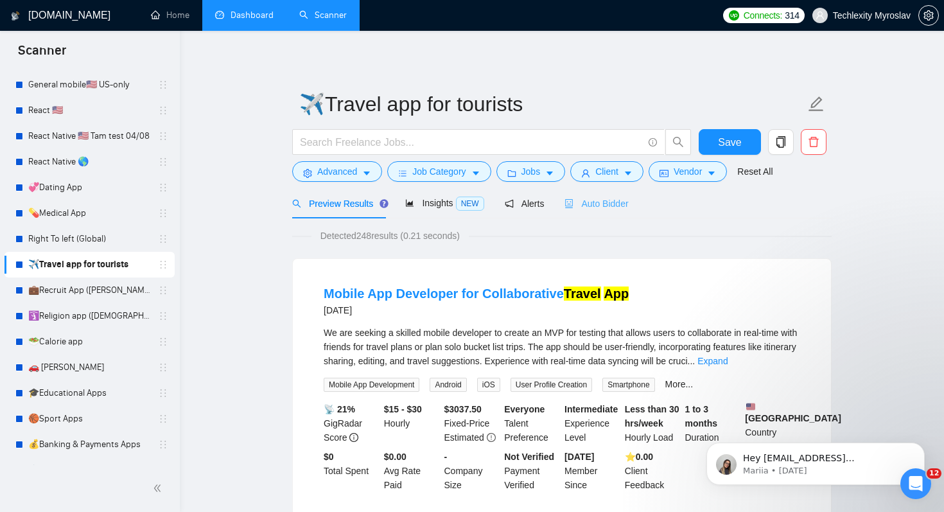
click at [619, 212] on div "Auto Bidder" at bounding box center [597, 203] width 64 height 30
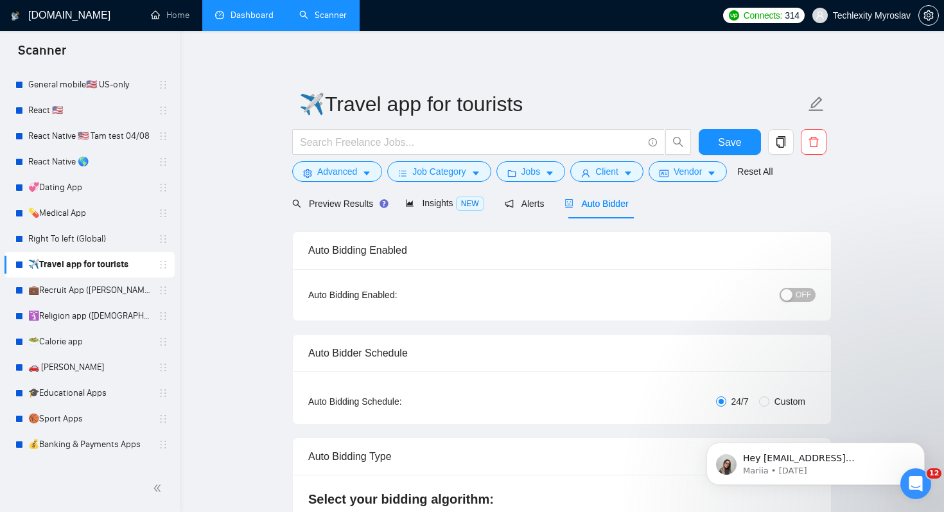
radio input "false"
radio input "true"
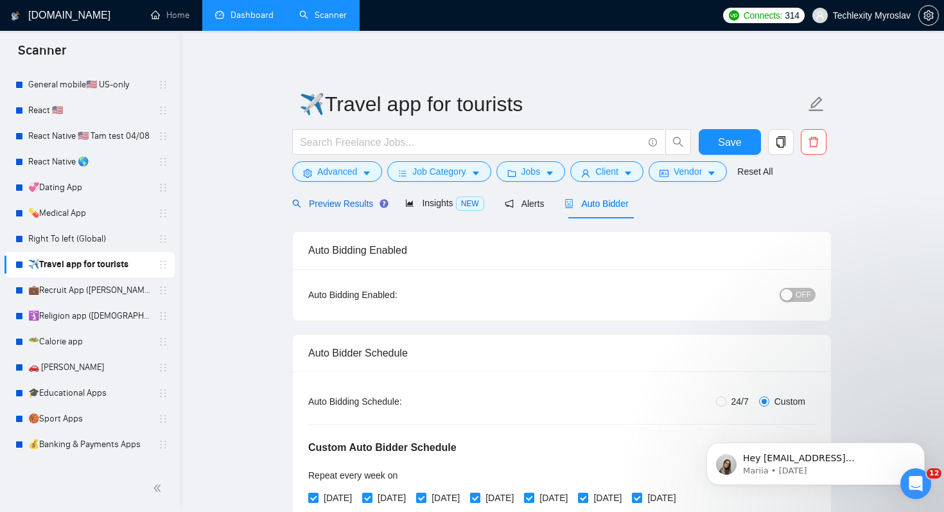
click at [356, 200] on span "Preview Results" at bounding box center [338, 203] width 92 height 10
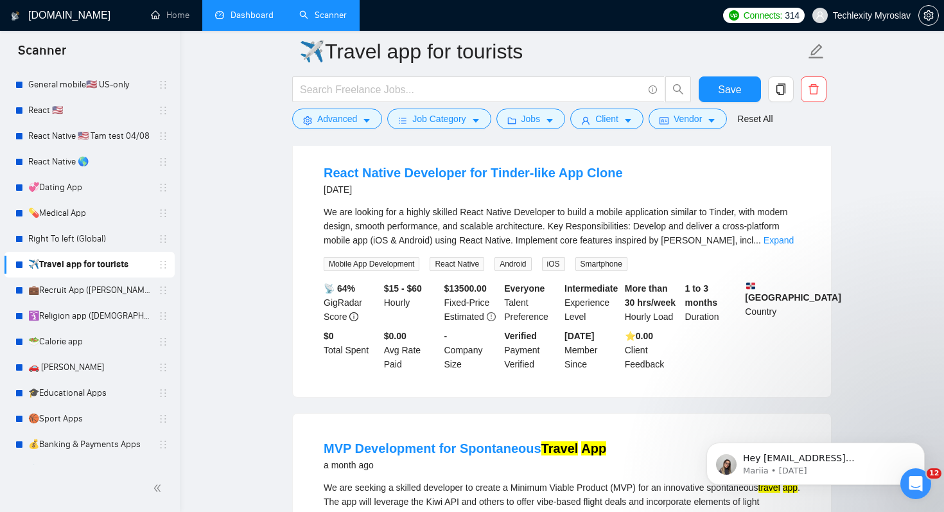
scroll to position [2096, 0]
click at [777, 245] on link "Expand" at bounding box center [779, 239] width 30 height 10
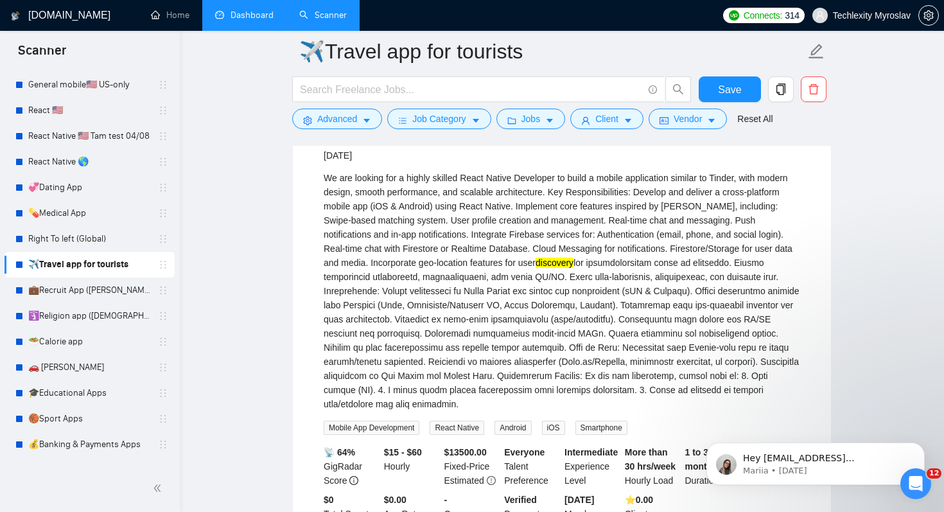
scroll to position [2126, 0]
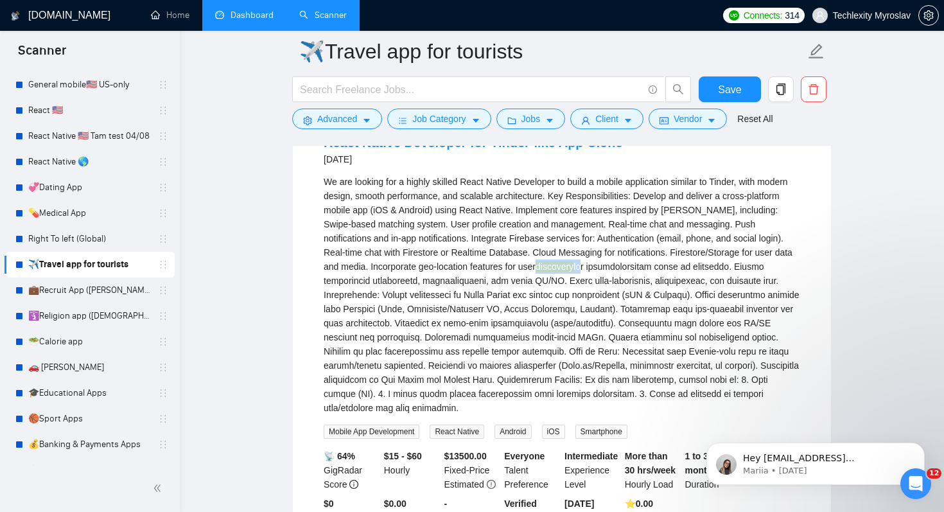
drag, startPoint x: 591, startPoint y: 284, endPoint x: 636, endPoint y: 281, distance: 45.1
click at [636, 281] on div "We are looking for a highly skilled React Native Developer to build a mobile ap…" at bounding box center [562, 295] width 477 height 240
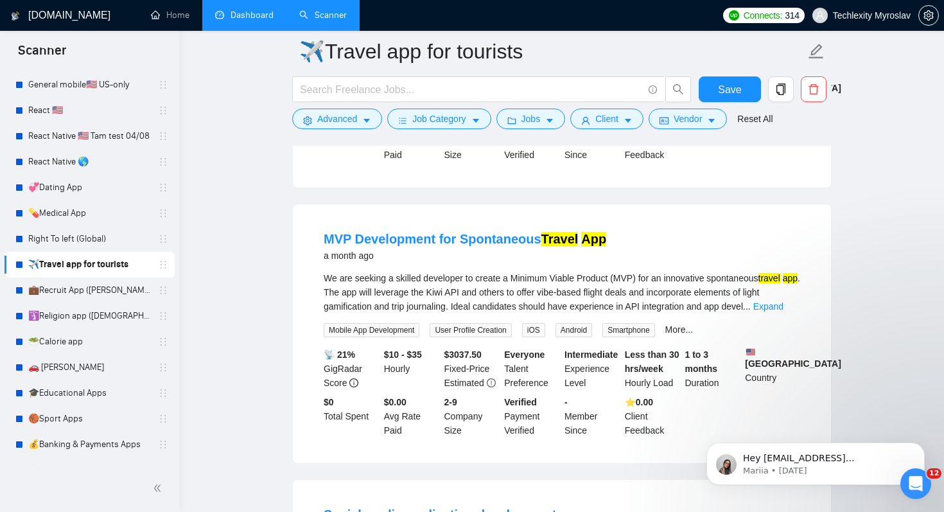
scroll to position [2518, 0]
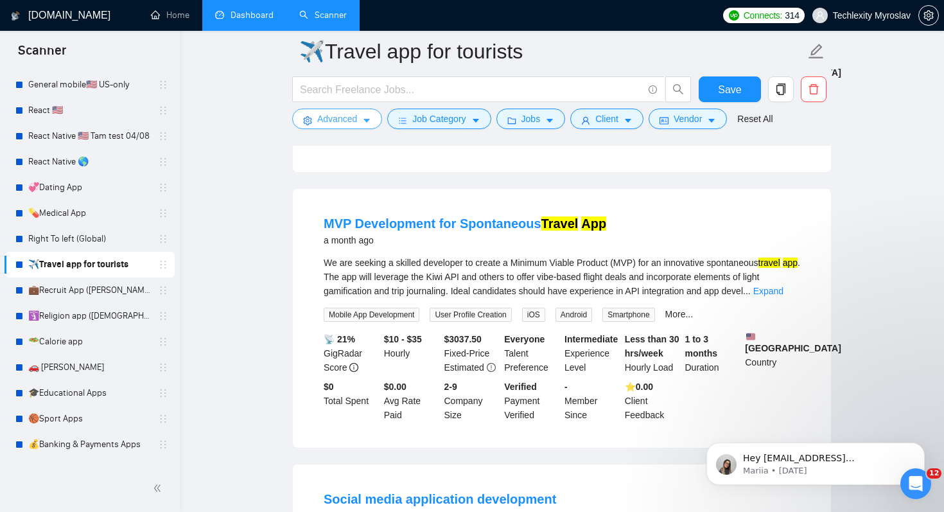
click at [355, 121] on span "Advanced" at bounding box center [337, 119] width 40 height 14
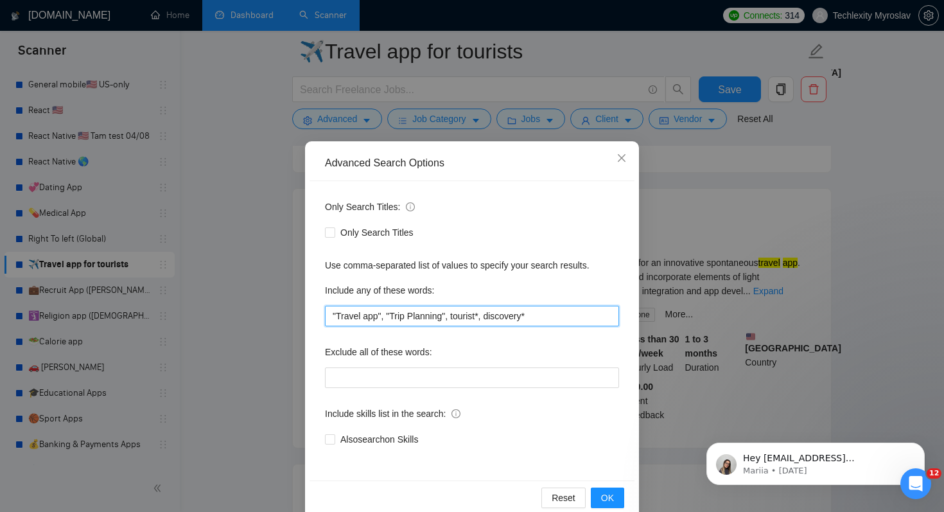
click at [512, 318] on input ""Travel app", "Trip Planning", tourist*, discovery*" at bounding box center [472, 316] width 294 height 21
click at [608, 342] on div "Exclude all of these words:" at bounding box center [472, 355] width 294 height 26
click at [694, 229] on div "Advanced Search Options Only Search Titles: Only Search Titles Use comma-separa…" at bounding box center [472, 256] width 944 height 512
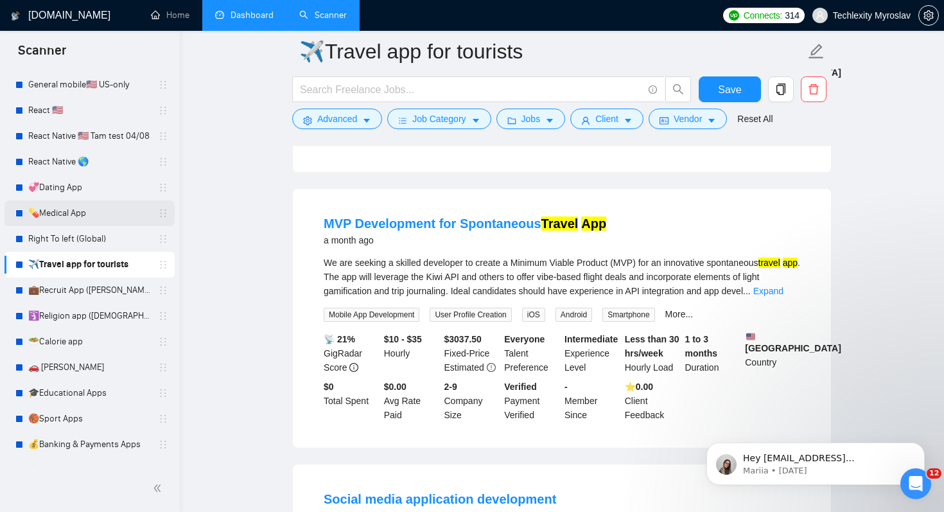
click at [55, 218] on link "💊Medical App" at bounding box center [89, 213] width 122 height 26
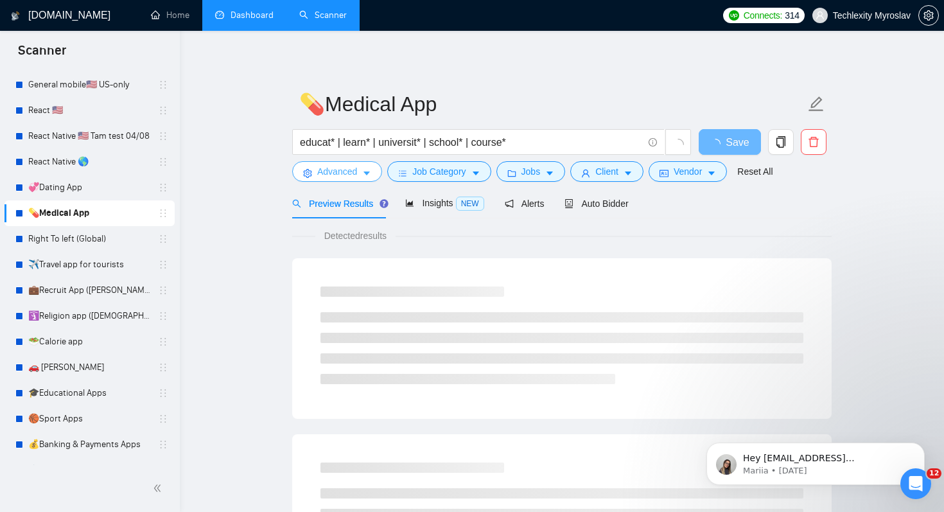
click at [342, 176] on span "Advanced" at bounding box center [337, 171] width 40 height 14
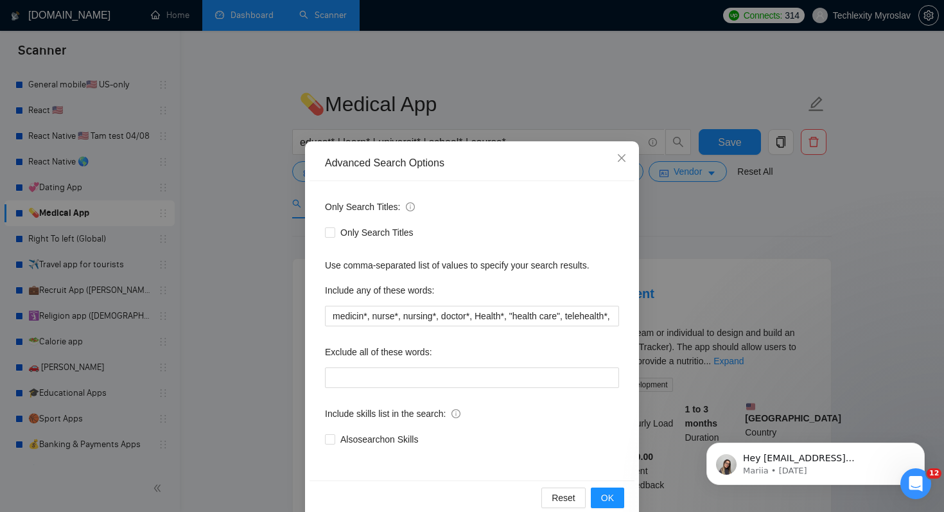
drag, startPoint x: 558, startPoint y: 159, endPoint x: 558, endPoint y: 171, distance: 11.6
click at [558, 171] on div "Advanced Search Options" at bounding box center [472, 163] width 325 height 35
click at [622, 157] on icon "close" at bounding box center [622, 158] width 10 height 10
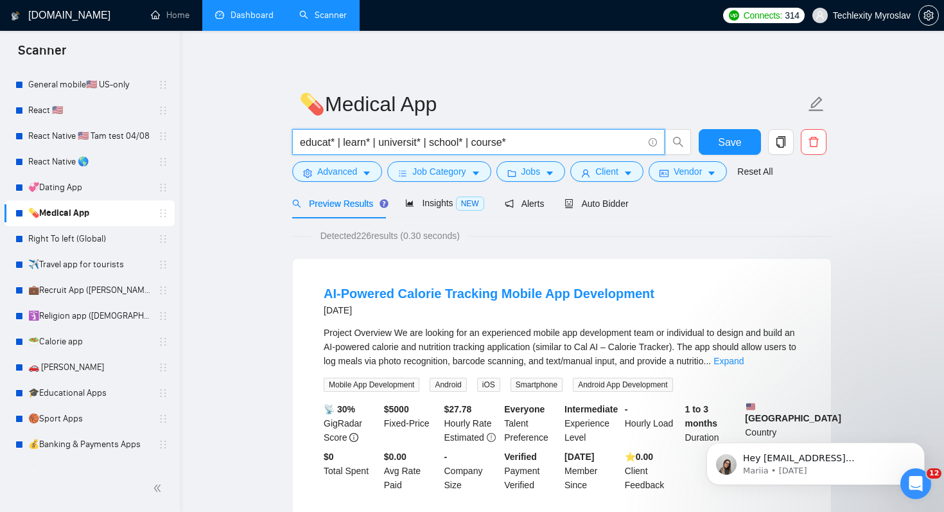
click at [313, 143] on input "educat* | learn* | universit* | school* | course*" at bounding box center [471, 142] width 343 height 16
drag, startPoint x: 299, startPoint y: 140, endPoint x: 329, endPoint y: 146, distance: 30.9
click at [329, 146] on span "educat* | learn* | universit* | school* | course*" at bounding box center [478, 142] width 373 height 26
drag, startPoint x: 331, startPoint y: 145, endPoint x: 294, endPoint y: 145, distance: 37.3
click at [294, 145] on span "educat* | learn* | universit* | school* | course*" at bounding box center [478, 142] width 373 height 26
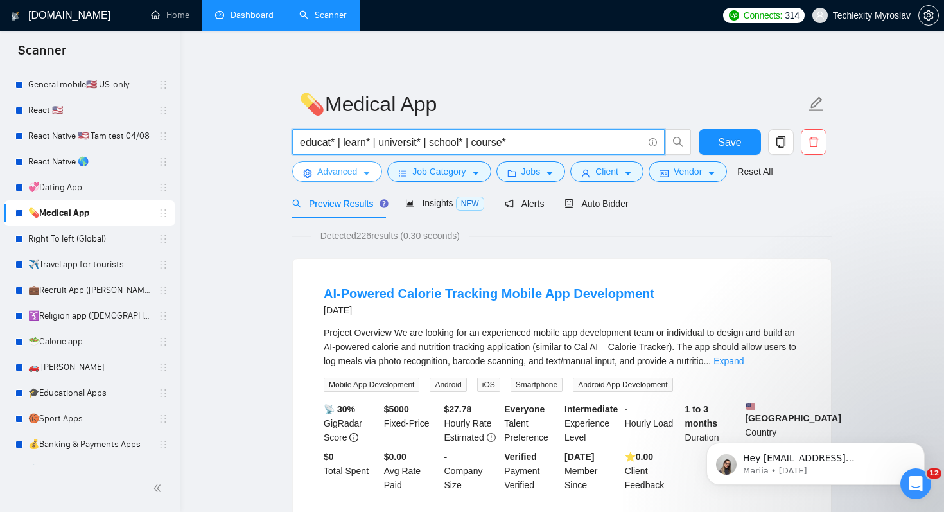
click at [315, 163] on button "Advanced" at bounding box center [337, 171] width 90 height 21
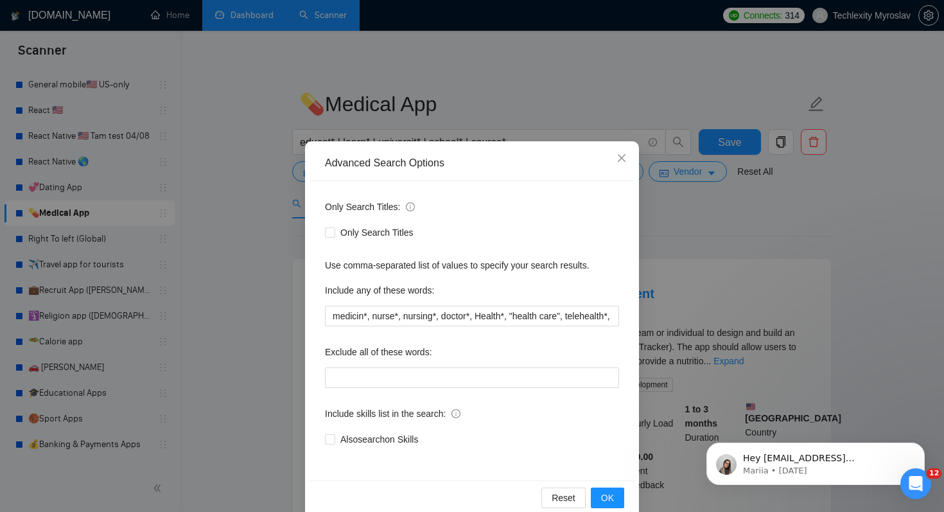
click at [505, 96] on div "Advanced Search Options Only Search Titles: Only Search Titles Use comma-separa…" at bounding box center [472, 256] width 944 height 512
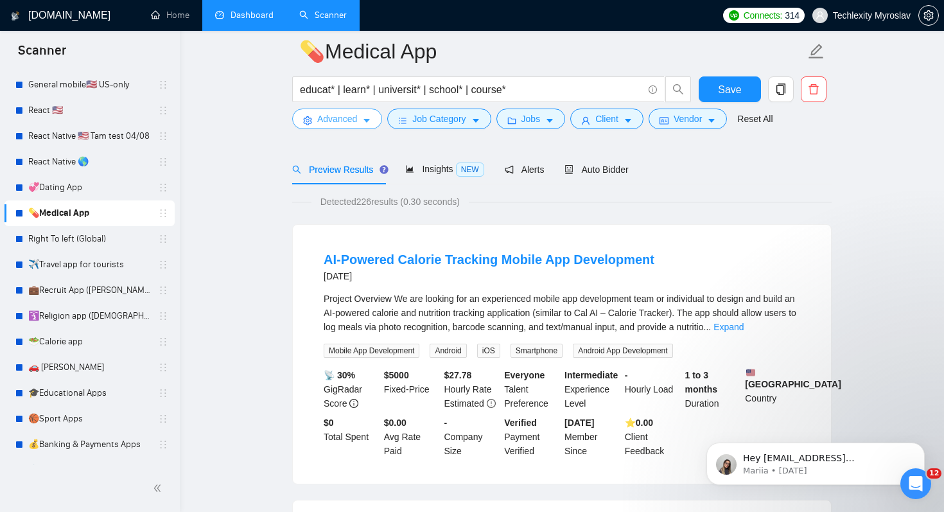
scroll to position [110, 0]
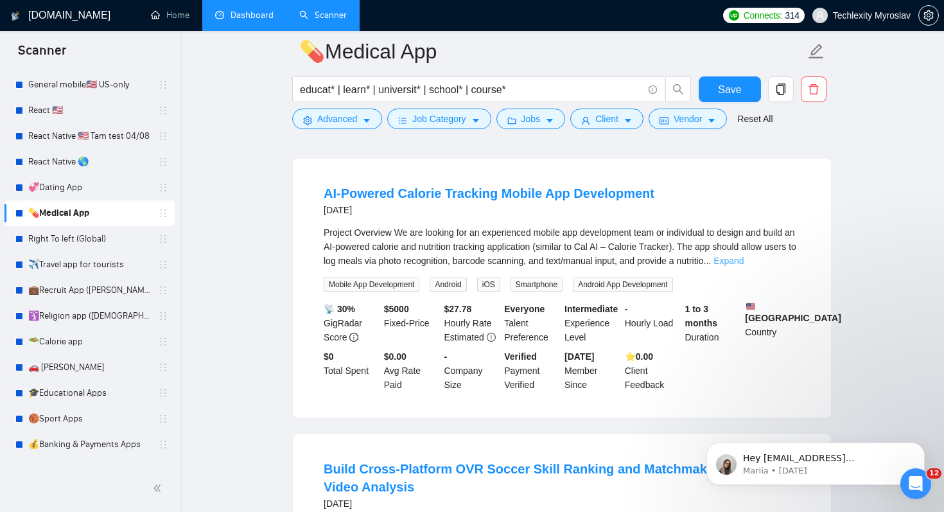
click at [744, 262] on link "Expand" at bounding box center [729, 261] width 30 height 10
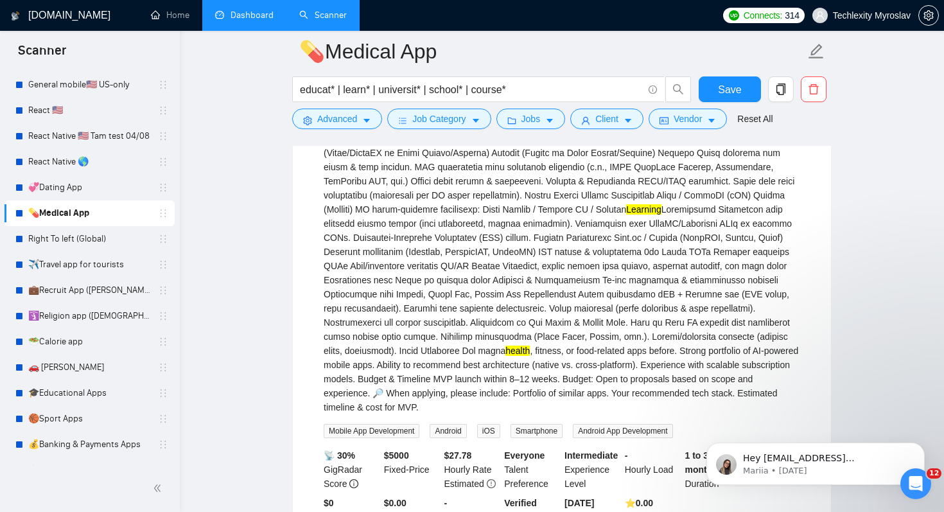
scroll to position [346, 0]
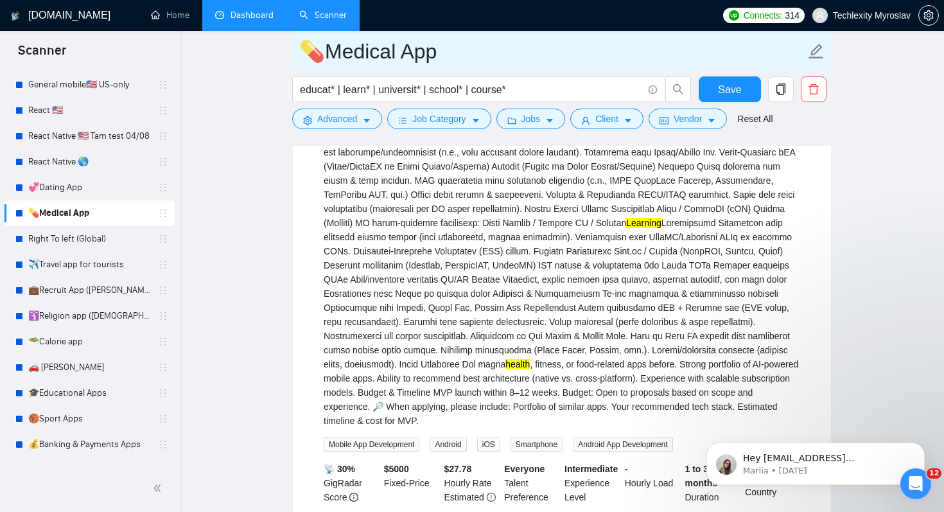
click at [416, 62] on input "💊Medical App" at bounding box center [552, 51] width 506 height 32
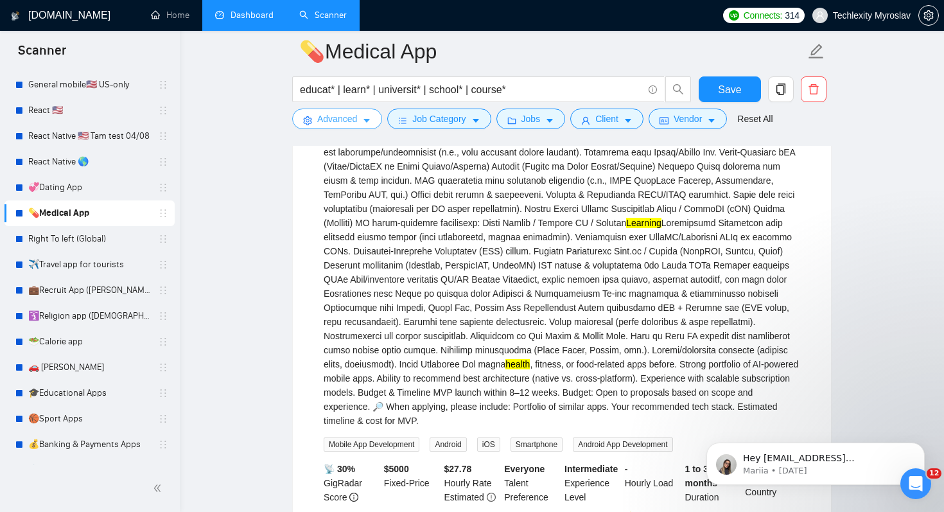
click at [337, 119] on span "Advanced" at bounding box center [337, 119] width 40 height 14
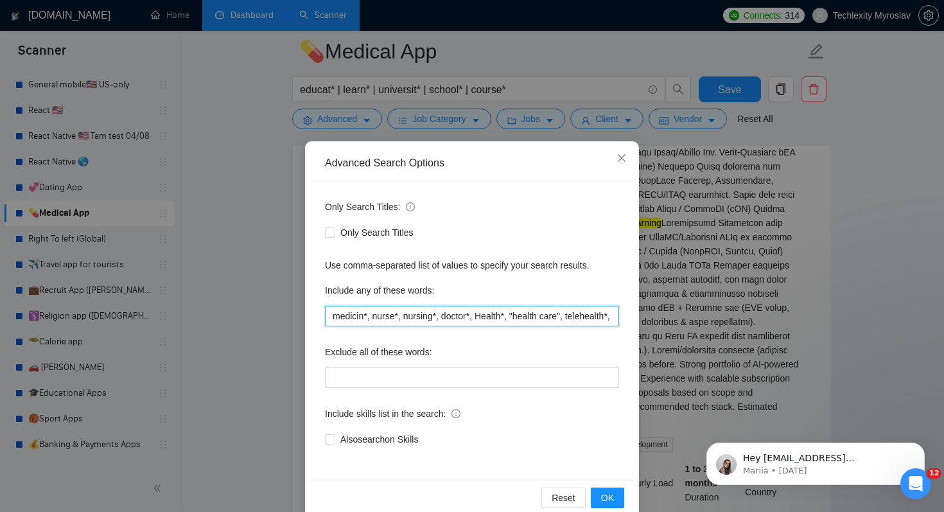
click at [352, 319] on input "medicin*, nurse*, nursing*, doctor*, Health*, "health care", telehealth*, welne…" at bounding box center [472, 316] width 294 height 21
click at [482, 359] on div "Exclude all of these words:" at bounding box center [472, 355] width 294 height 26
click at [243, 386] on div "Advanced Search Options Only Search Titles: Only Search Titles Use comma-separa…" at bounding box center [472, 256] width 944 height 512
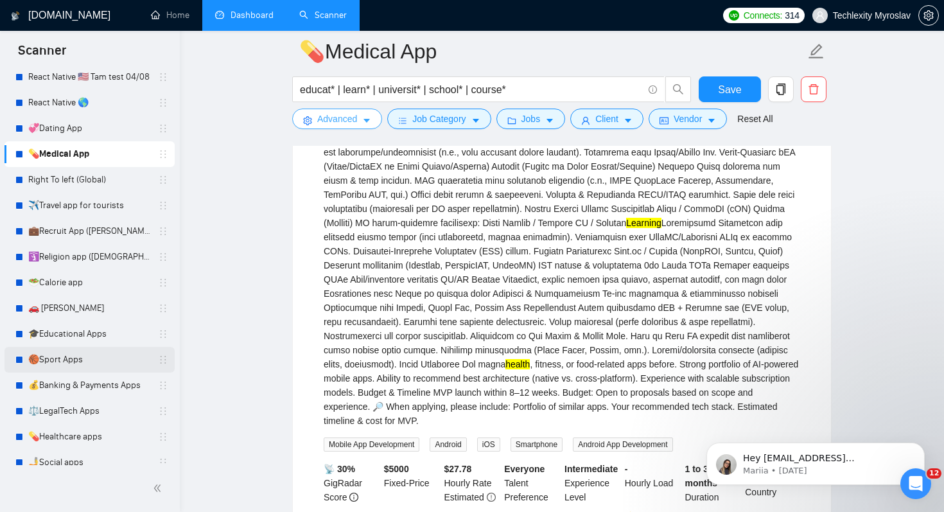
scroll to position [335, 0]
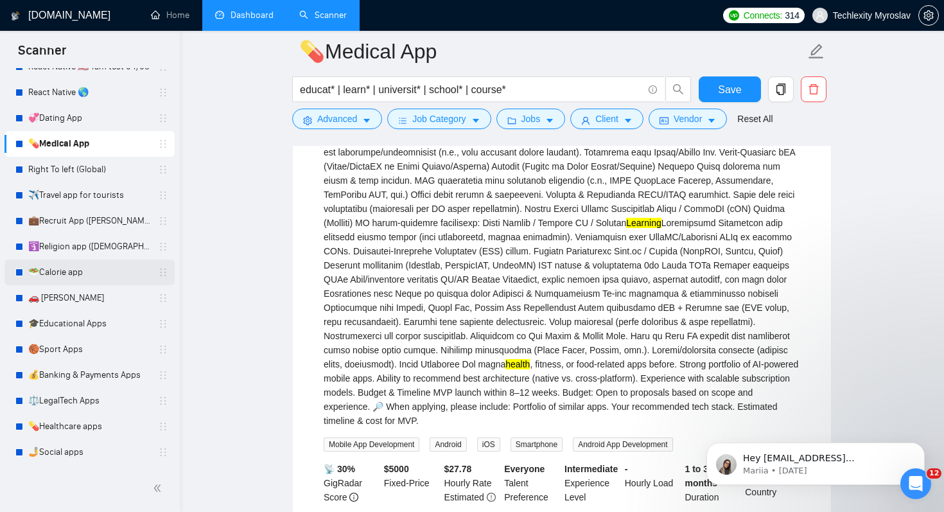
click at [71, 270] on link "🥗Calorie app" at bounding box center [89, 272] width 122 height 26
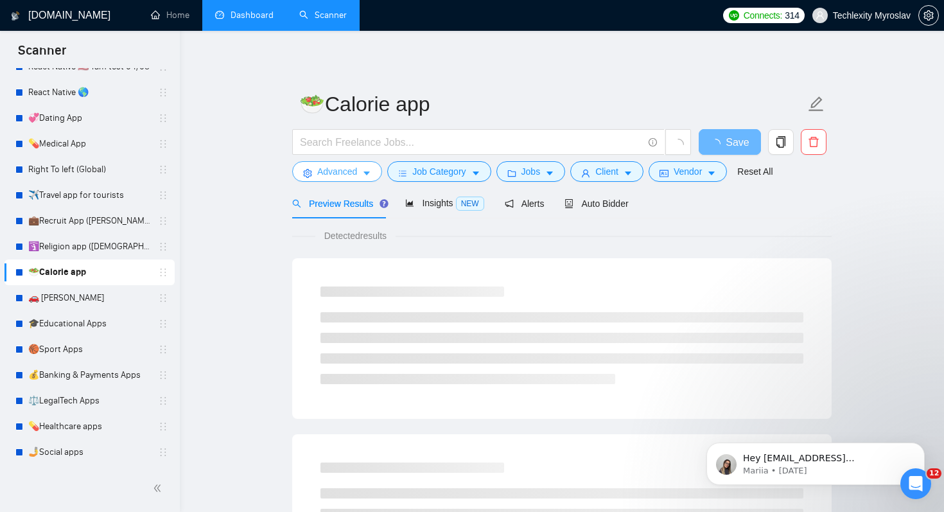
click at [357, 173] on span "Advanced" at bounding box center [337, 171] width 40 height 14
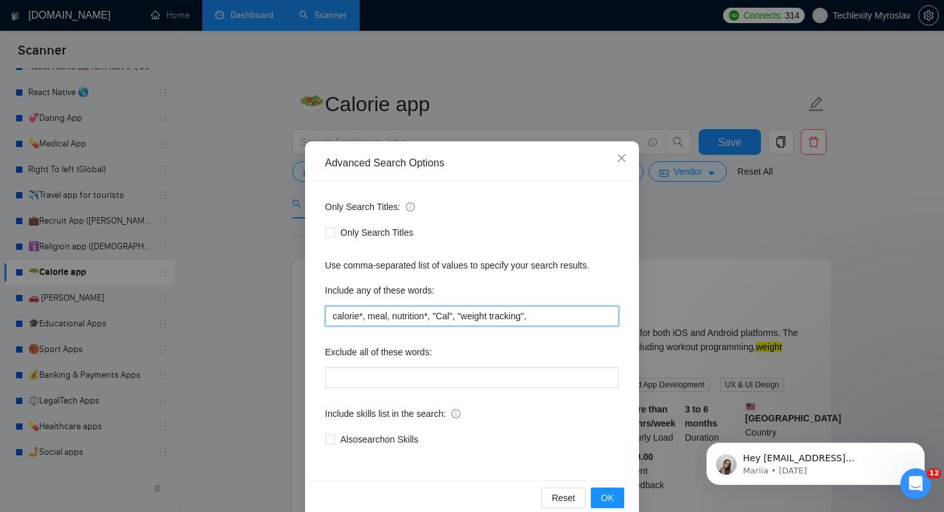
click at [578, 317] on input "calorie*, meal, nutrition*, "Cal", "weight tracking"," at bounding box center [472, 316] width 294 height 21
click at [250, 419] on div "Advanced Search Options Only Search Titles: Only Search Titles Use comma-separa…" at bounding box center [472, 256] width 944 height 512
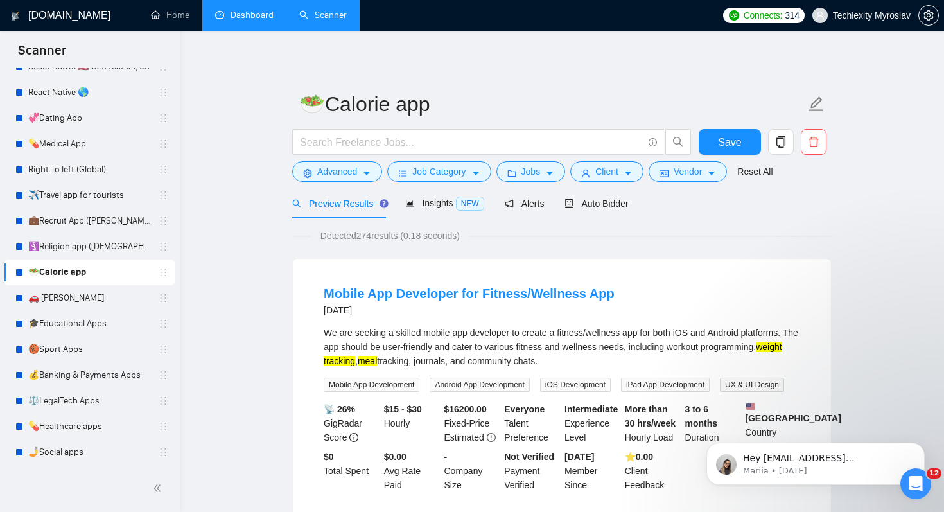
click at [242, 15] on link "Dashboard" at bounding box center [244, 15] width 58 height 11
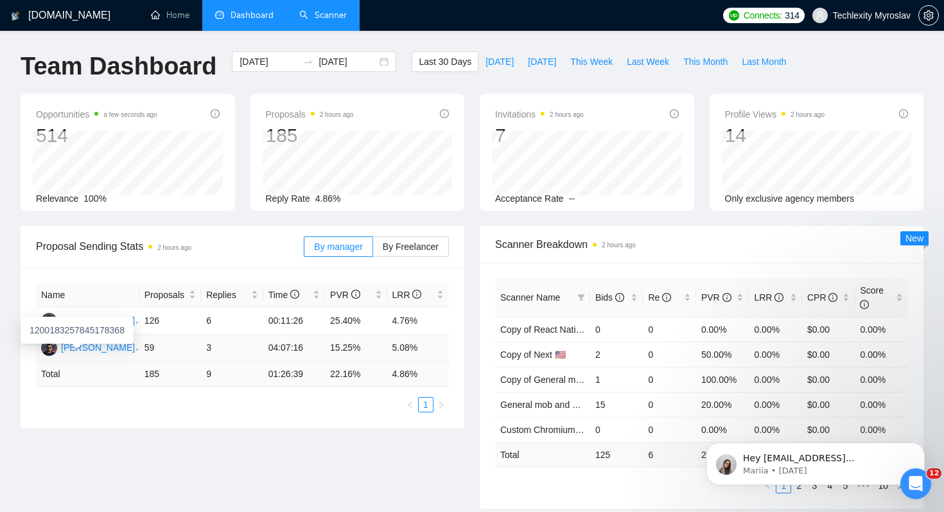
click at [76, 344] on div "[PERSON_NAME]" at bounding box center [98, 347] width 74 height 14
